Goal: Information Seeking & Learning: Learn about a topic

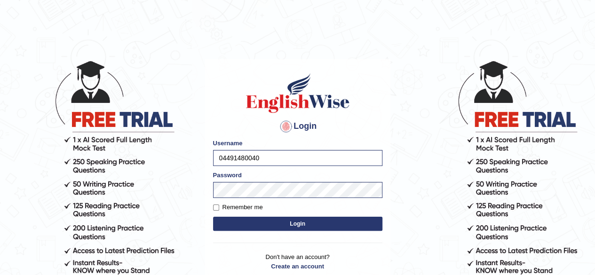
type input "04491480040"
click at [276, 222] on button "Login" at bounding box center [297, 224] width 169 height 14
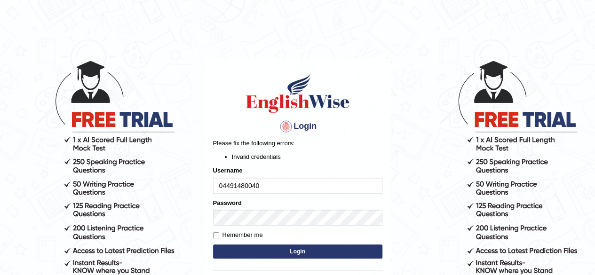
click at [297, 255] on button "Login" at bounding box center [297, 252] width 169 height 14
type input "0449148004"
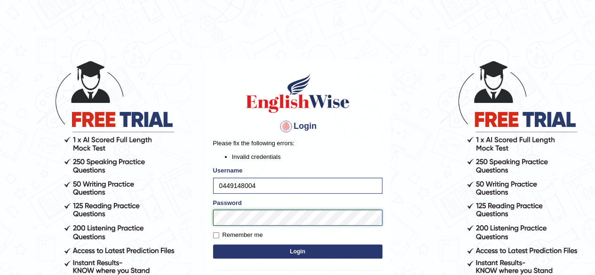
click at [213, 245] on button "Login" at bounding box center [297, 252] width 169 height 14
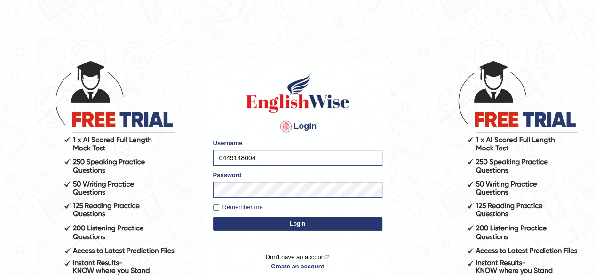
click at [318, 222] on button "Login" at bounding box center [297, 224] width 169 height 14
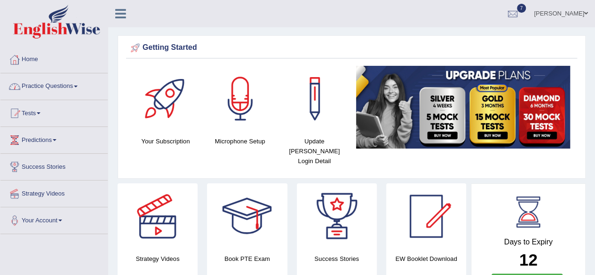
click at [51, 88] on link "Practice Questions" at bounding box center [53, 85] width 107 height 24
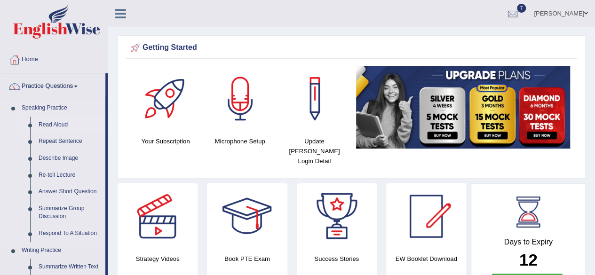
click at [63, 127] on link "Read Aloud" at bounding box center [69, 125] width 71 height 17
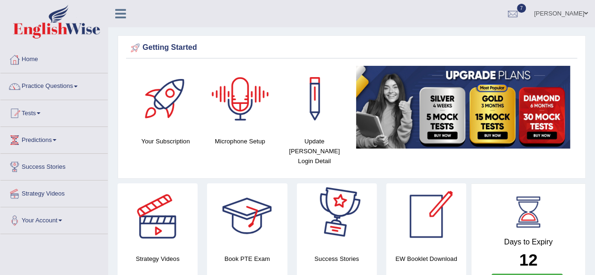
click at [221, 102] on div at bounding box center [241, 99] width 66 height 66
click at [223, 102] on div at bounding box center [241, 99] width 66 height 66
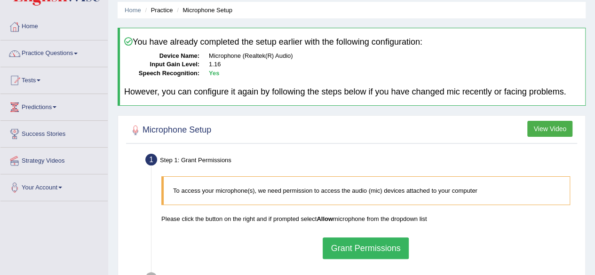
scroll to position [94, 0]
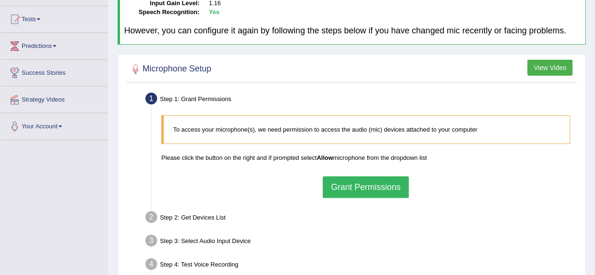
click at [343, 184] on button "Grant Permissions" at bounding box center [366, 187] width 86 height 22
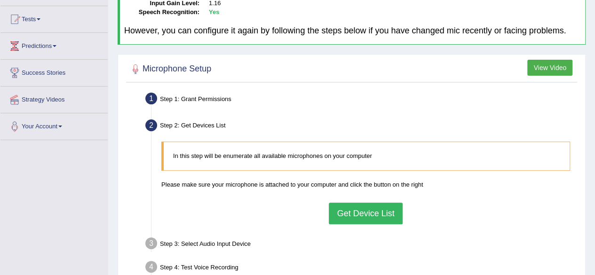
click at [351, 209] on button "Get Device List" at bounding box center [365, 214] width 73 height 22
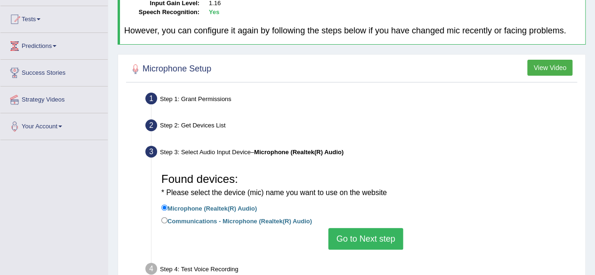
click at [356, 232] on button "Go to Next step" at bounding box center [365, 239] width 75 height 22
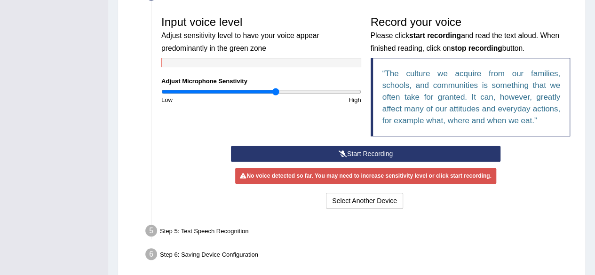
scroll to position [282, 0]
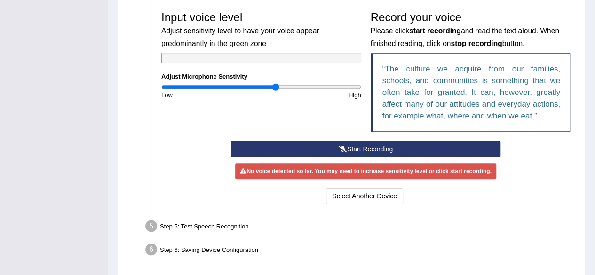
click at [386, 148] on button "Start Recording" at bounding box center [366, 149] width 270 height 16
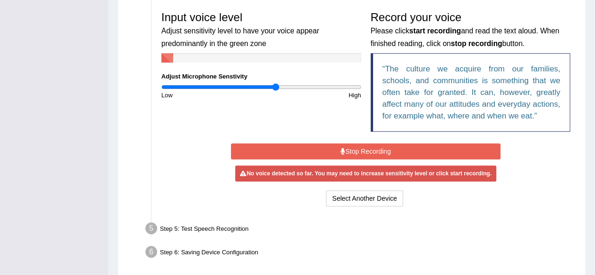
click at [387, 149] on button "Stop Recording" at bounding box center [366, 152] width 270 height 16
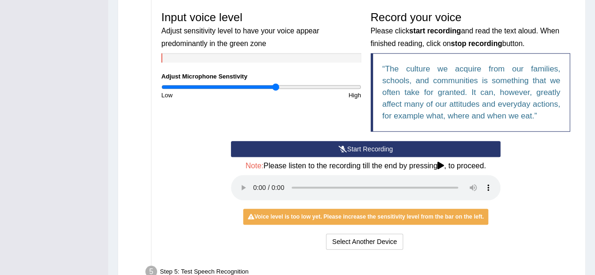
click at [359, 145] on button "Start Recording" at bounding box center [366, 149] width 270 height 16
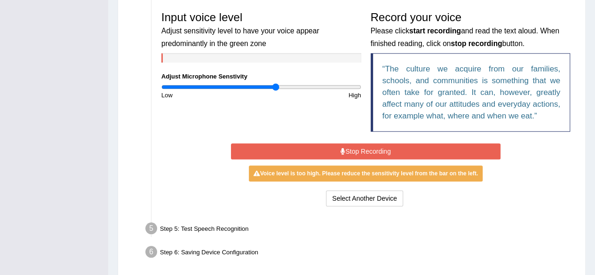
click at [352, 146] on button "Stop Recording" at bounding box center [366, 152] width 270 height 16
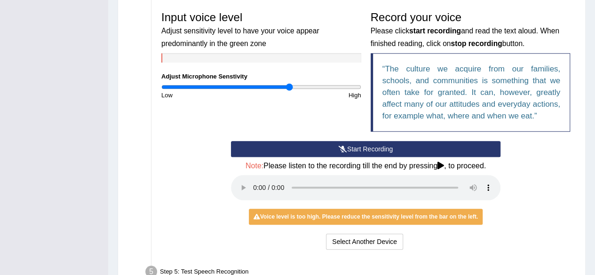
click at [290, 87] on input "range" at bounding box center [261, 87] width 200 height 8
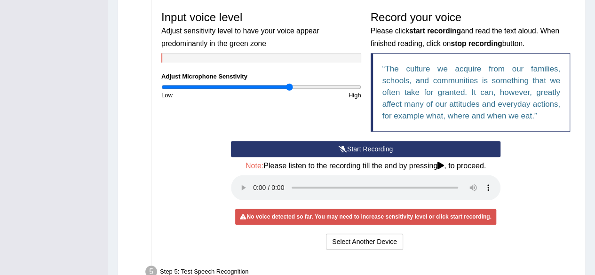
click at [333, 144] on button "Start Recording" at bounding box center [366, 149] width 270 height 16
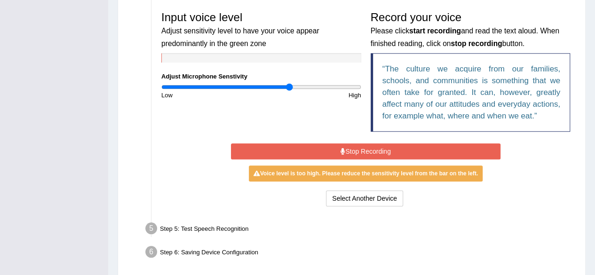
click at [333, 144] on button "Stop Recording" at bounding box center [366, 152] width 270 height 16
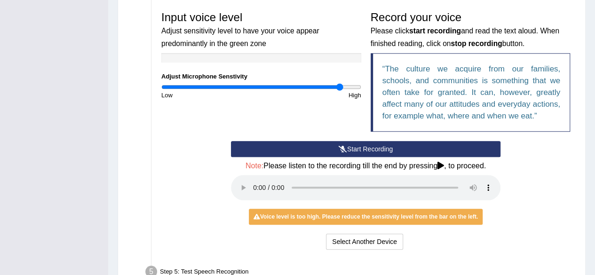
click at [340, 85] on input "range" at bounding box center [261, 87] width 200 height 8
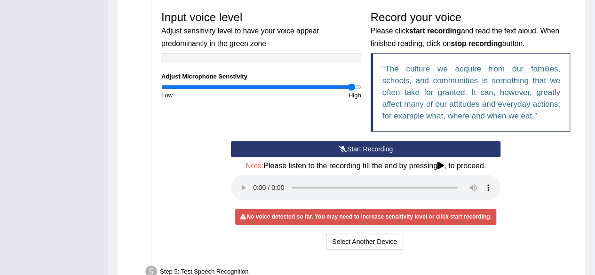
click at [351, 85] on input "range" at bounding box center [261, 87] width 200 height 8
type input "2"
click at [356, 85] on input "range" at bounding box center [261, 87] width 200 height 8
click at [351, 147] on button "Start Recording" at bounding box center [366, 149] width 270 height 16
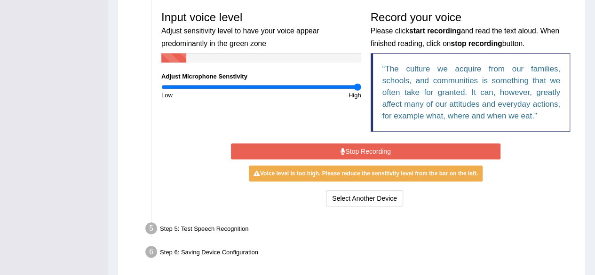
click at [350, 147] on button "Stop Recording" at bounding box center [366, 152] width 270 height 16
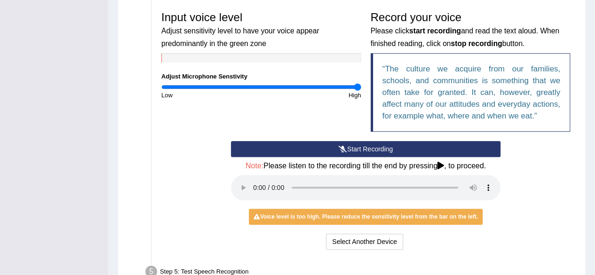
click at [352, 142] on button "Start Recording" at bounding box center [366, 149] width 270 height 16
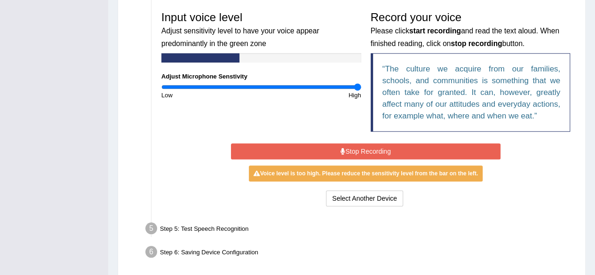
click at [352, 146] on button "Stop Recording" at bounding box center [366, 152] width 270 height 16
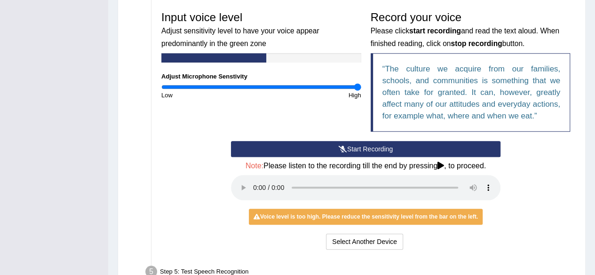
click at [341, 145] on button "Start Recording" at bounding box center [366, 149] width 270 height 16
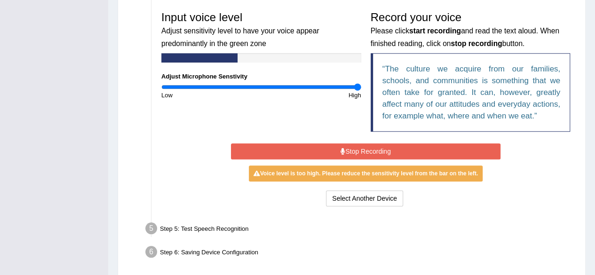
click at [339, 146] on button "Stop Recording" at bounding box center [366, 152] width 270 height 16
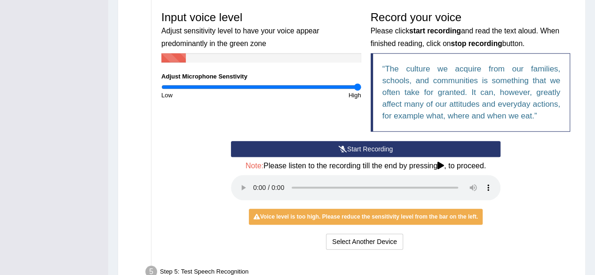
click at [339, 146] on icon at bounding box center [343, 149] width 8 height 7
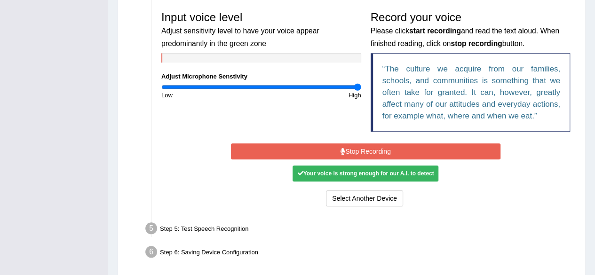
click at [341, 150] on icon at bounding box center [343, 151] width 5 height 7
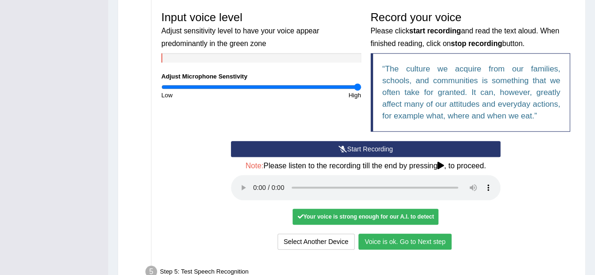
click at [385, 236] on button "Voice is ok. Go to Next step" at bounding box center [405, 242] width 93 height 16
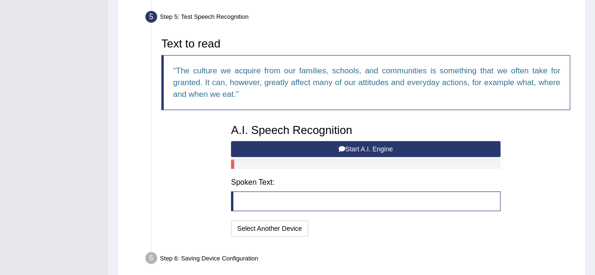
click at [346, 147] on button "Start A.I. Engine" at bounding box center [366, 149] width 270 height 16
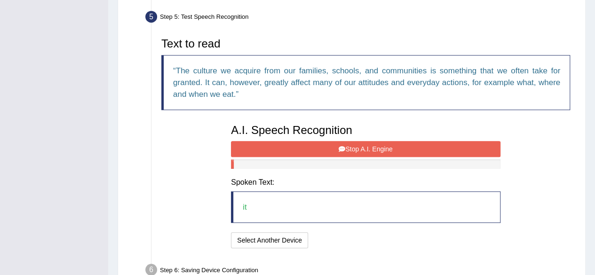
click at [347, 146] on button "Stop A.I. Engine" at bounding box center [366, 149] width 270 height 16
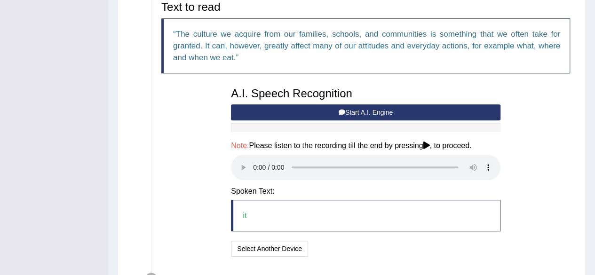
scroll to position [380, 0]
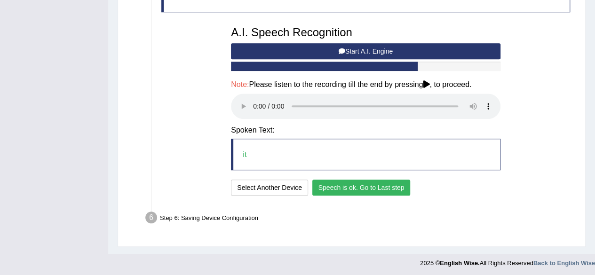
click at [346, 186] on button "Speech is ok. Go to Last step" at bounding box center [361, 188] width 98 height 16
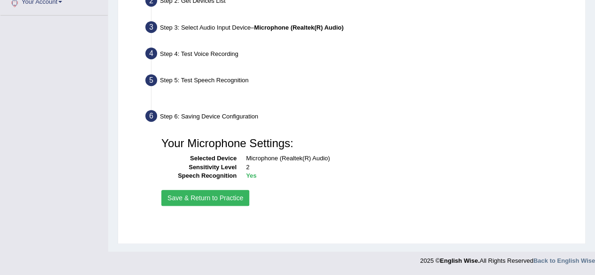
scroll to position [218, 0]
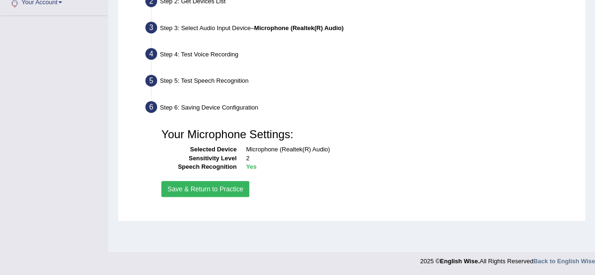
click at [238, 188] on button "Save & Return to Practice" at bounding box center [205, 189] width 88 height 16
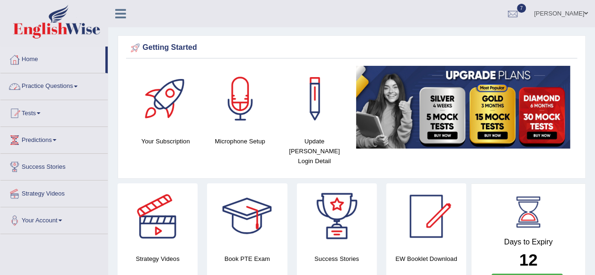
click at [61, 87] on link "Practice Questions" at bounding box center [53, 85] width 107 height 24
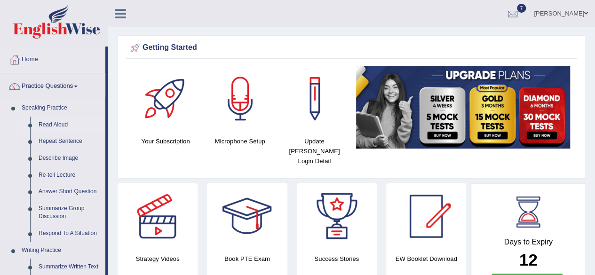
click at [56, 121] on link "Read Aloud" at bounding box center [69, 125] width 71 height 17
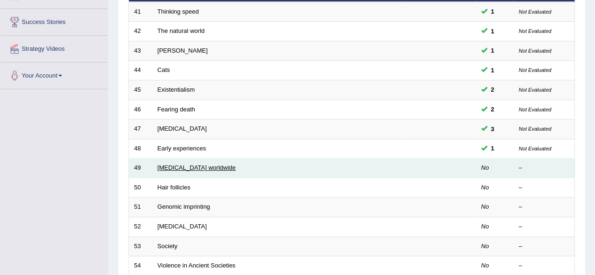
click at [169, 167] on link "[MEDICAL_DATA] worldwide" at bounding box center [197, 167] width 78 height 7
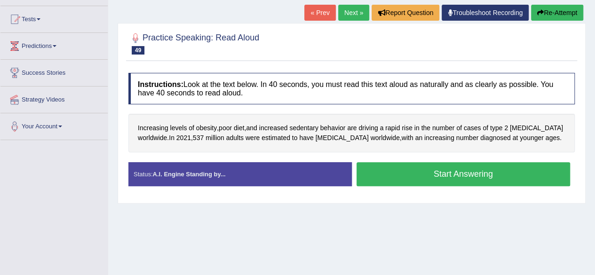
click at [477, 168] on button "Start Answering" at bounding box center [464, 174] width 214 height 24
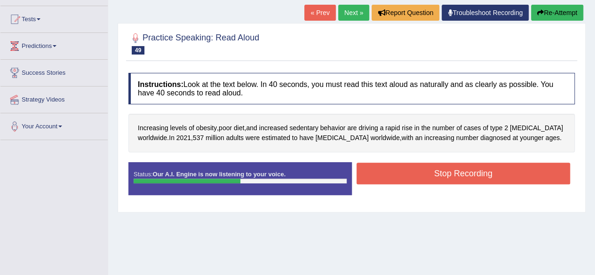
click at [492, 170] on button "Stop Recording" at bounding box center [464, 174] width 214 height 22
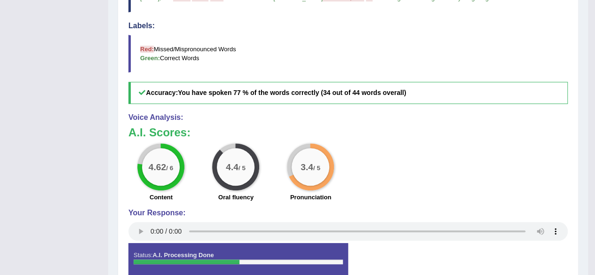
scroll to position [345, 0]
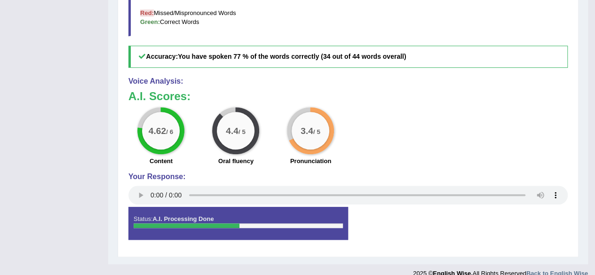
click at [541, 207] on div "Status: A.I. Processing Done Start Answering Stop Recording" at bounding box center [348, 228] width 440 height 42
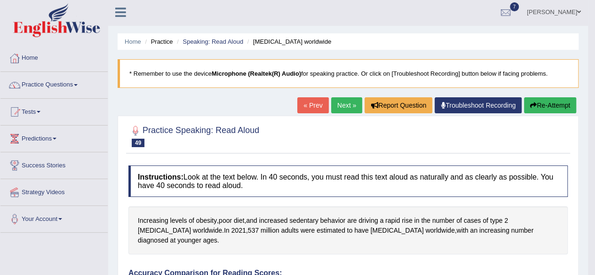
scroll to position [0, 0]
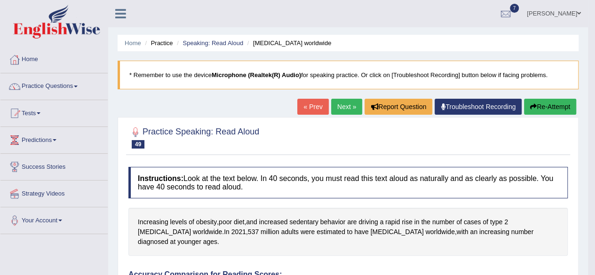
click at [338, 103] on link "Next »" at bounding box center [346, 107] width 31 height 16
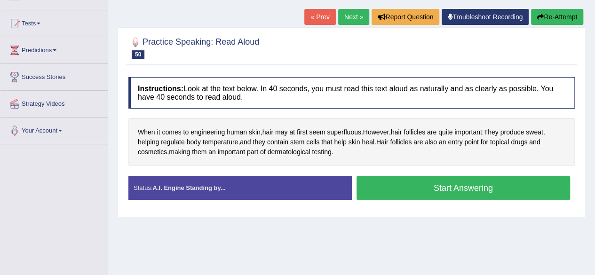
scroll to position [94, 0]
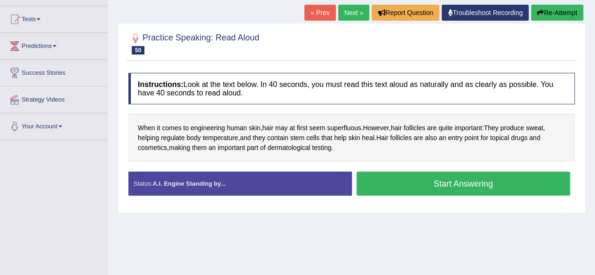
click at [413, 176] on button "Start Answering" at bounding box center [464, 184] width 214 height 24
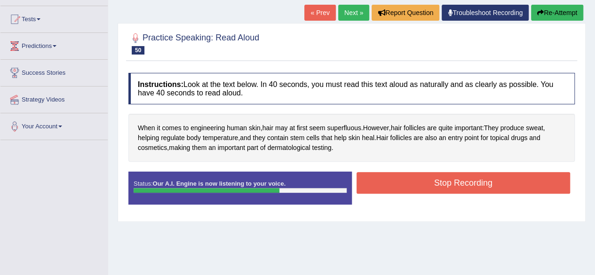
click at [408, 184] on button "Stop Recording" at bounding box center [464, 183] width 214 height 22
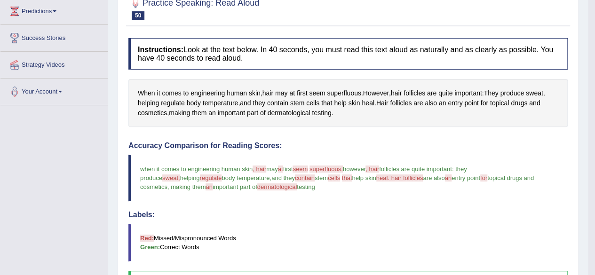
scroll to position [0, 0]
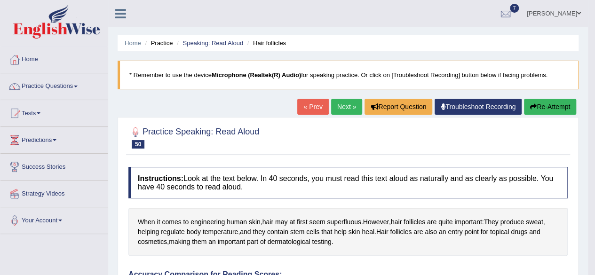
click at [120, 12] on icon at bounding box center [120, 14] width 11 height 12
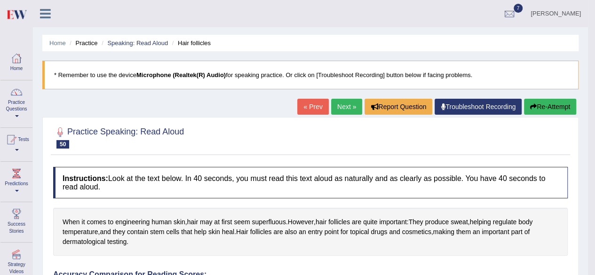
click at [91, 14] on div "prakashkumar Toggle navigation Username: 0449148004 Access Type: Online Subscri…" at bounding box center [310, 13] width 555 height 27
click at [48, 13] on icon at bounding box center [45, 14] width 11 height 12
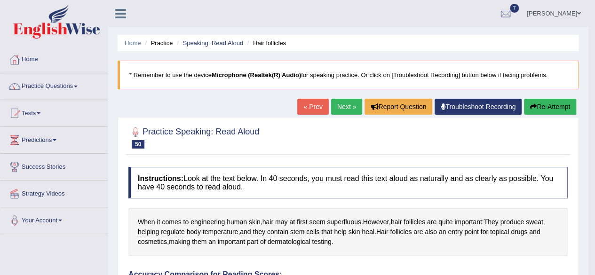
click at [462, 106] on link "Troubleshoot Recording" at bounding box center [478, 107] width 87 height 16
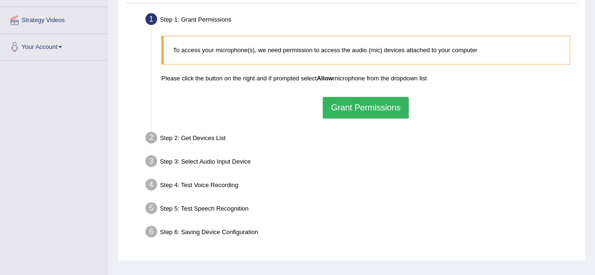
scroll to position [188, 0]
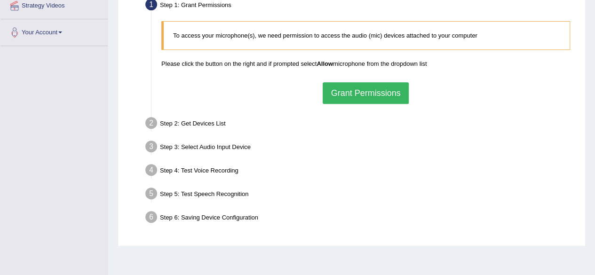
click at [365, 95] on button "Grant Permissions" at bounding box center [366, 93] width 86 height 22
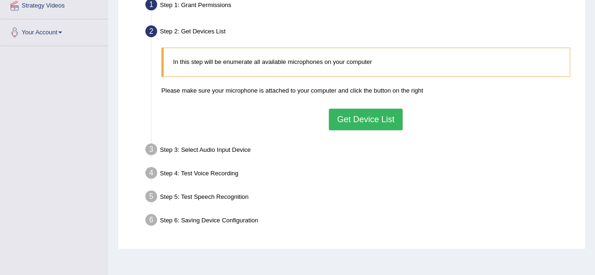
click at [374, 118] on button "Get Device List" at bounding box center [365, 120] width 73 height 22
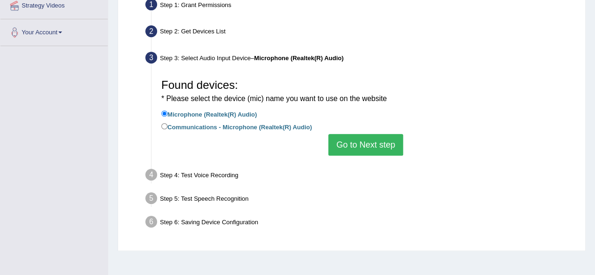
click at [360, 141] on button "Go to Next step" at bounding box center [365, 145] width 75 height 22
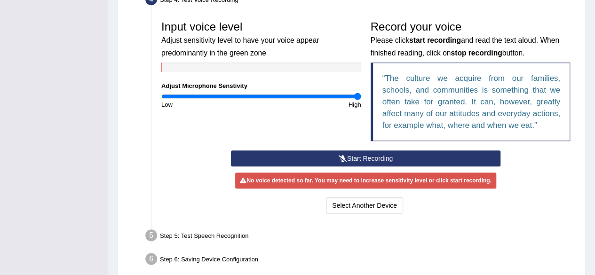
scroll to position [282, 0]
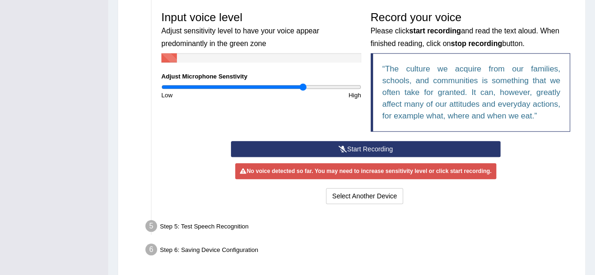
click at [304, 85] on input "range" at bounding box center [261, 87] width 200 height 8
click at [322, 145] on button "Start Recording" at bounding box center [366, 149] width 270 height 16
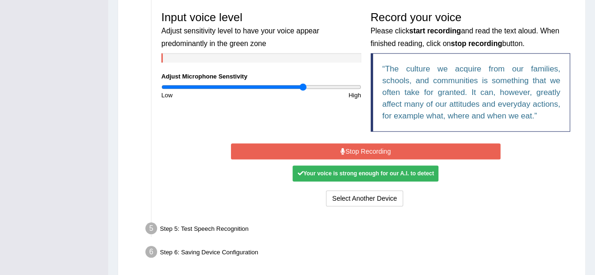
click at [325, 149] on button "Stop Recording" at bounding box center [366, 152] width 270 height 16
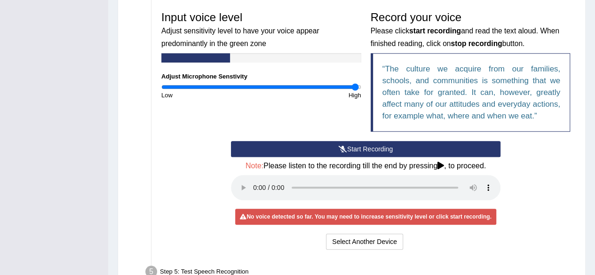
click at [356, 84] on input "range" at bounding box center [261, 87] width 200 height 8
click at [294, 146] on button "Start Recording" at bounding box center [366, 149] width 270 height 16
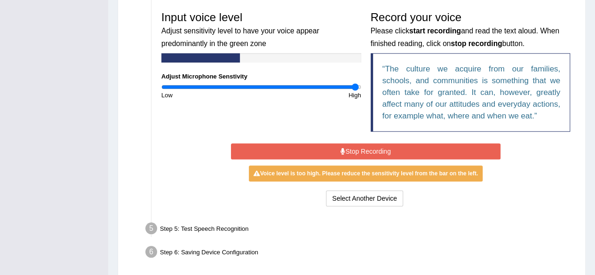
click at [300, 146] on button "Stop Recording" at bounding box center [366, 152] width 270 height 16
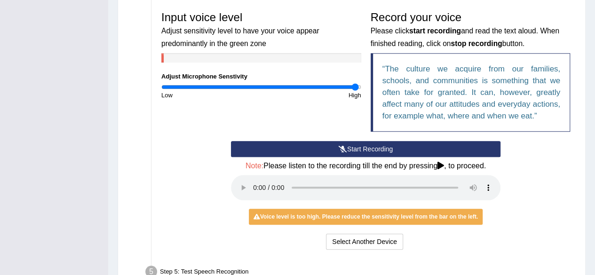
click at [358, 88] on input "range" at bounding box center [261, 87] width 200 height 8
click at [360, 85] on input "range" at bounding box center [261, 87] width 200 height 8
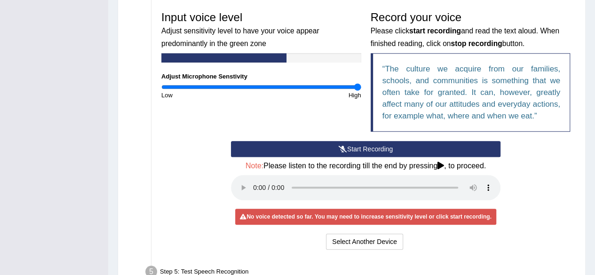
click at [323, 149] on button "Start Recording" at bounding box center [366, 149] width 270 height 16
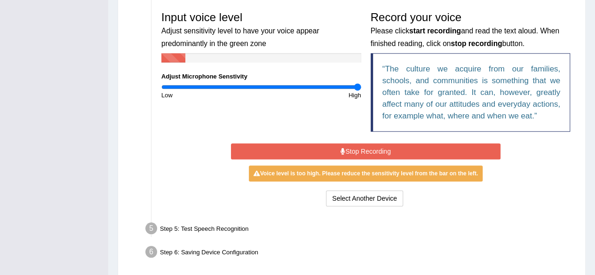
click at [323, 146] on button "Stop Recording" at bounding box center [366, 152] width 270 height 16
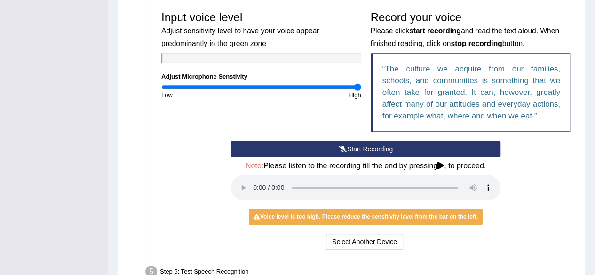
click at [311, 147] on button "Start Recording" at bounding box center [366, 149] width 270 height 16
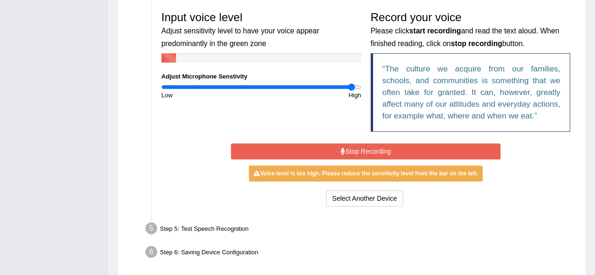
type input "1.94"
click at [352, 89] on input "range" at bounding box center [261, 87] width 200 height 8
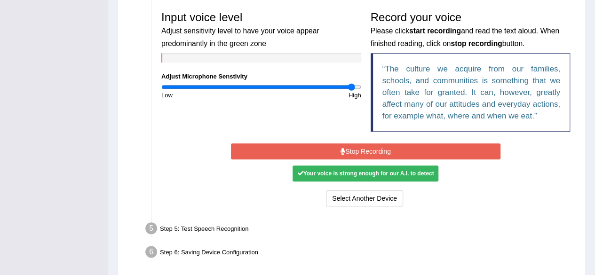
click at [341, 150] on icon at bounding box center [343, 151] width 5 height 7
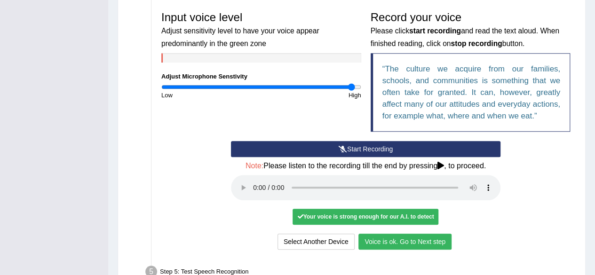
click at [437, 238] on button "Voice is ok. Go to Next step" at bounding box center [405, 242] width 93 height 16
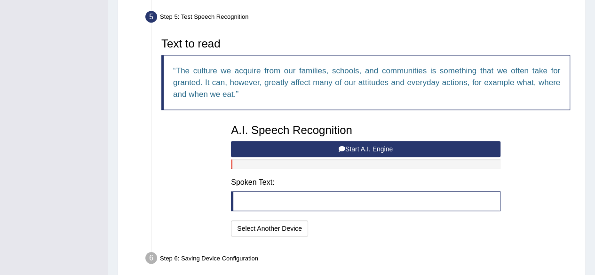
scroll to position [323, 0]
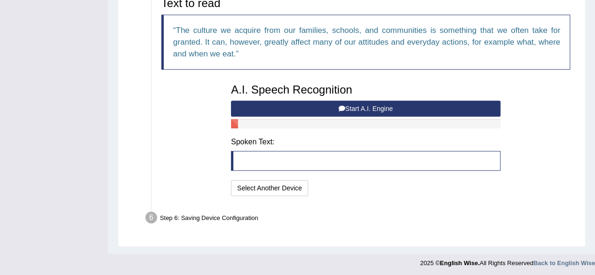
click at [388, 105] on button "Start A.I. Engine" at bounding box center [366, 109] width 270 height 16
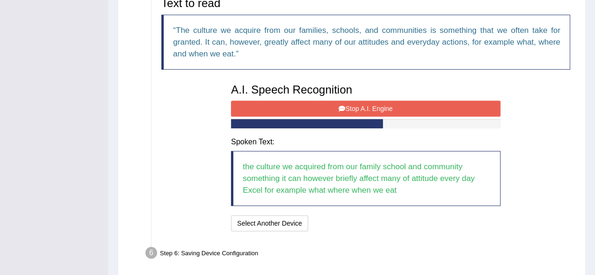
click at [373, 109] on button "Stop A.I. Engine" at bounding box center [366, 109] width 270 height 16
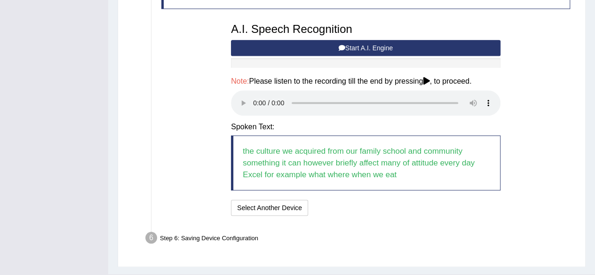
scroll to position [404, 0]
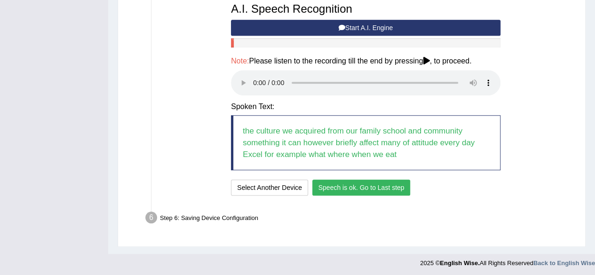
click at [346, 188] on button "Speech is ok. Go to Last step" at bounding box center [361, 188] width 98 height 16
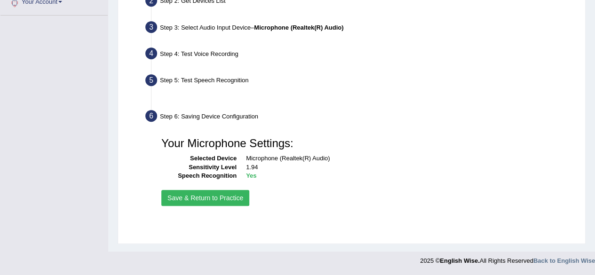
scroll to position [218, 0]
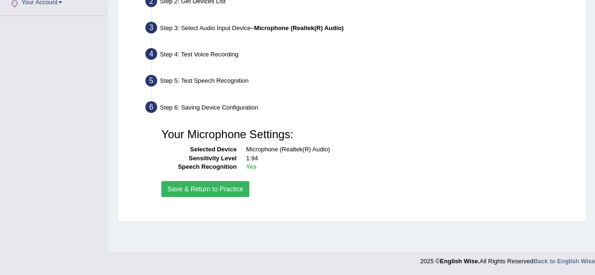
click at [242, 189] on button "Save & Return to Practice" at bounding box center [205, 189] width 88 height 16
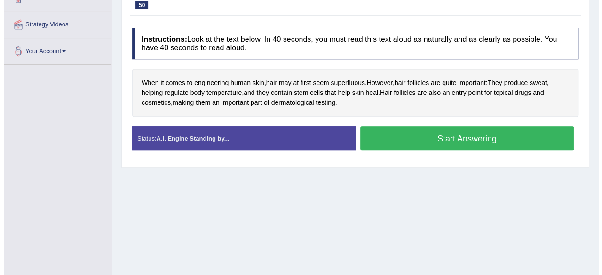
scroll to position [124, 0]
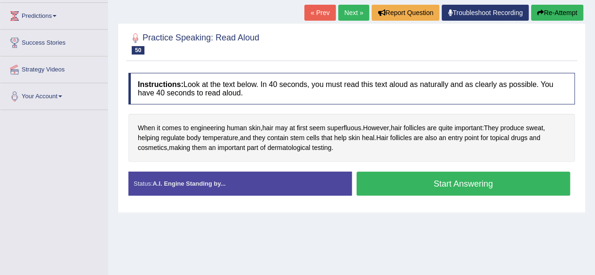
click at [406, 179] on button "Start Answering" at bounding box center [464, 184] width 214 height 24
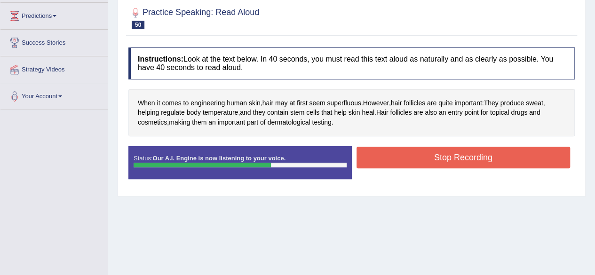
click at [423, 152] on button "Stop Recording" at bounding box center [464, 158] width 214 height 22
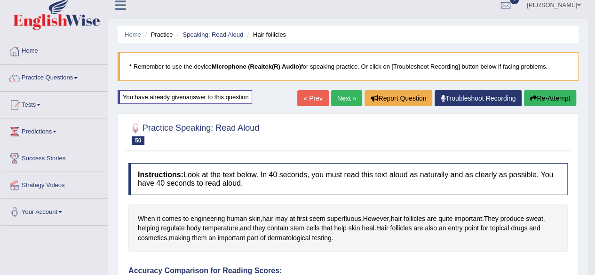
scroll to position [0, 0]
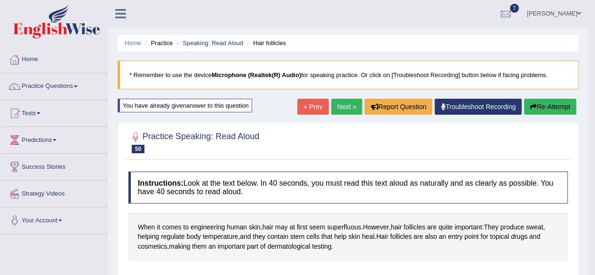
click at [345, 107] on link "Next »" at bounding box center [346, 107] width 31 height 16
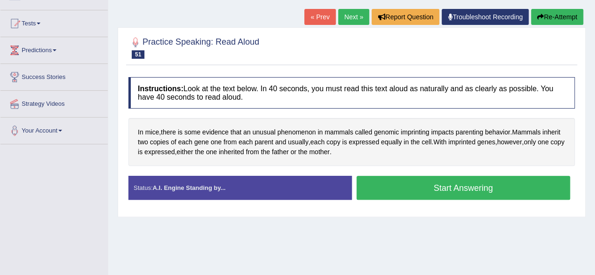
scroll to position [94, 0]
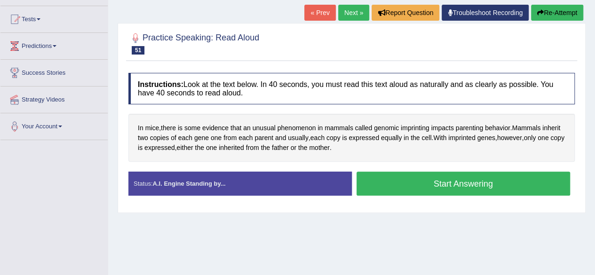
click at [399, 180] on button "Start Answering" at bounding box center [464, 184] width 214 height 24
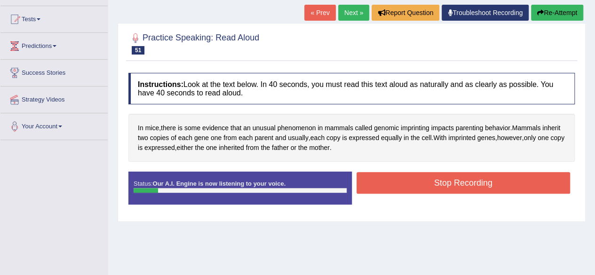
click at [401, 179] on button "Stop Recording" at bounding box center [464, 183] width 214 height 22
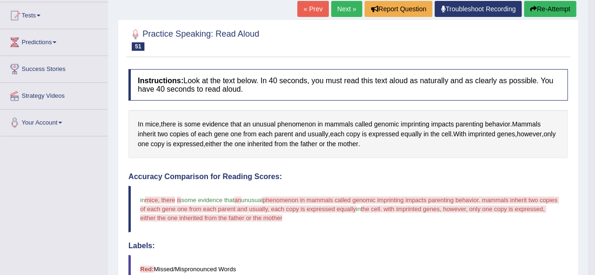
scroll to position [0, 0]
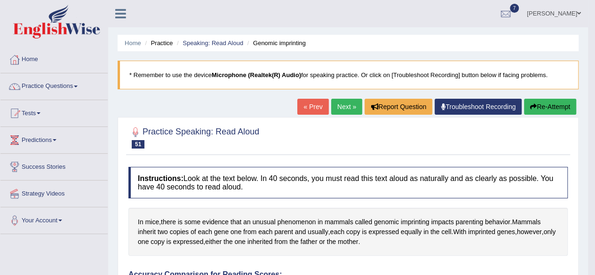
click at [345, 108] on link "Next »" at bounding box center [346, 107] width 31 height 16
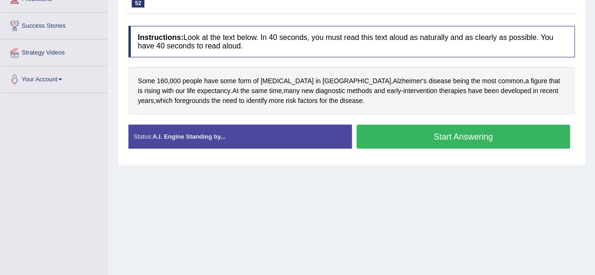
click at [383, 131] on button "Start Answering" at bounding box center [464, 137] width 214 height 24
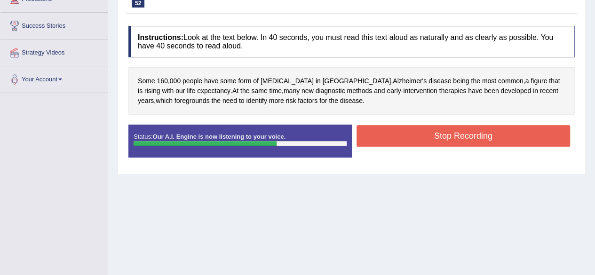
click at [386, 139] on button "Stop Recording" at bounding box center [464, 136] width 214 height 22
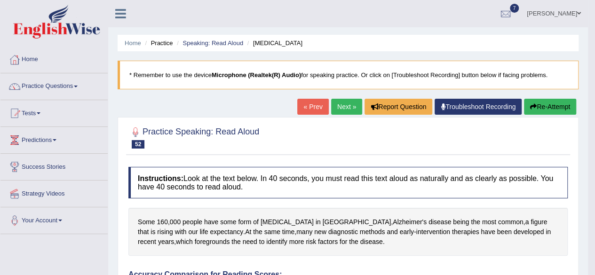
click at [346, 105] on link "Next »" at bounding box center [346, 107] width 31 height 16
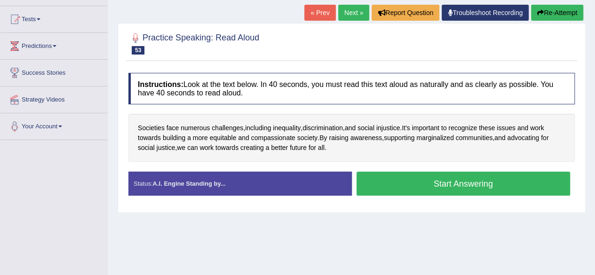
click at [409, 187] on button "Start Answering" at bounding box center [464, 184] width 214 height 24
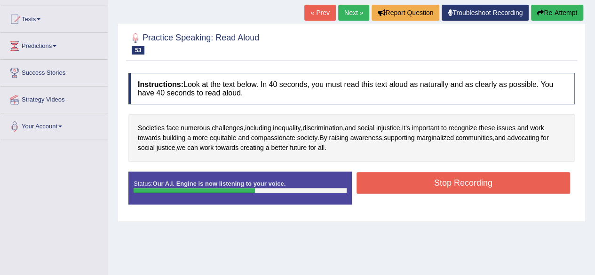
click at [410, 183] on button "Stop Recording" at bounding box center [464, 183] width 214 height 22
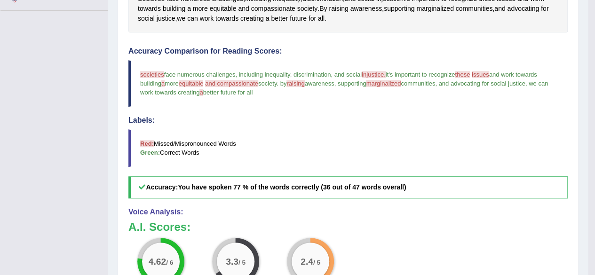
scroll to position [364, 0]
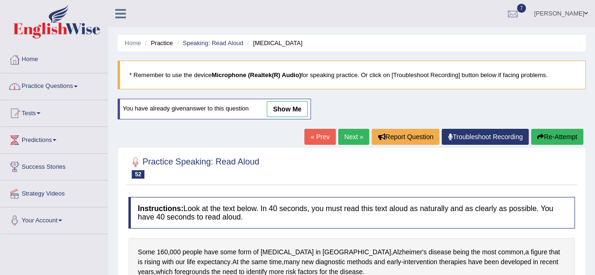
click at [53, 84] on link "Practice Questions" at bounding box center [53, 85] width 107 height 24
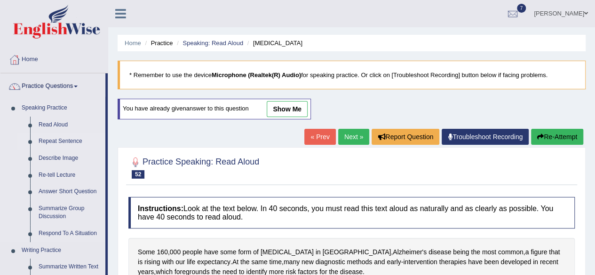
click at [65, 142] on link "Repeat Sentence" at bounding box center [69, 141] width 71 height 17
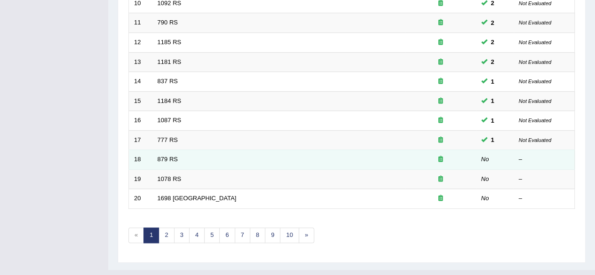
click at [173, 160] on td "879 RS" at bounding box center [278, 160] width 253 height 20
click at [486, 160] on em "No" at bounding box center [485, 159] width 8 height 7
click at [484, 159] on em "No" at bounding box center [485, 159] width 8 height 7
click at [170, 158] on link "879 RS" at bounding box center [168, 159] width 20 height 7
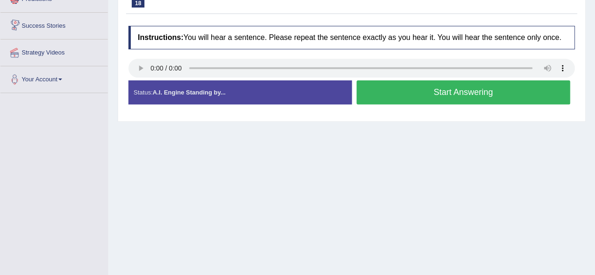
click at [438, 91] on button "Start Answering" at bounding box center [464, 92] width 214 height 24
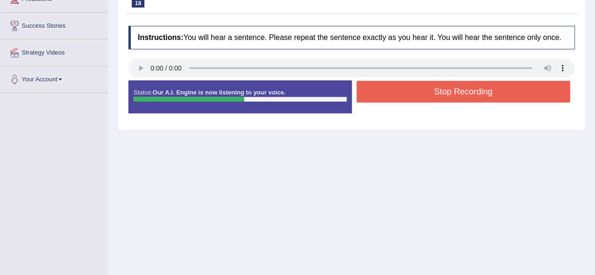
click at [446, 89] on button "Stop Recording" at bounding box center [464, 92] width 214 height 22
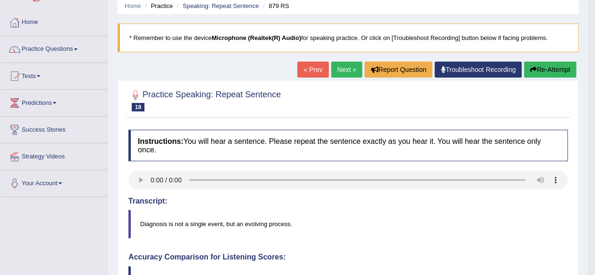
scroll to position [37, 0]
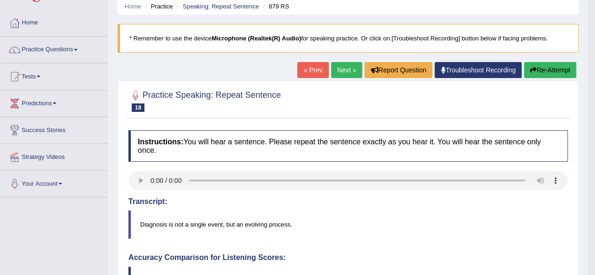
click at [349, 65] on link "Next »" at bounding box center [346, 70] width 31 height 16
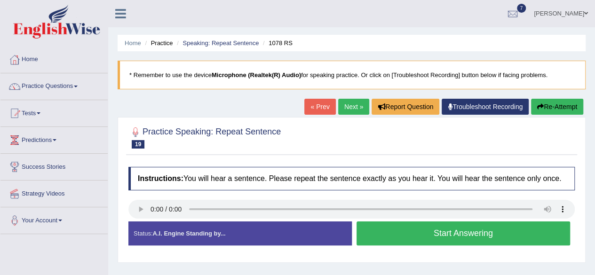
click at [479, 234] on button "Start Answering" at bounding box center [464, 234] width 214 height 24
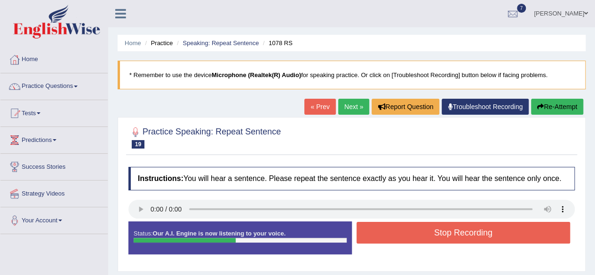
click at [537, 233] on button "Stop Recording" at bounding box center [464, 233] width 214 height 22
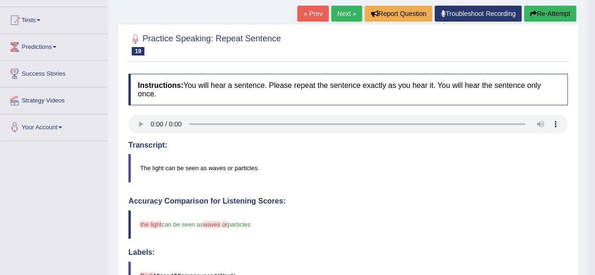
scroll to position [47, 0]
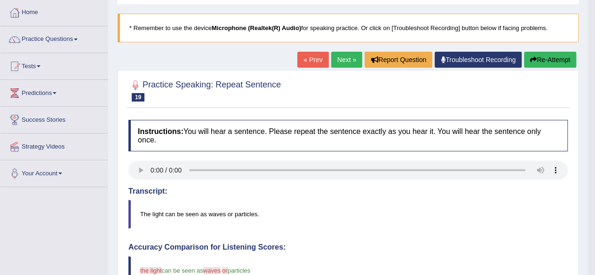
click at [334, 61] on link "Next »" at bounding box center [346, 60] width 31 height 16
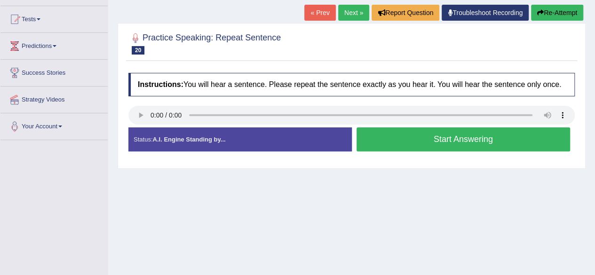
click at [486, 142] on button "Start Answering" at bounding box center [464, 140] width 214 height 24
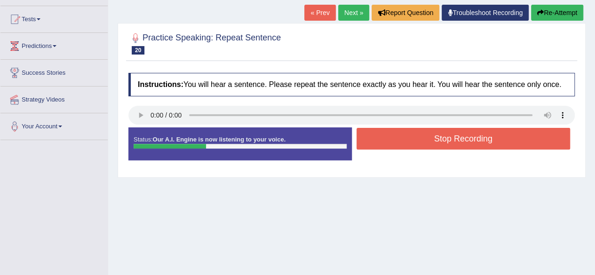
click at [457, 142] on button "Stop Recording" at bounding box center [464, 139] width 214 height 22
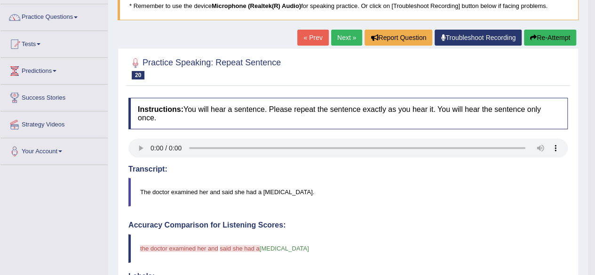
scroll to position [47, 0]
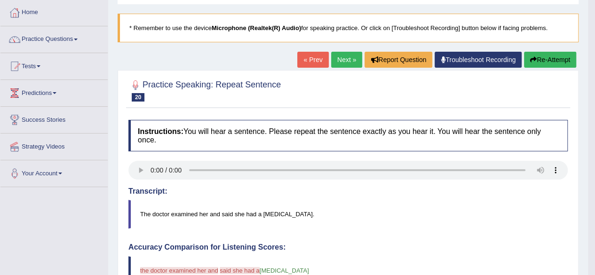
click at [339, 61] on link "Next »" at bounding box center [346, 60] width 31 height 16
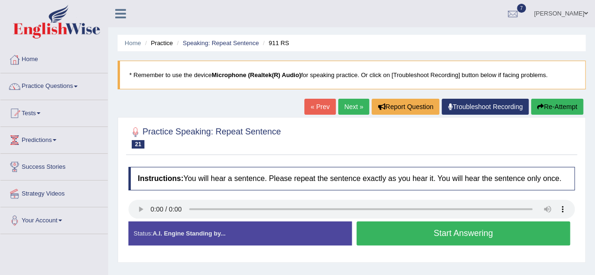
click at [495, 229] on button "Start Answering" at bounding box center [464, 234] width 214 height 24
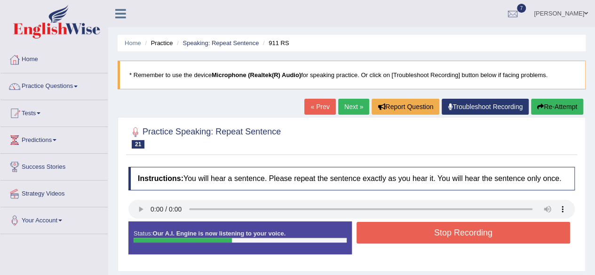
click at [466, 232] on button "Stop Recording" at bounding box center [464, 233] width 214 height 22
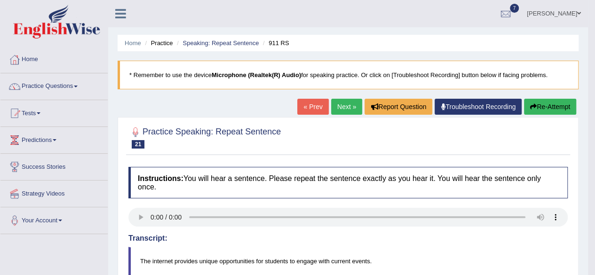
click at [348, 105] on link "Next »" at bounding box center [346, 107] width 31 height 16
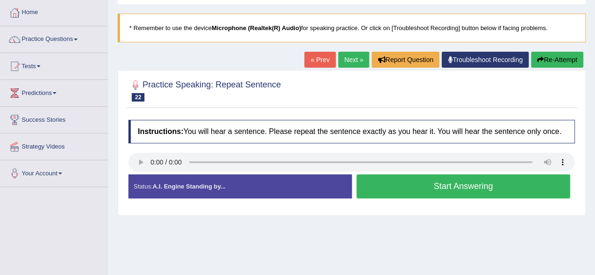
click at [423, 185] on button "Start Answering" at bounding box center [464, 187] width 214 height 24
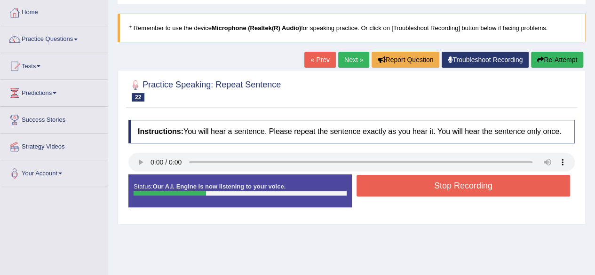
click at [420, 186] on button "Stop Recording" at bounding box center [464, 186] width 214 height 22
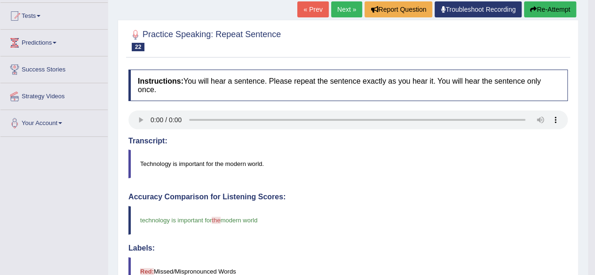
scroll to position [94, 0]
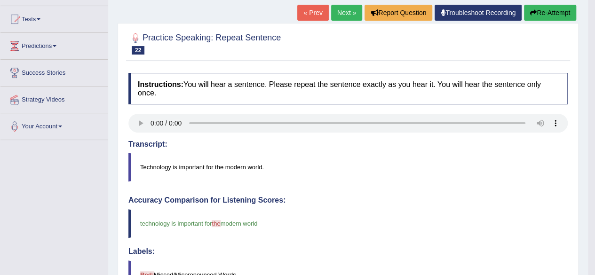
click at [343, 7] on link "Next »" at bounding box center [346, 13] width 31 height 16
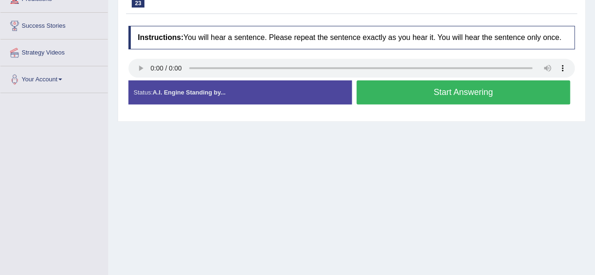
scroll to position [141, 0]
click at [402, 89] on button "Start Answering" at bounding box center [464, 92] width 214 height 24
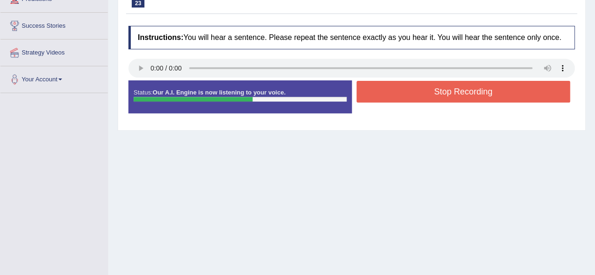
drag, startPoint x: 387, startPoint y: 92, endPoint x: 388, endPoint y: 98, distance: 6.2
click at [388, 97] on button "Stop Recording" at bounding box center [464, 92] width 214 height 22
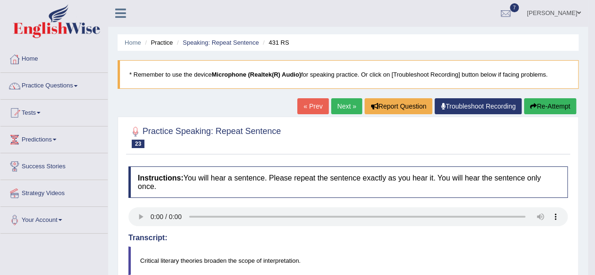
scroll to position [0, 0]
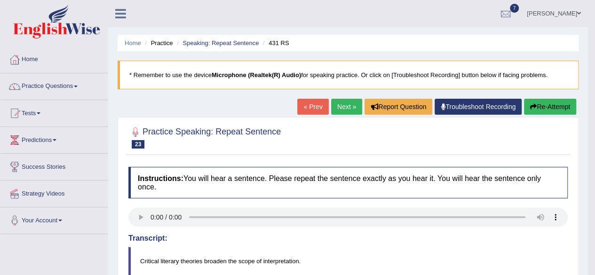
click at [345, 105] on link "Next »" at bounding box center [346, 107] width 31 height 16
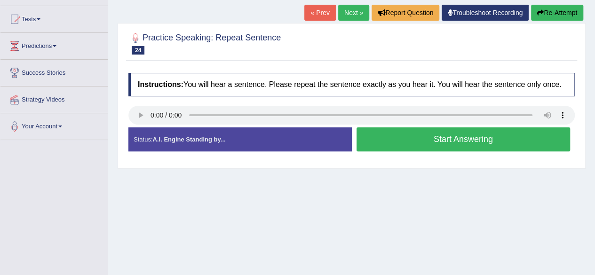
click at [388, 128] on button "Start Answering" at bounding box center [464, 140] width 214 height 24
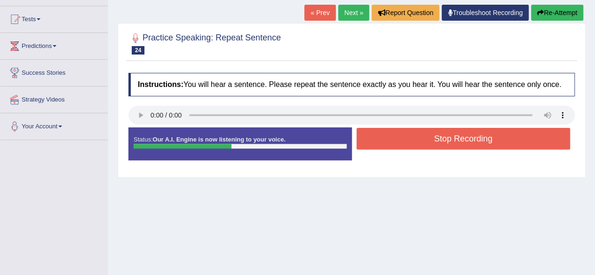
drag, startPoint x: 409, startPoint y: 134, endPoint x: 412, endPoint y: 138, distance: 5.3
click at [411, 136] on button "Stop Recording" at bounding box center [464, 139] width 214 height 22
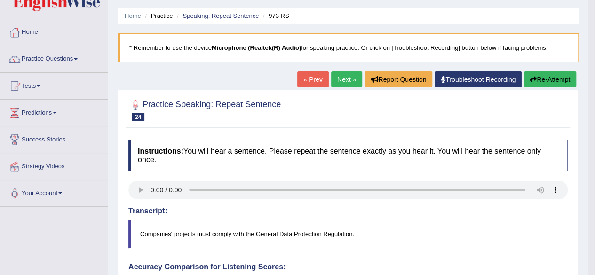
scroll to position [94, 0]
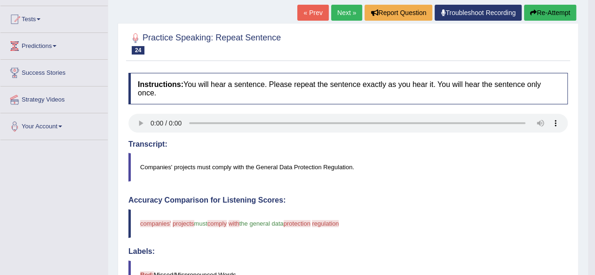
click at [345, 14] on link "Next »" at bounding box center [346, 13] width 31 height 16
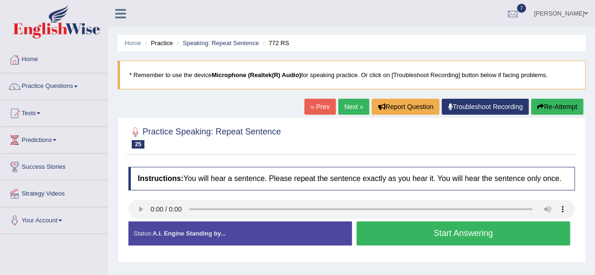
click at [407, 218] on div "Instructions: You will hear a sentence. Please repeat the sentence exactly as y…" at bounding box center [351, 210] width 451 height 96
drag, startPoint x: 367, startPoint y: 232, endPoint x: 369, endPoint y: 237, distance: 5.3
click at [369, 232] on button "Start Answering" at bounding box center [464, 234] width 214 height 24
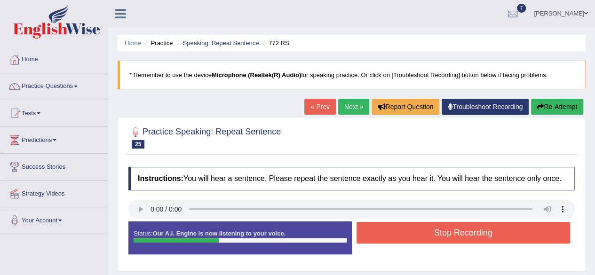
click at [367, 235] on button "Stop Recording" at bounding box center [464, 233] width 214 height 22
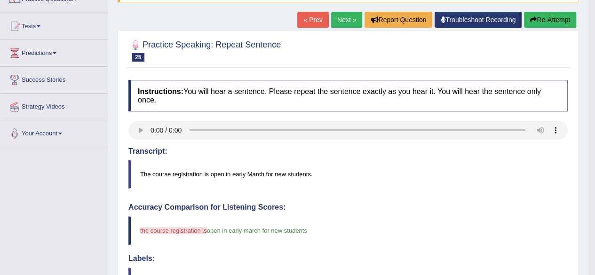
scroll to position [47, 0]
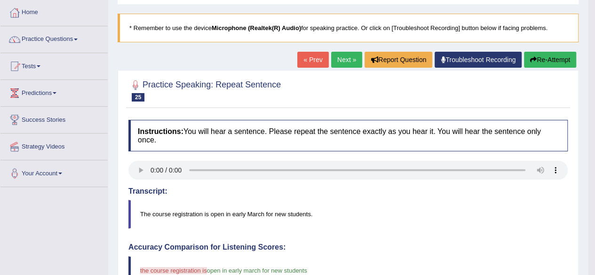
click at [40, 40] on link "Practice Questions" at bounding box center [53, 38] width 107 height 24
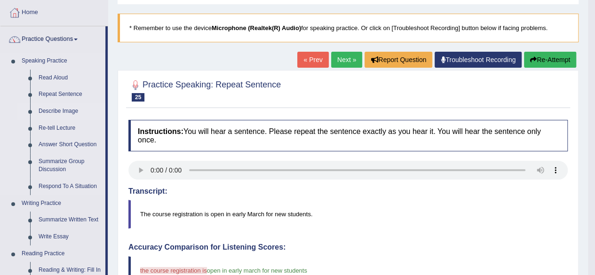
click at [61, 110] on link "Describe Image" at bounding box center [69, 111] width 71 height 17
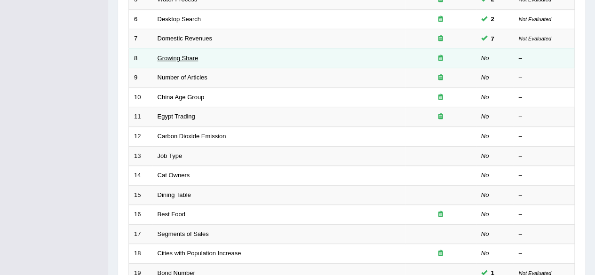
click at [186, 55] on link "Growing Share" at bounding box center [178, 58] width 41 height 7
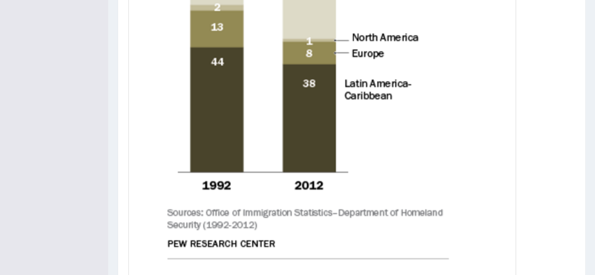
scroll to position [458, 0]
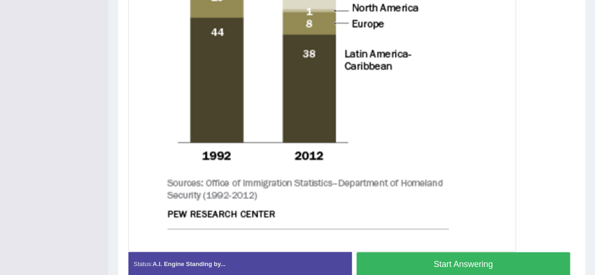
drag, startPoint x: 481, startPoint y: 258, endPoint x: 477, endPoint y: 248, distance: 10.6
click at [481, 258] on button "Start Answering" at bounding box center [464, 264] width 214 height 24
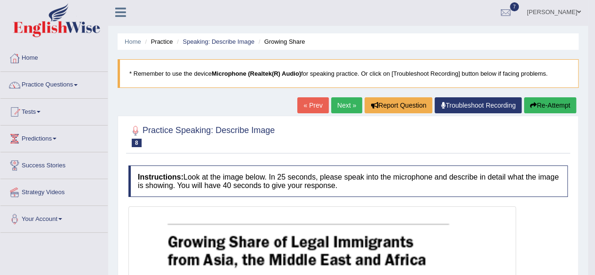
scroll to position [0, 0]
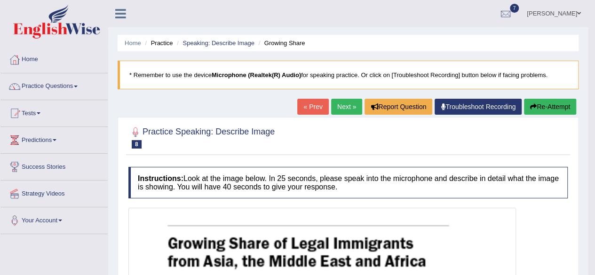
click at [339, 104] on link "Next »" at bounding box center [346, 107] width 31 height 16
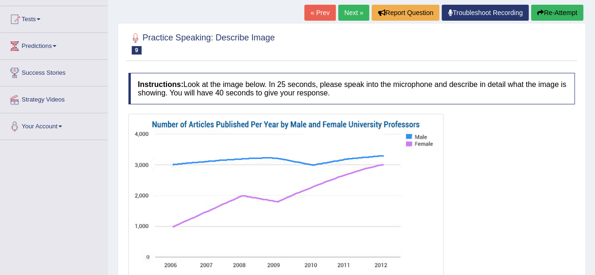
scroll to position [141, 0]
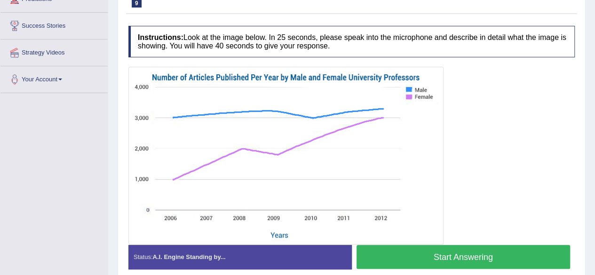
click at [399, 256] on button "Start Answering" at bounding box center [464, 257] width 214 height 24
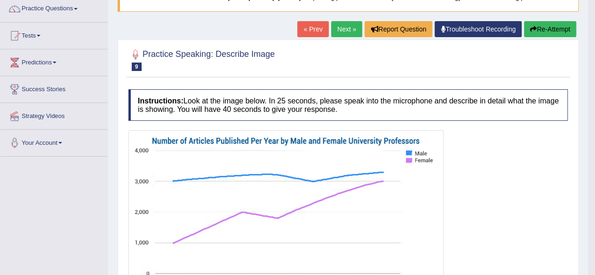
scroll to position [77, 0]
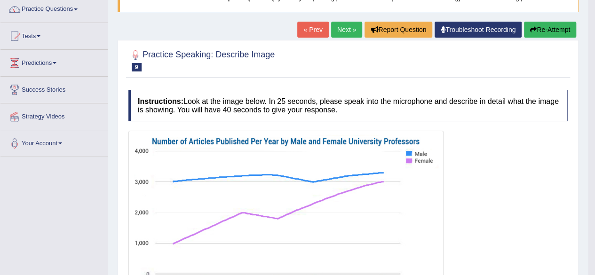
click at [338, 28] on link "Next »" at bounding box center [346, 30] width 31 height 16
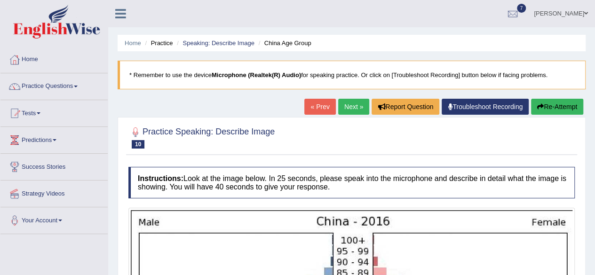
click at [320, 102] on link "« Prev" at bounding box center [319, 107] width 31 height 16
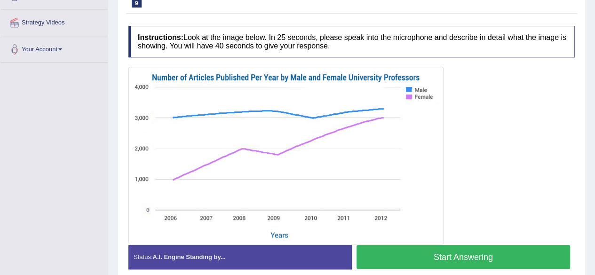
scroll to position [124, 0]
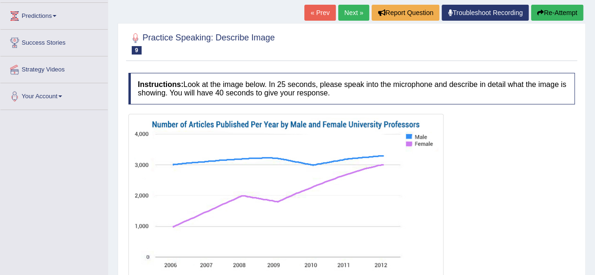
click at [561, 10] on button "Re-Attempt" at bounding box center [557, 13] width 52 height 16
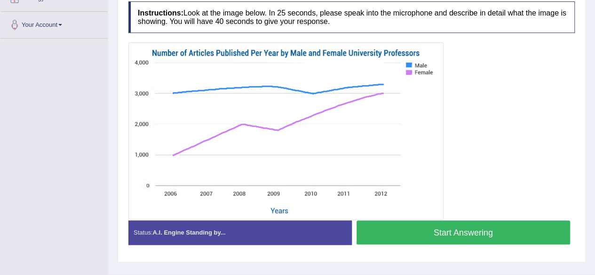
scroll to position [174, 0]
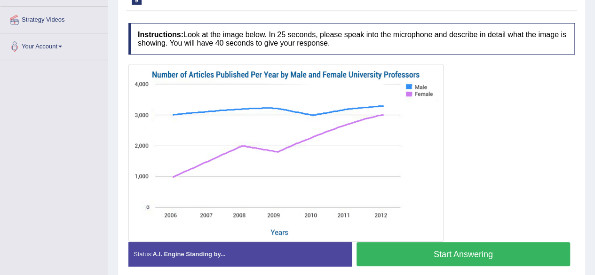
click at [455, 249] on button "Start Answering" at bounding box center [464, 254] width 214 height 24
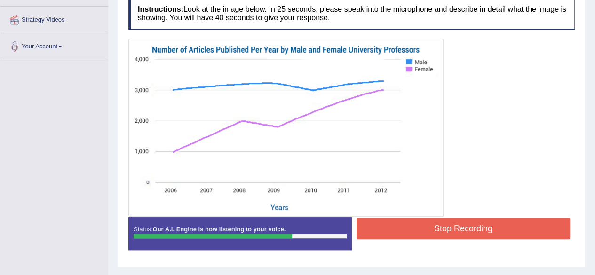
click at [506, 221] on button "Stop Recording" at bounding box center [464, 229] width 214 height 22
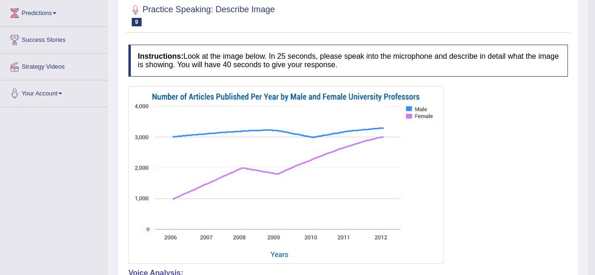
scroll to position [80, 0]
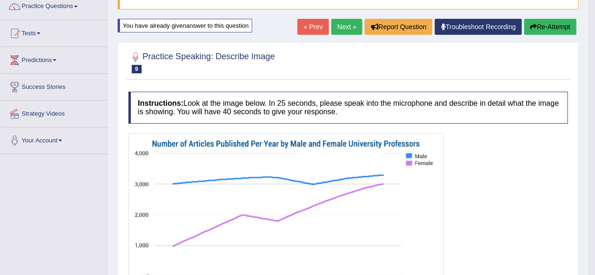
click at [544, 26] on button "Re-Attempt" at bounding box center [550, 27] width 52 height 16
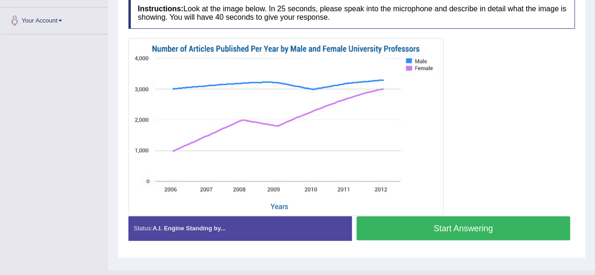
click at [473, 223] on button "Start Answering" at bounding box center [464, 228] width 214 height 24
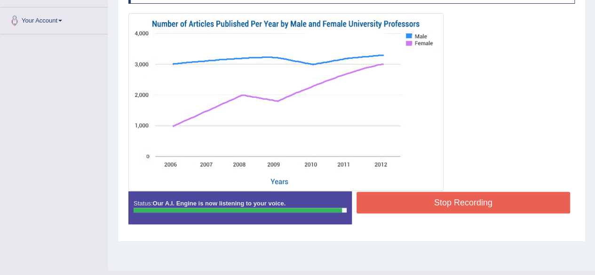
click at [524, 206] on button "Stop Recording" at bounding box center [464, 203] width 214 height 22
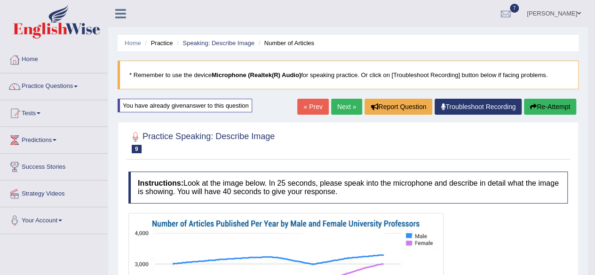
click at [553, 108] on button "Re-Attempt" at bounding box center [550, 107] width 52 height 16
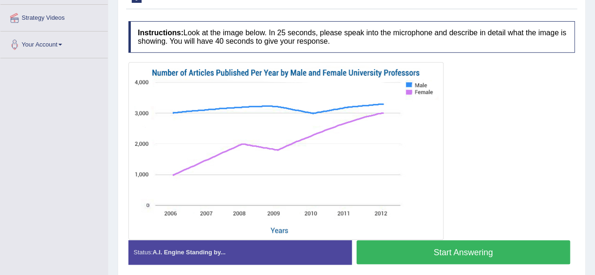
scroll to position [188, 0]
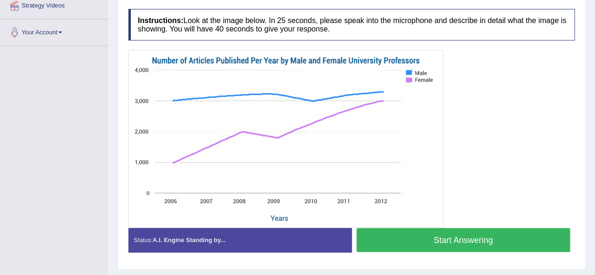
click at [466, 240] on button "Start Answering" at bounding box center [464, 240] width 214 height 24
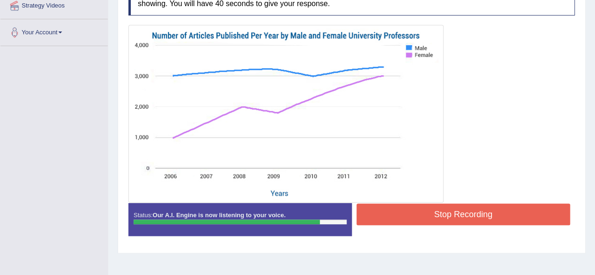
click at [481, 212] on button "Stop Recording" at bounding box center [464, 215] width 214 height 22
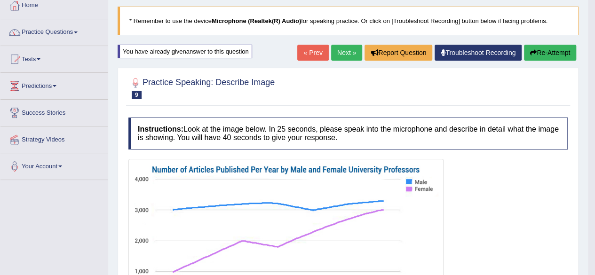
scroll to position [47, 0]
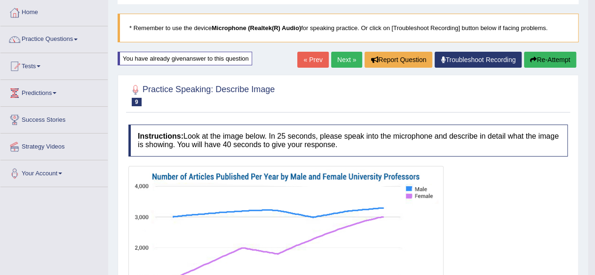
drag, startPoint x: 566, startPoint y: 58, endPoint x: 573, endPoint y: 58, distance: 7.5
click at [573, 58] on button "Re-Attempt" at bounding box center [550, 60] width 52 height 16
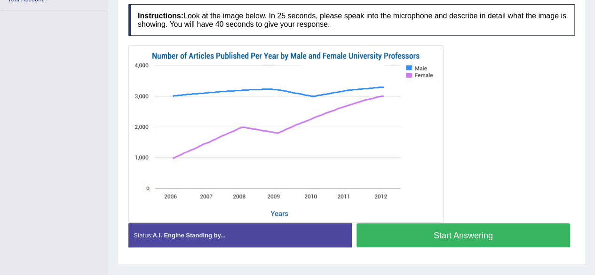
scroll to position [218, 0]
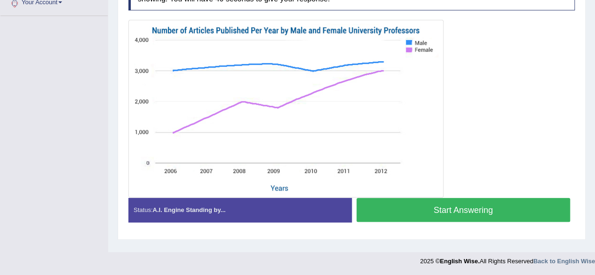
click at [409, 208] on button "Start Answering" at bounding box center [464, 210] width 214 height 24
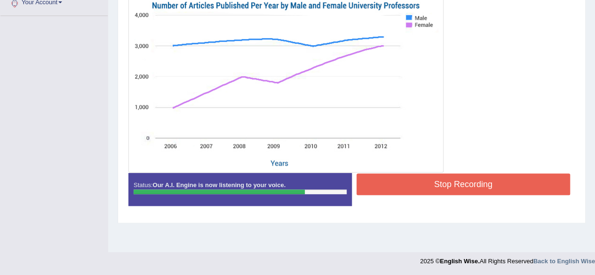
click at [540, 184] on button "Stop Recording" at bounding box center [464, 185] width 214 height 22
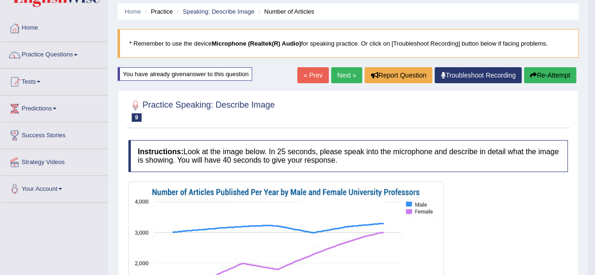
scroll to position [30, 0]
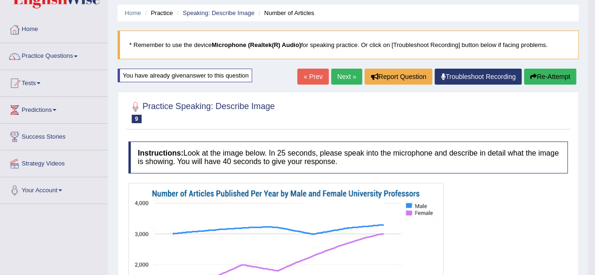
click at [339, 69] on link "Next »" at bounding box center [346, 77] width 31 height 16
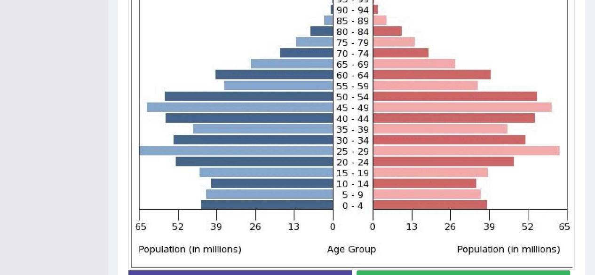
scroll to position [271, 0]
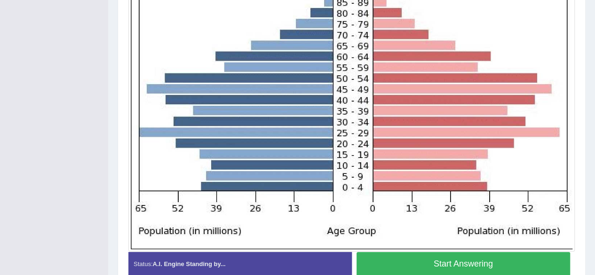
click at [426, 258] on button "Start Answering" at bounding box center [464, 264] width 214 height 24
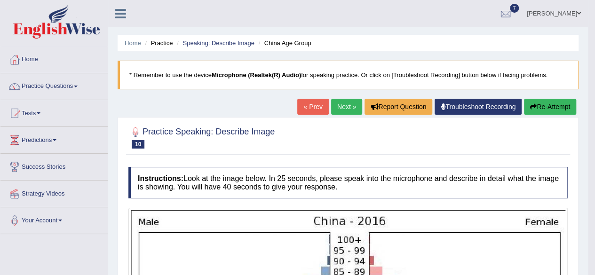
scroll to position [0, 0]
click at [545, 104] on button "Re-Attempt" at bounding box center [550, 107] width 52 height 16
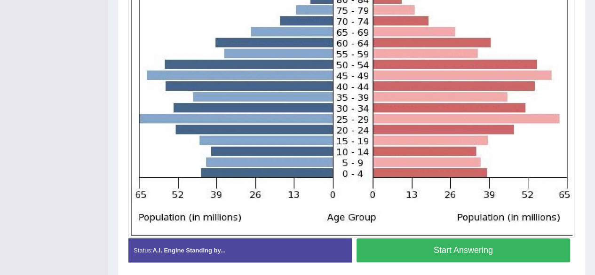
scroll to position [329, 0]
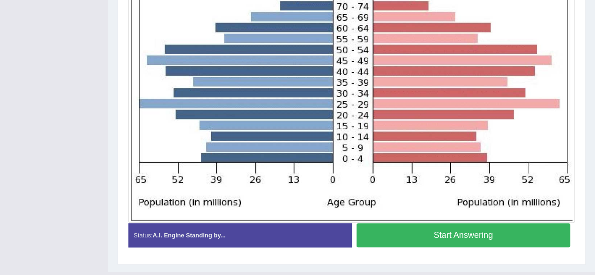
click at [530, 232] on button "Start Answering" at bounding box center [464, 236] width 214 height 24
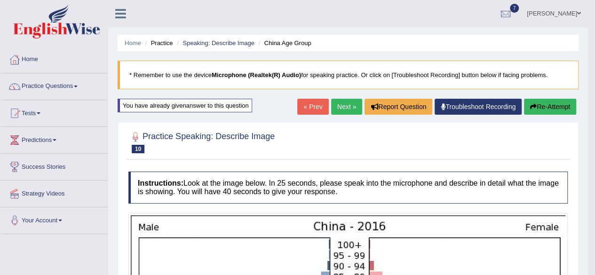
scroll to position [0, 0]
click at [550, 107] on button "Re-Attempt" at bounding box center [550, 107] width 52 height 16
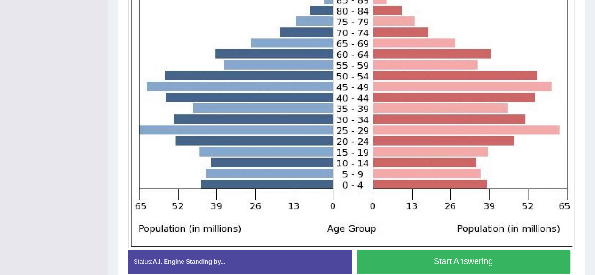
scroll to position [347, 0]
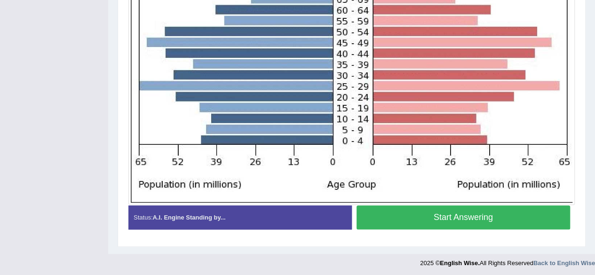
click at [508, 215] on button "Start Answering" at bounding box center [464, 218] width 214 height 24
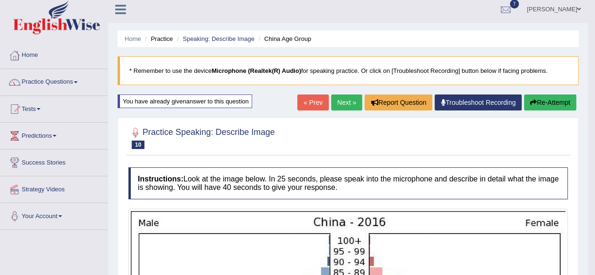
scroll to position [0, 0]
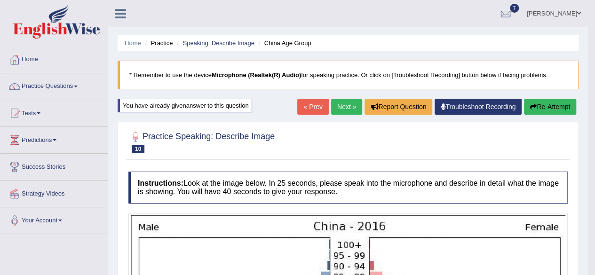
click at [344, 107] on link "Next »" at bounding box center [346, 107] width 31 height 16
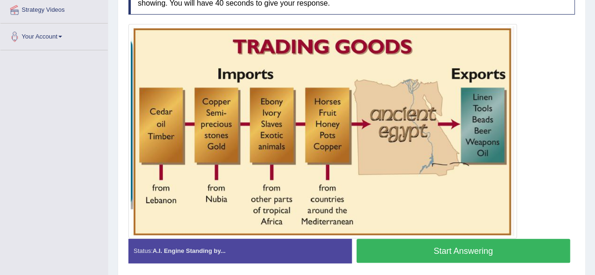
scroll to position [171, 0]
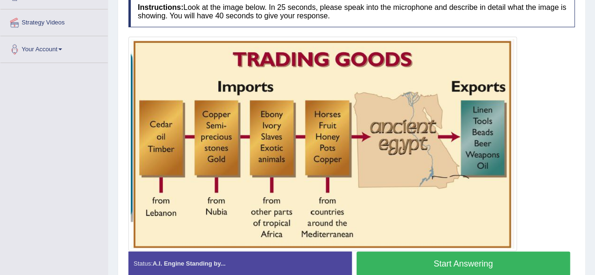
click at [449, 263] on button "Start Answering" at bounding box center [464, 264] width 214 height 24
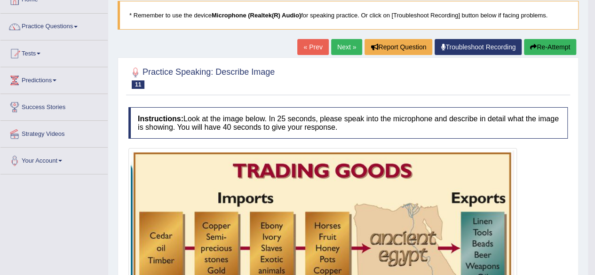
scroll to position [77, 0]
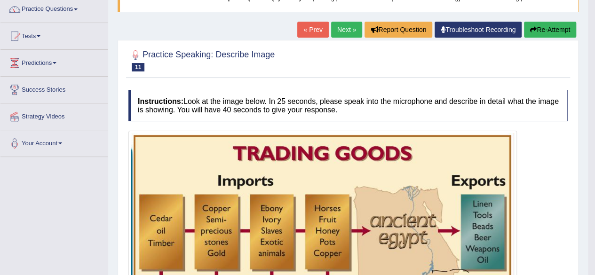
click at [553, 31] on button "Re-Attempt" at bounding box center [550, 30] width 52 height 16
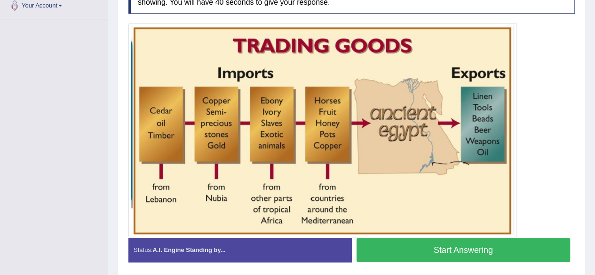
scroll to position [200, 0]
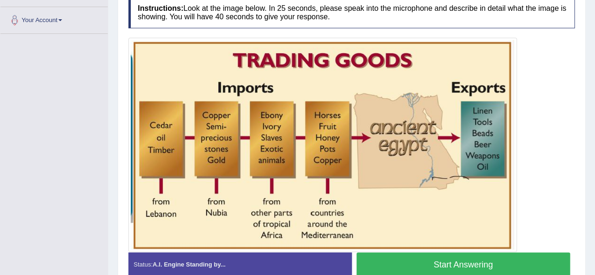
click at [429, 262] on button "Start Answering" at bounding box center [464, 265] width 214 height 24
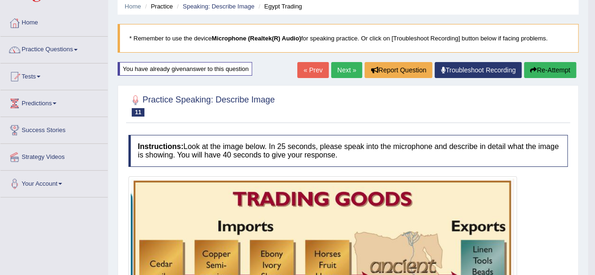
scroll to position [0, 0]
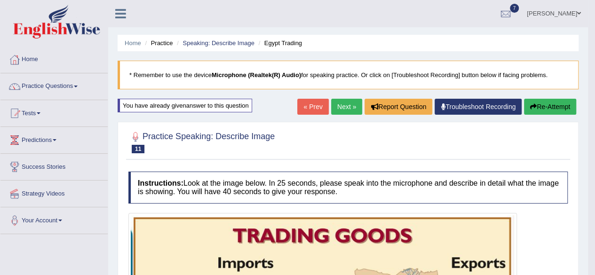
click at [344, 100] on link "Next »" at bounding box center [346, 107] width 31 height 16
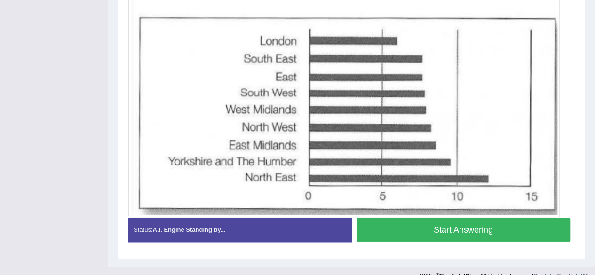
scroll to position [290, 0]
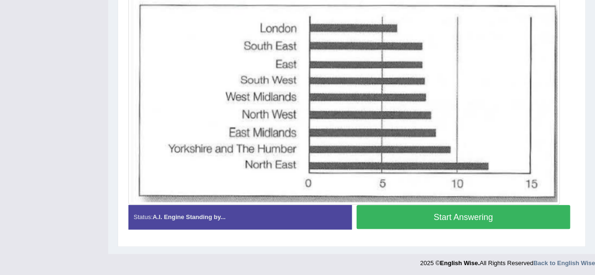
click at [556, 217] on button "Start Answering" at bounding box center [464, 217] width 214 height 24
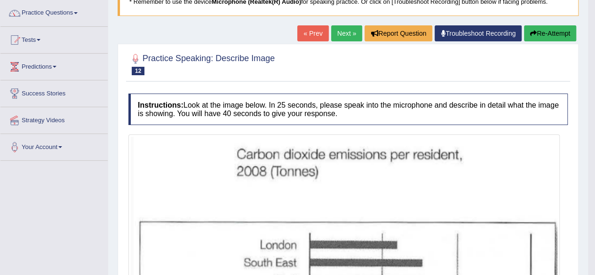
scroll to position [55, 0]
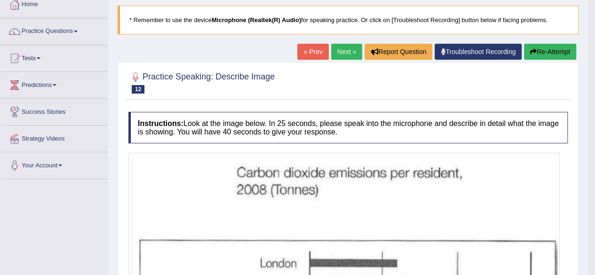
click at [551, 51] on button "Re-Attempt" at bounding box center [550, 52] width 52 height 16
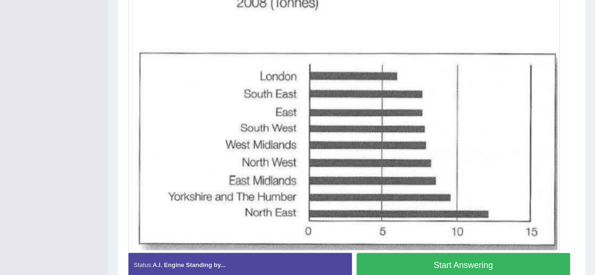
scroll to position [291, 0]
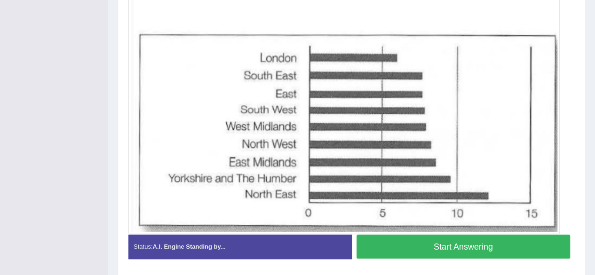
drag, startPoint x: 512, startPoint y: 242, endPoint x: 519, endPoint y: 231, distance: 13.1
click at [513, 242] on button "Start Answering" at bounding box center [464, 247] width 214 height 24
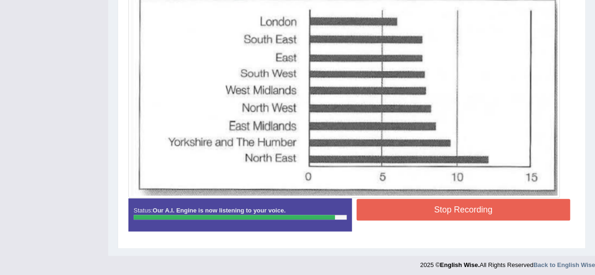
scroll to position [304, 0]
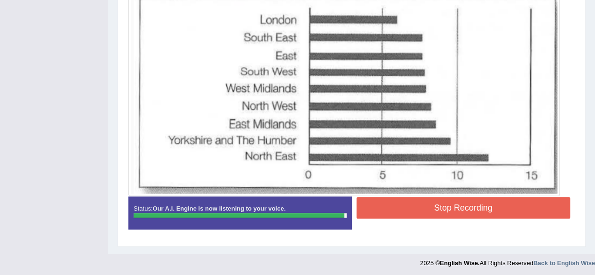
click at [529, 202] on button "Stop Recording" at bounding box center [464, 208] width 214 height 22
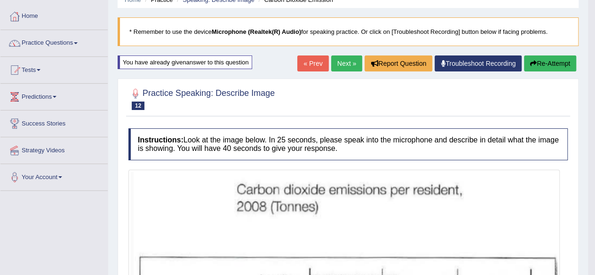
scroll to position [22, 0]
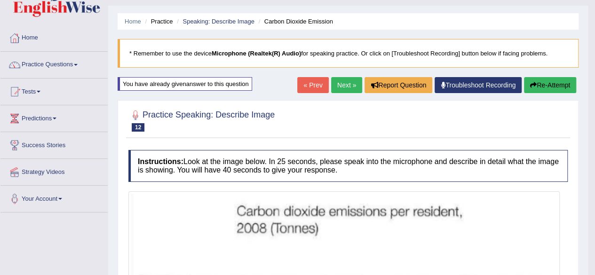
click at [340, 81] on link "Next »" at bounding box center [346, 85] width 31 height 16
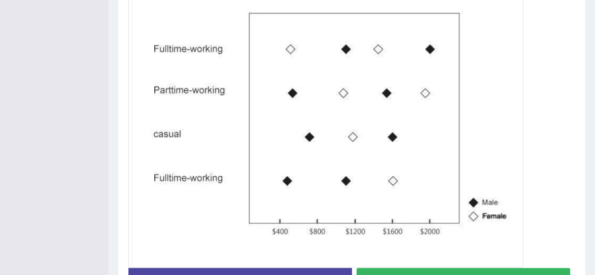
scroll to position [282, 0]
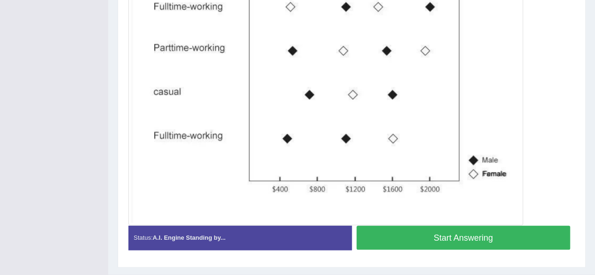
click at [493, 234] on button "Start Answering" at bounding box center [464, 238] width 214 height 24
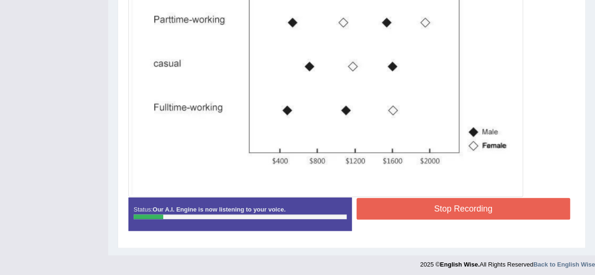
scroll to position [312, 0]
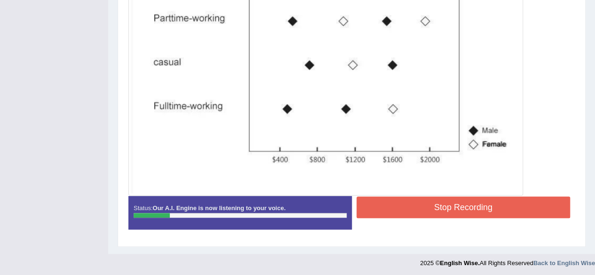
click at [484, 209] on button "Stop Recording" at bounding box center [464, 208] width 214 height 22
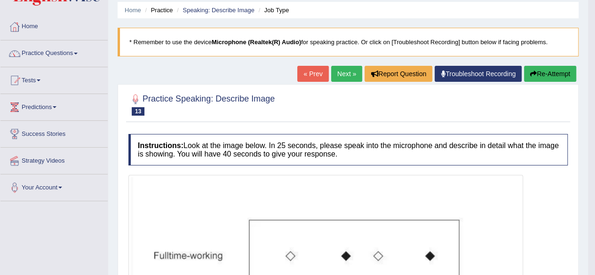
scroll to position [30, 0]
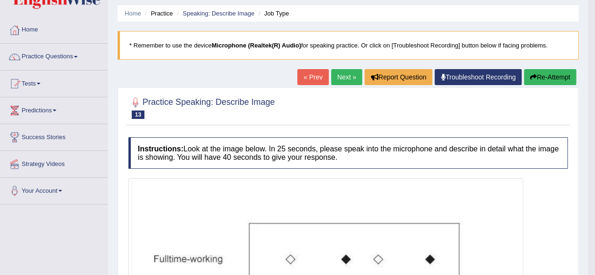
click at [561, 76] on button "Re-Attempt" at bounding box center [550, 77] width 52 height 16
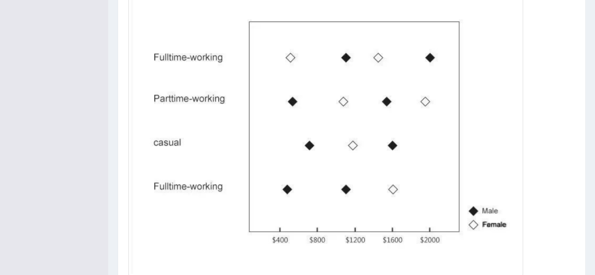
scroll to position [282, 0]
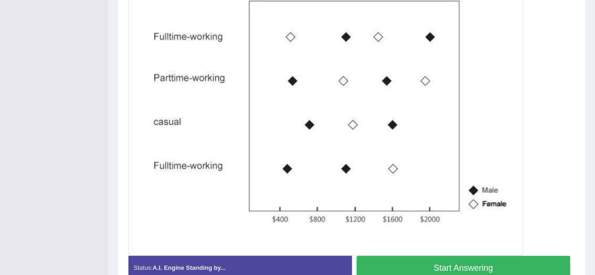
click at [464, 259] on button "Start Answering" at bounding box center [464, 268] width 214 height 24
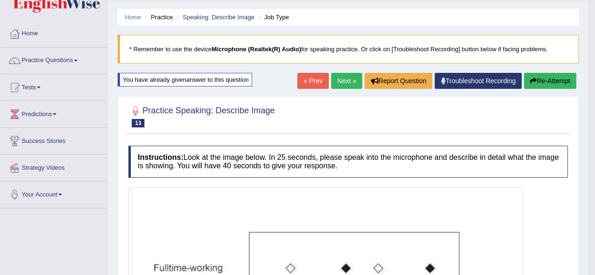
scroll to position [0, 0]
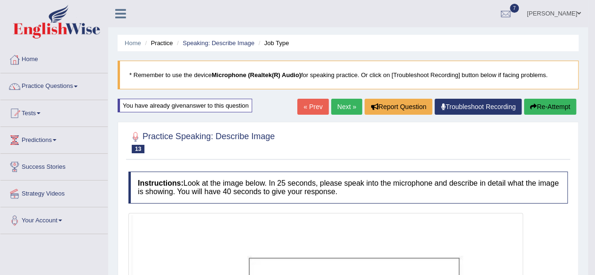
click at [343, 108] on link "Next »" at bounding box center [346, 107] width 31 height 16
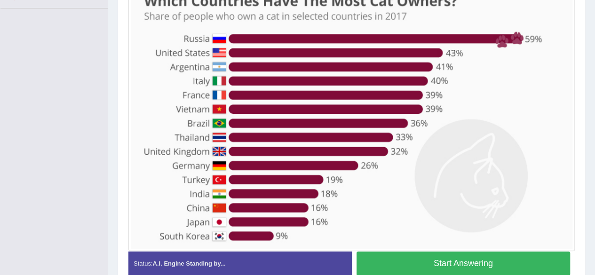
scroll to position [240, 0]
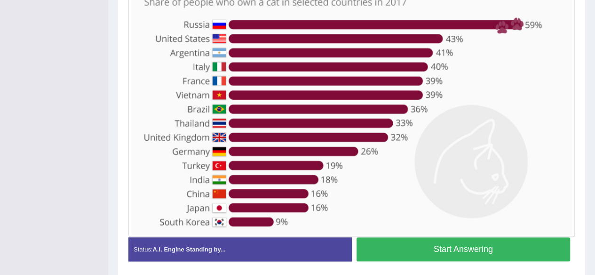
click at [466, 241] on button "Start Answering" at bounding box center [464, 250] width 214 height 24
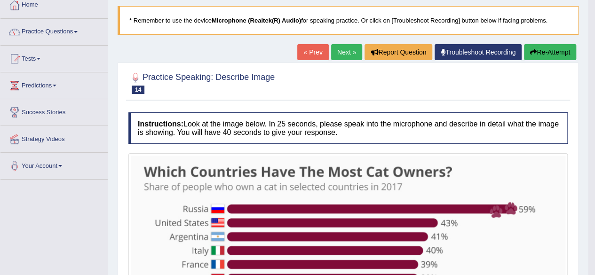
scroll to position [47, 0]
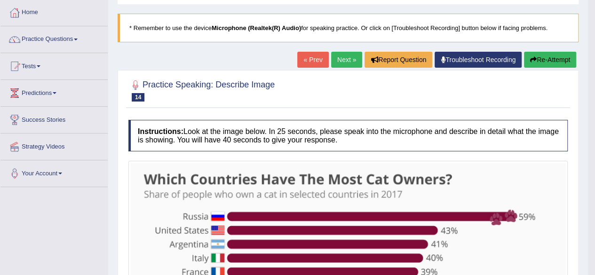
click at [556, 57] on button "Re-Attempt" at bounding box center [550, 60] width 52 height 16
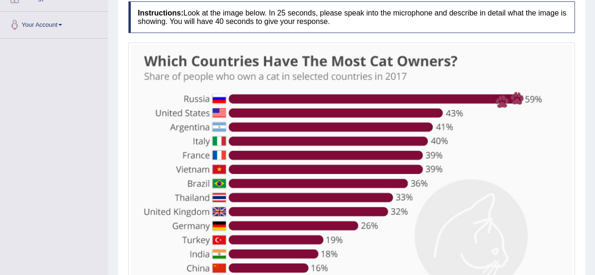
scroll to position [240, 0]
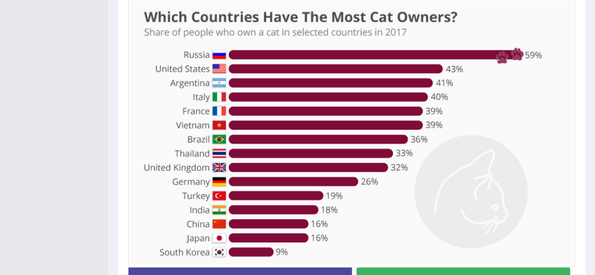
click at [394, 268] on button "Start Answering" at bounding box center [464, 280] width 214 height 24
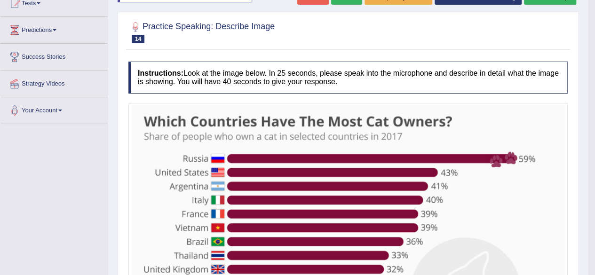
scroll to position [56, 0]
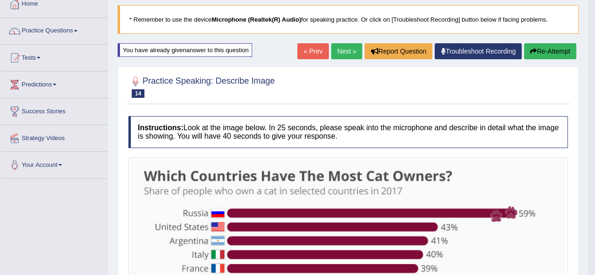
click at [537, 48] on button "Re-Attempt" at bounding box center [550, 51] width 52 height 16
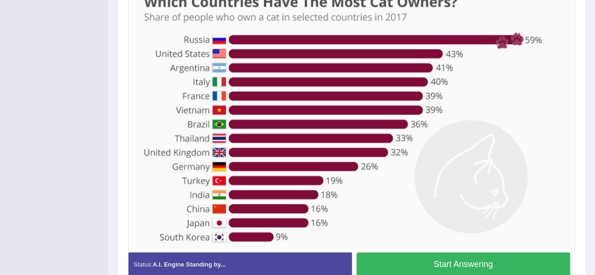
click at [448, 266] on button "Start Answering" at bounding box center [464, 265] width 214 height 24
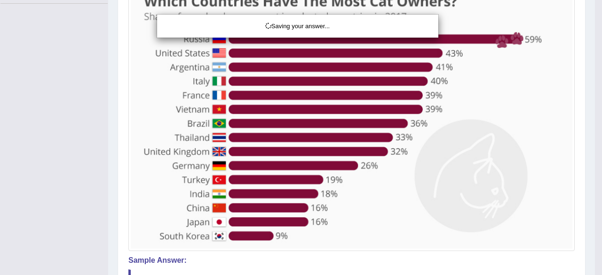
click at [451, 256] on div "Saving your answer..." at bounding box center [301, 137] width 602 height 275
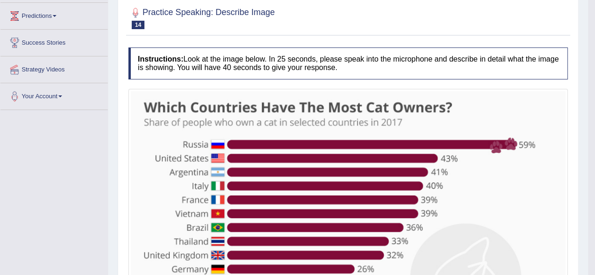
scroll to position [103, 0]
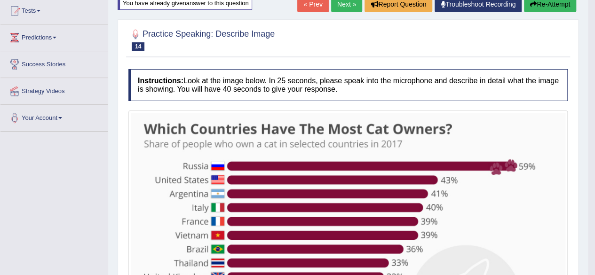
click at [553, 1] on button "Re-Attempt" at bounding box center [550, 4] width 52 height 16
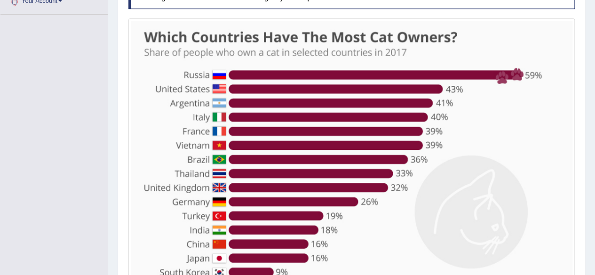
scroll to position [267, 0]
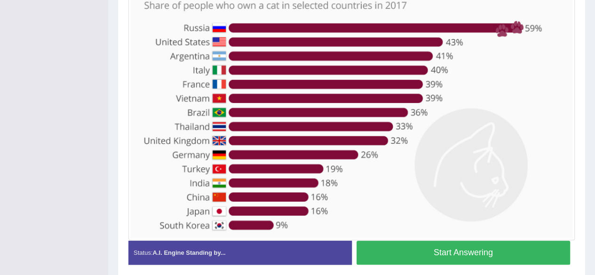
click at [519, 245] on button "Start Answering" at bounding box center [464, 253] width 214 height 24
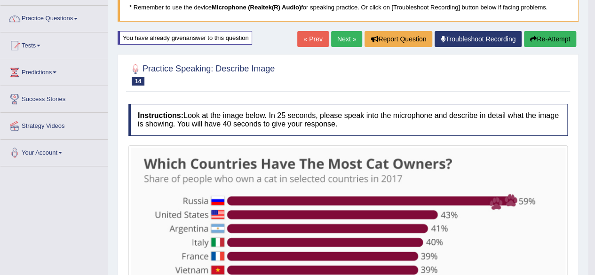
scroll to position [49, 0]
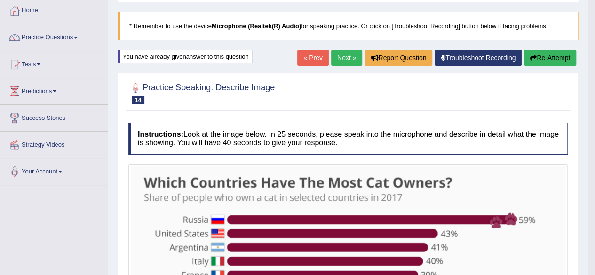
click at [345, 56] on link "Next »" at bounding box center [346, 58] width 31 height 16
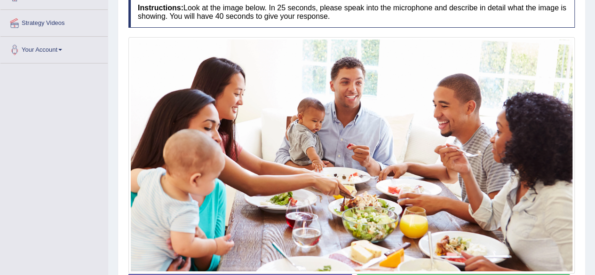
scroll to position [193, 0]
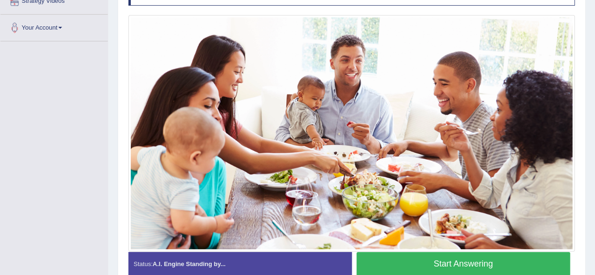
click at [473, 263] on button "Start Answering" at bounding box center [464, 264] width 214 height 24
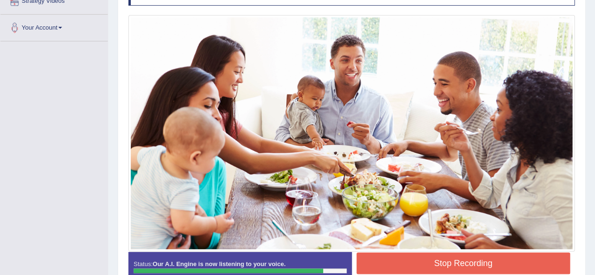
click at [525, 255] on button "Stop Recording" at bounding box center [464, 264] width 214 height 22
click at [524, 255] on div "Status: Our A.I. Engine is now listening to your voice. Start Answering Stop Re…" at bounding box center [351, 273] width 447 height 42
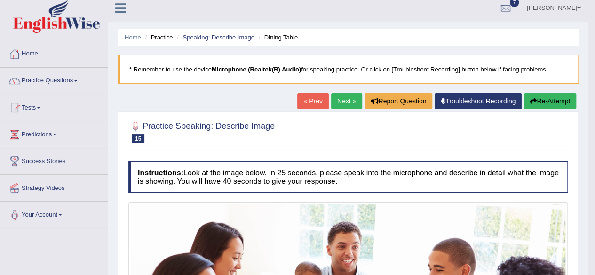
scroll to position [5, 0]
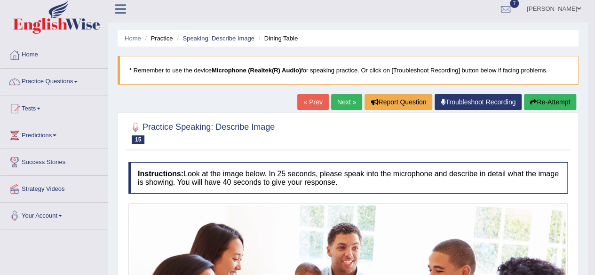
click at [342, 100] on link "Next »" at bounding box center [346, 102] width 31 height 16
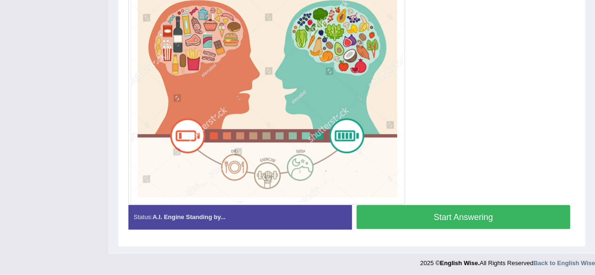
scroll to position [280, 0]
click at [485, 211] on button "Start Answering" at bounding box center [464, 217] width 214 height 24
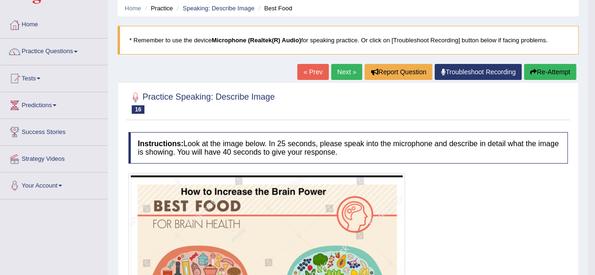
scroll to position [0, 0]
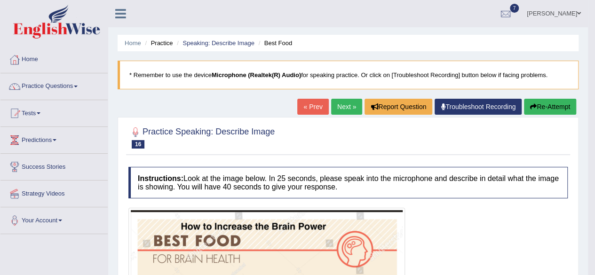
click at [338, 105] on link "Next »" at bounding box center [346, 107] width 31 height 16
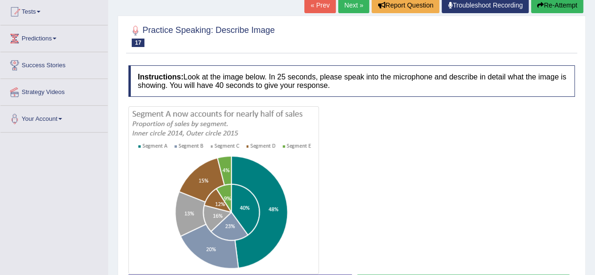
scroll to position [117, 0]
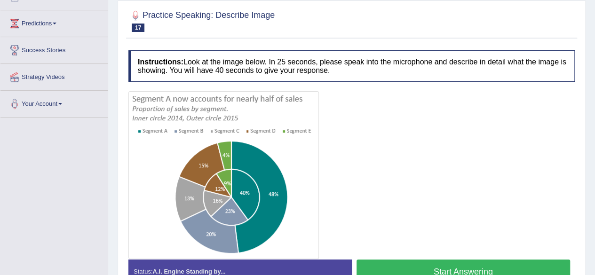
click at [450, 269] on button "Start Answering" at bounding box center [464, 272] width 214 height 24
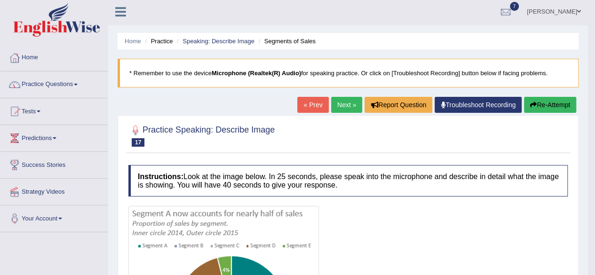
scroll to position [1, 0]
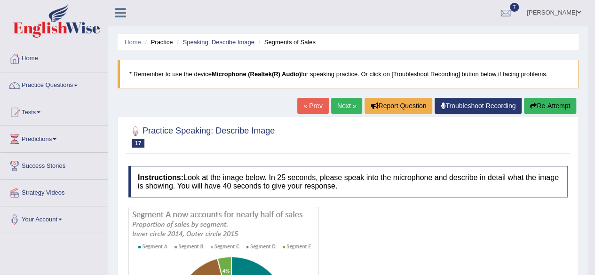
click at [552, 105] on button "Re-Attempt" at bounding box center [550, 106] width 52 height 16
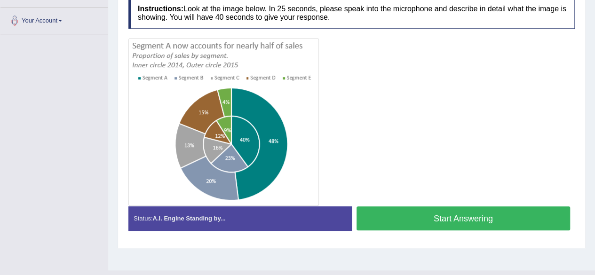
scroll to position [215, 0]
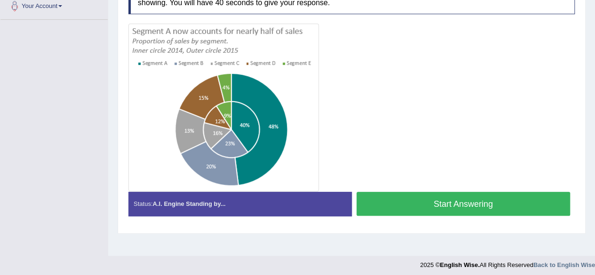
click at [486, 204] on button "Start Answering" at bounding box center [464, 204] width 214 height 24
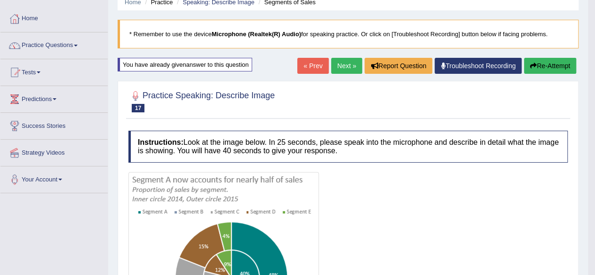
scroll to position [26, 0]
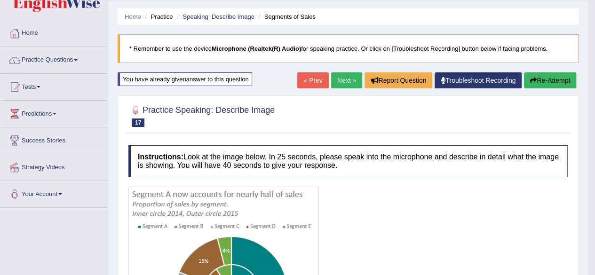
click at [557, 78] on button "Re-Attempt" at bounding box center [550, 80] width 52 height 16
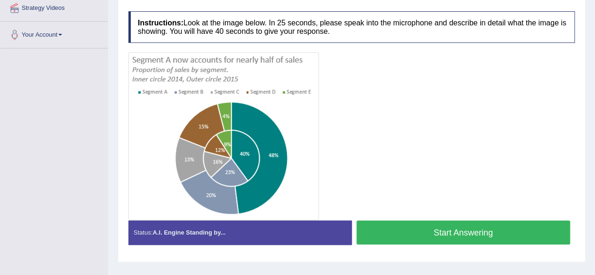
scroll to position [171, 0]
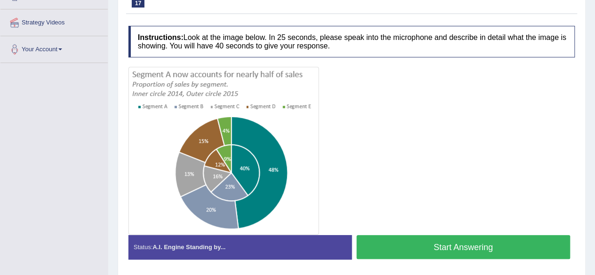
click at [447, 241] on button "Start Answering" at bounding box center [464, 247] width 214 height 24
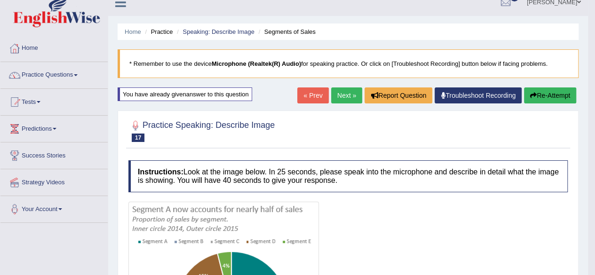
scroll to position [0, 0]
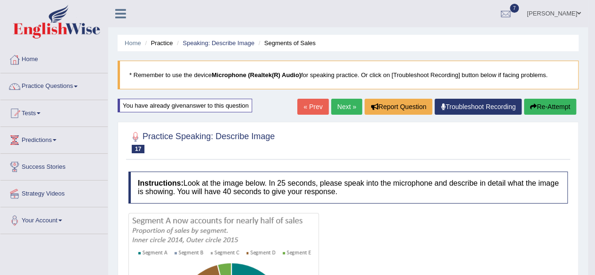
click at [353, 105] on link "Next »" at bounding box center [346, 107] width 31 height 16
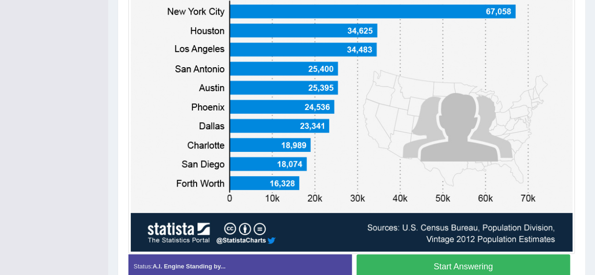
scroll to position [276, 0]
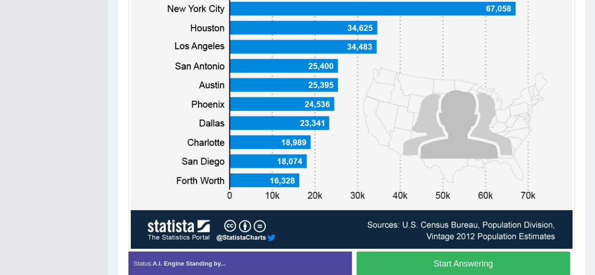
click at [476, 256] on button "Start Answering" at bounding box center [464, 264] width 214 height 24
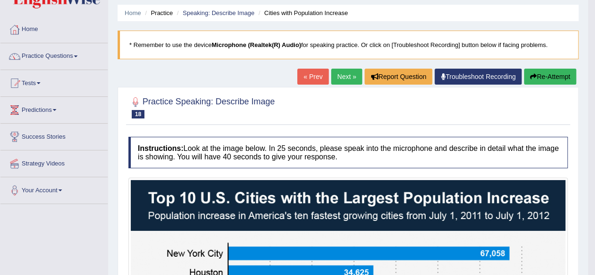
scroll to position [7, 0]
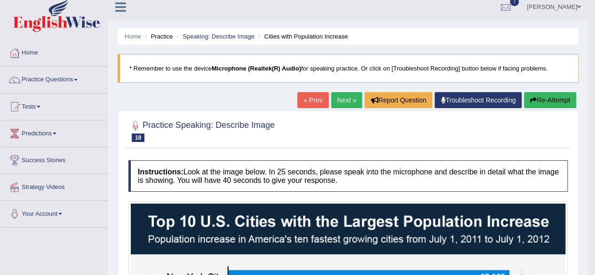
click at [557, 100] on button "Re-Attempt" at bounding box center [550, 100] width 52 height 16
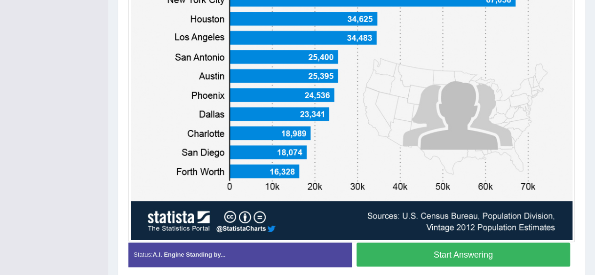
scroll to position [336, 0]
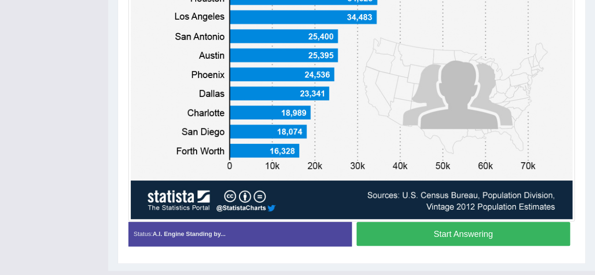
click at [541, 229] on button "Start Answering" at bounding box center [464, 234] width 214 height 24
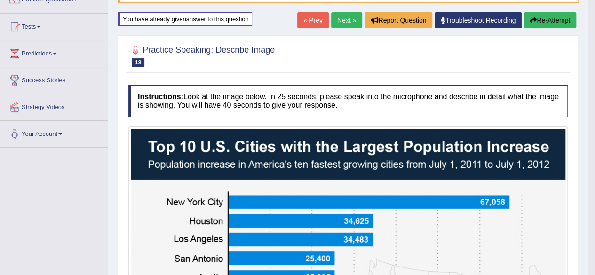
scroll to position [58, 0]
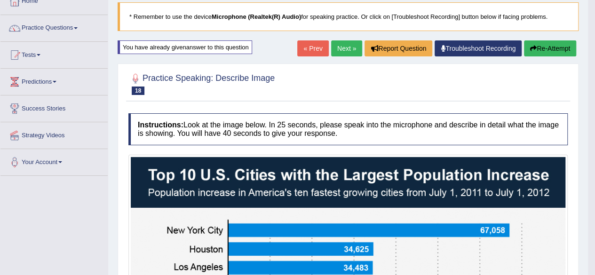
click at [545, 49] on button "Re-Attempt" at bounding box center [550, 48] width 52 height 16
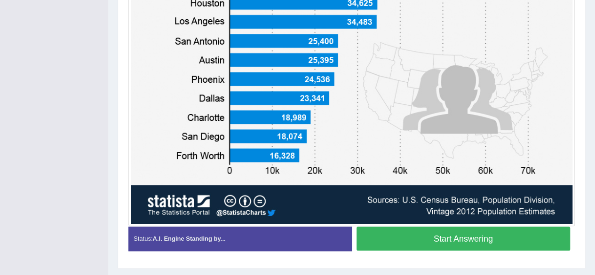
scroll to position [341, 0]
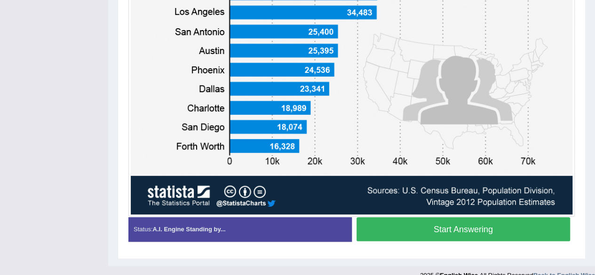
click at [543, 223] on button "Start Answering" at bounding box center [464, 229] width 214 height 24
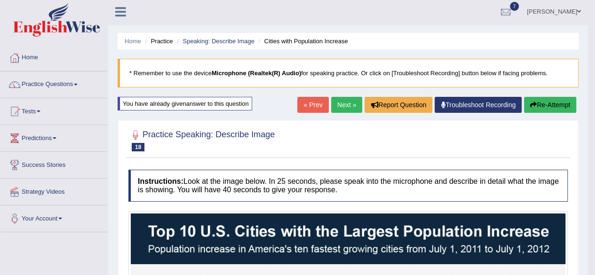
scroll to position [0, 0]
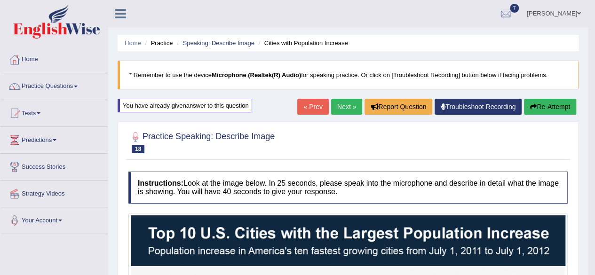
click at [548, 105] on button "Re-Attempt" at bounding box center [550, 107] width 52 height 16
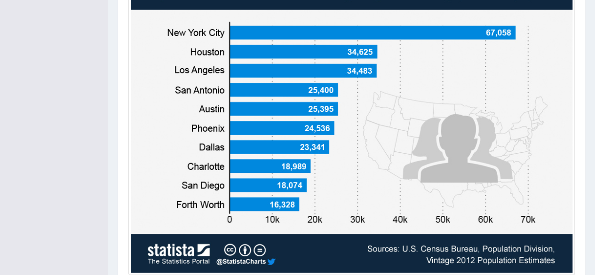
scroll to position [329, 0]
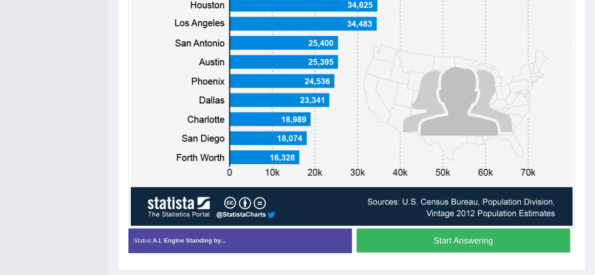
click at [473, 237] on button "Start Answering" at bounding box center [464, 241] width 214 height 24
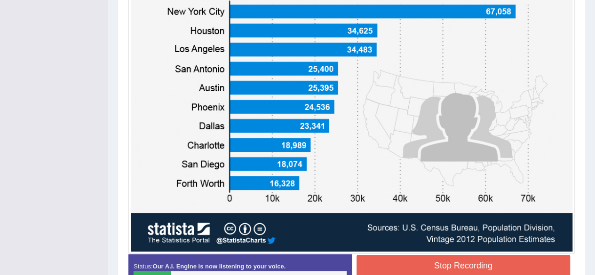
scroll to position [282, 0]
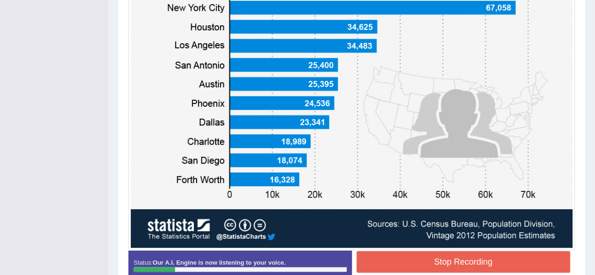
click at [474, 255] on button "Stop Recording" at bounding box center [464, 262] width 214 height 22
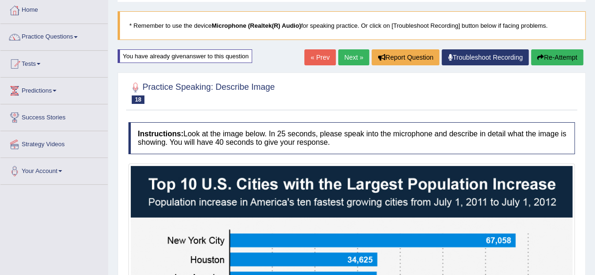
scroll to position [0, 0]
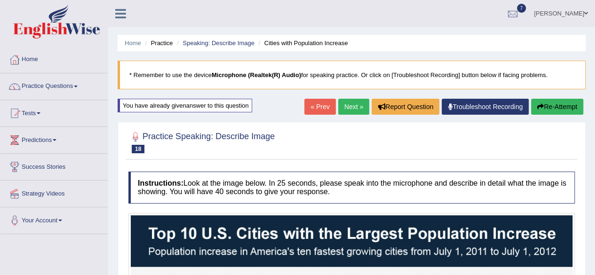
click at [552, 103] on button "Re-Attempt" at bounding box center [557, 107] width 52 height 16
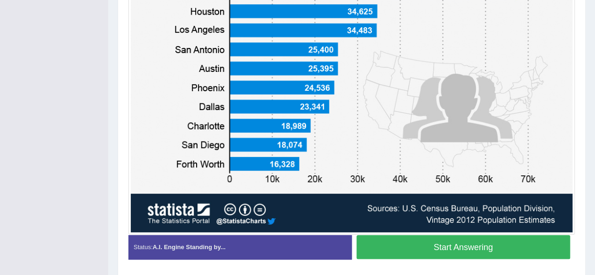
scroll to position [353, 0]
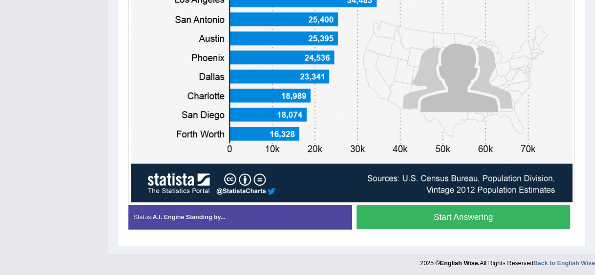
click at [482, 216] on button "Start Answering" at bounding box center [464, 217] width 214 height 24
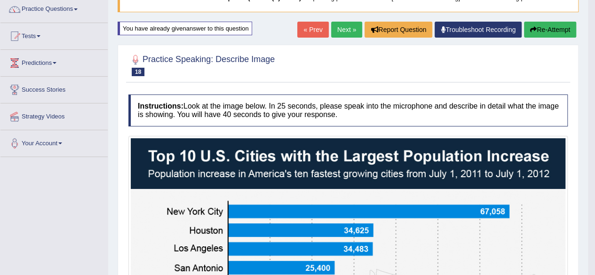
scroll to position [58, 0]
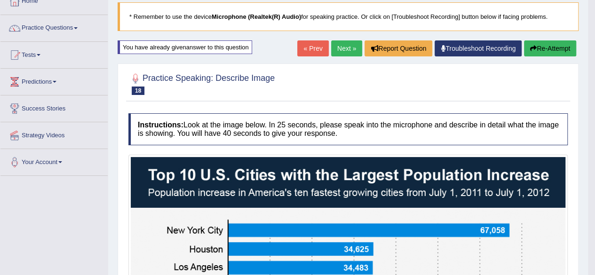
click at [558, 43] on button "Re-Attempt" at bounding box center [550, 48] width 52 height 16
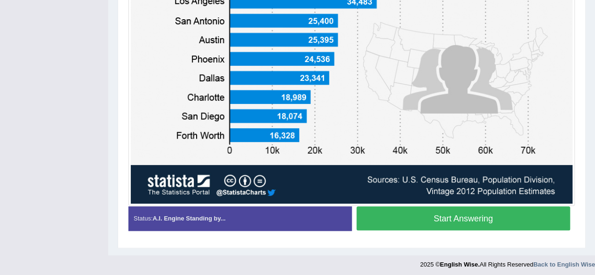
scroll to position [353, 0]
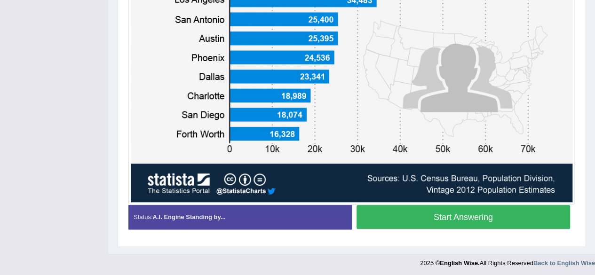
click at [468, 222] on button "Start Answering" at bounding box center [464, 217] width 214 height 24
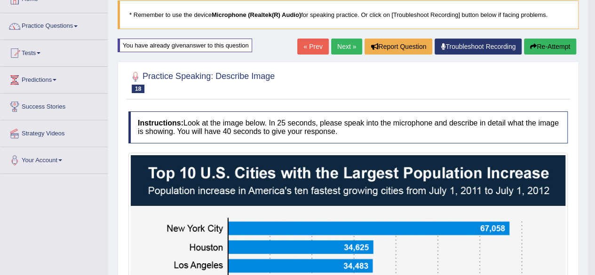
scroll to position [58, 0]
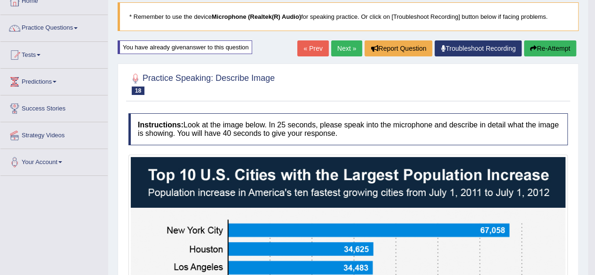
click at [551, 41] on button "Re-Attempt" at bounding box center [550, 48] width 52 height 16
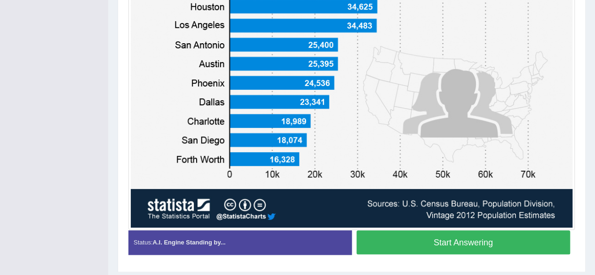
scroll to position [343, 0]
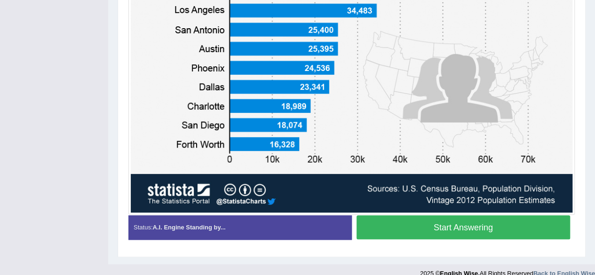
click at [455, 226] on button "Start Answering" at bounding box center [464, 228] width 214 height 24
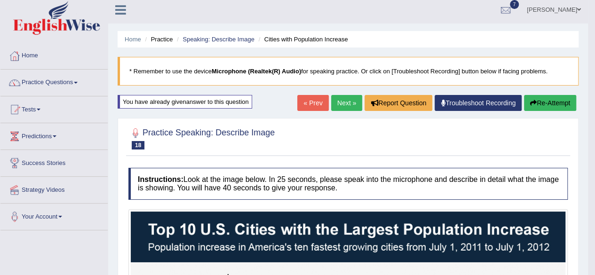
scroll to position [0, 0]
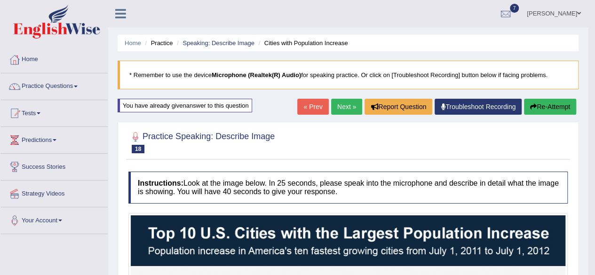
click at [556, 105] on button "Re-Attempt" at bounding box center [550, 107] width 52 height 16
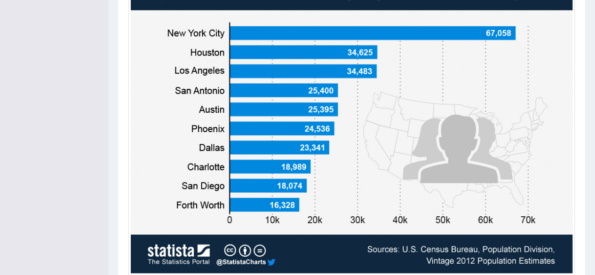
scroll to position [329, 0]
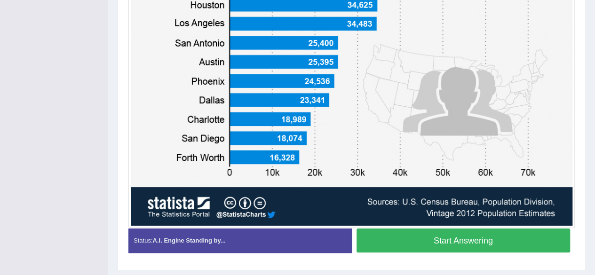
click at [467, 235] on button "Start Answering" at bounding box center [464, 241] width 214 height 24
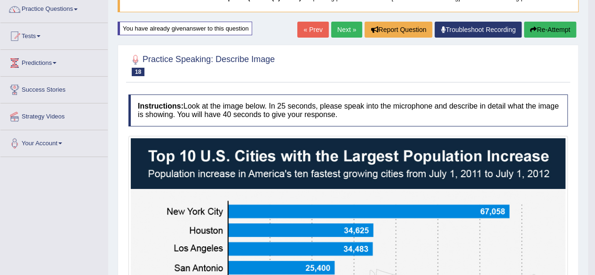
scroll to position [69, 0]
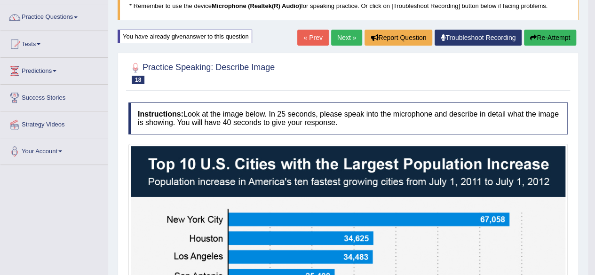
click at [537, 36] on button "Re-Attempt" at bounding box center [550, 38] width 52 height 16
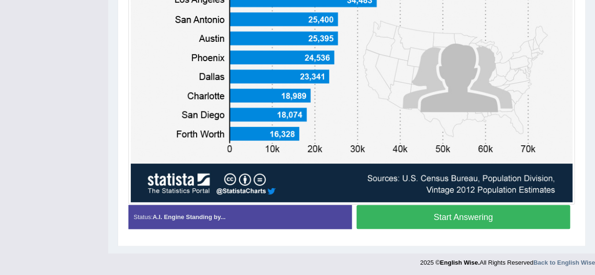
scroll to position [353, 0]
click at [459, 214] on button "Start Answering" at bounding box center [464, 217] width 214 height 24
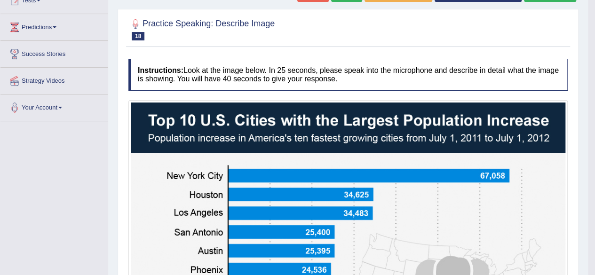
scroll to position [94, 0]
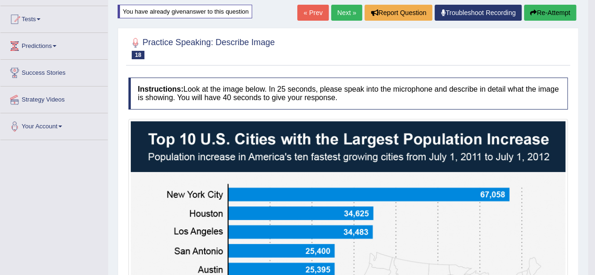
click at [554, 8] on button "Re-Attempt" at bounding box center [550, 13] width 52 height 16
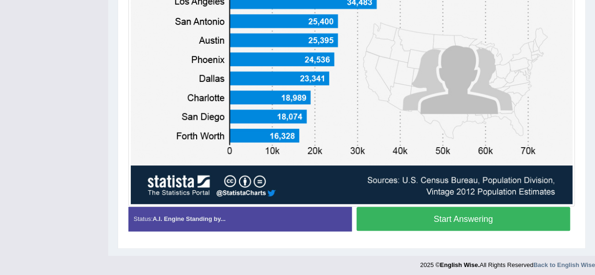
scroll to position [353, 0]
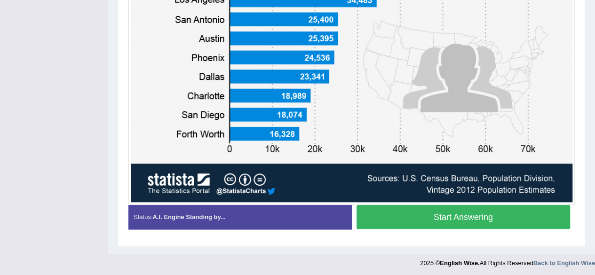
click at [466, 216] on button "Start Answering" at bounding box center [464, 217] width 214 height 24
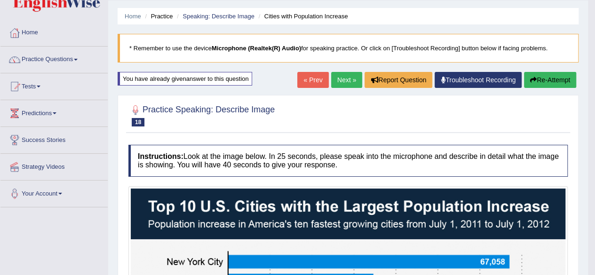
scroll to position [0, 0]
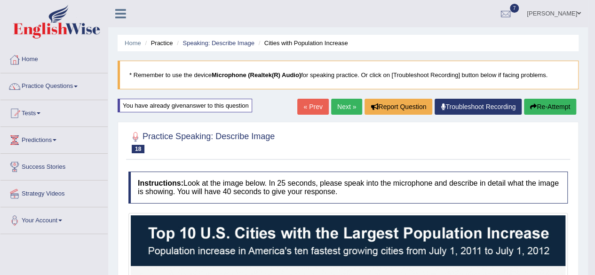
click at [339, 106] on link "Next »" at bounding box center [346, 107] width 31 height 16
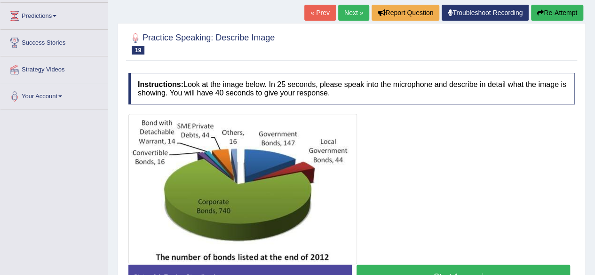
click at [432, 269] on button "Start Answering" at bounding box center [464, 277] width 214 height 24
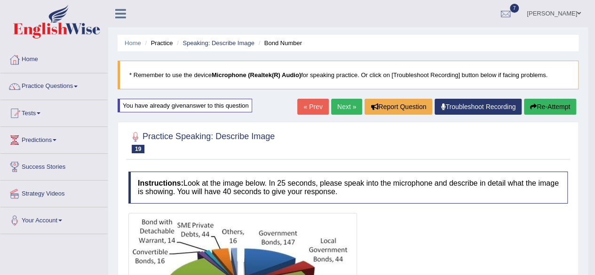
click at [558, 105] on button "Re-Attempt" at bounding box center [550, 107] width 52 height 16
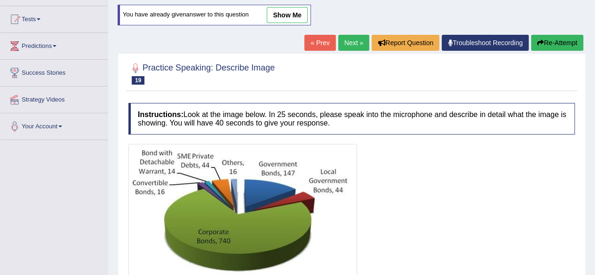
scroll to position [141, 0]
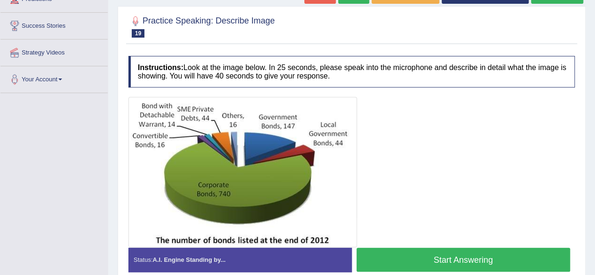
click at [452, 256] on button "Start Answering" at bounding box center [464, 260] width 214 height 24
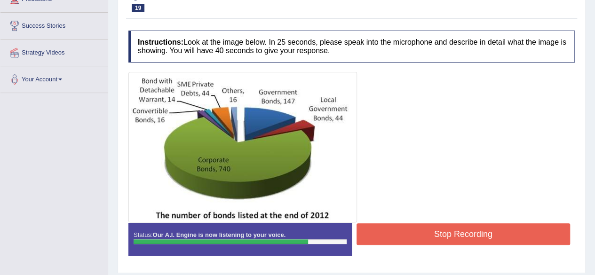
click at [461, 231] on button "Stop Recording" at bounding box center [464, 235] width 214 height 22
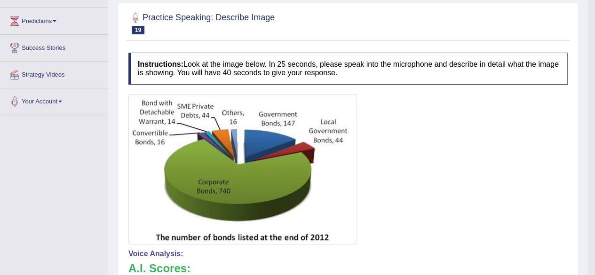
scroll to position [94, 0]
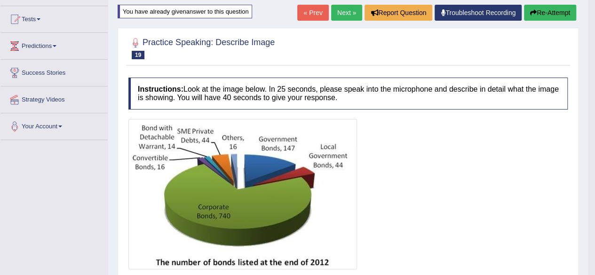
click at [544, 8] on button "Re-Attempt" at bounding box center [550, 13] width 52 height 16
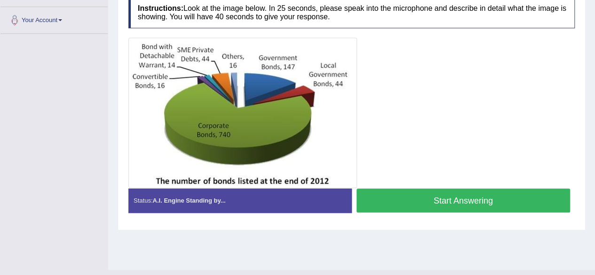
scroll to position [218, 0]
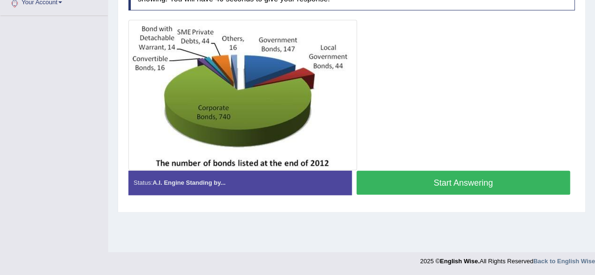
click at [445, 175] on button "Start Answering" at bounding box center [464, 183] width 214 height 24
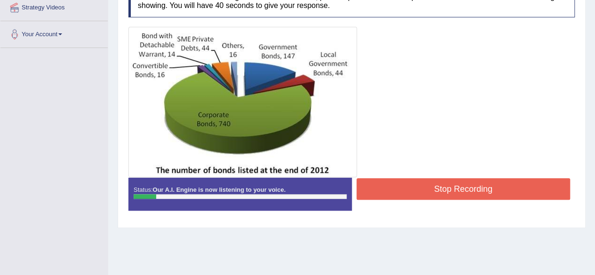
scroll to position [171, 0]
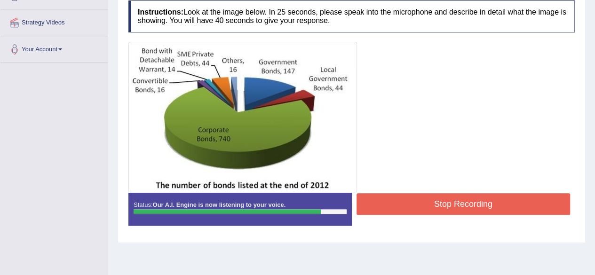
drag, startPoint x: 448, startPoint y: 204, endPoint x: 453, endPoint y: 200, distance: 6.0
click at [448, 203] on button "Stop Recording" at bounding box center [464, 204] width 214 height 22
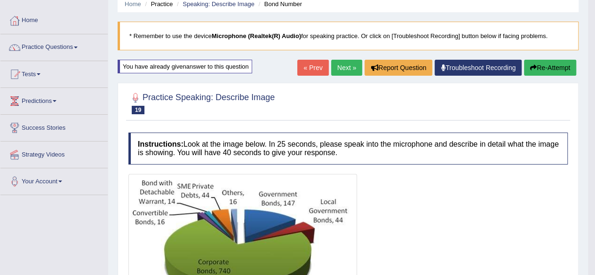
scroll to position [30, 0]
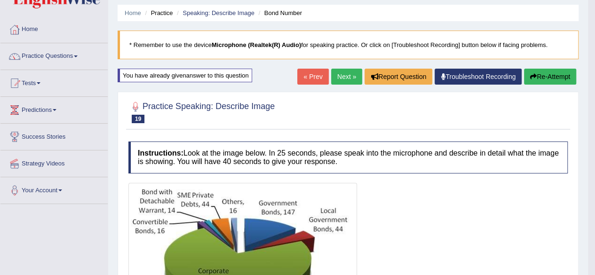
click at [548, 78] on button "Re-Attempt" at bounding box center [550, 77] width 52 height 16
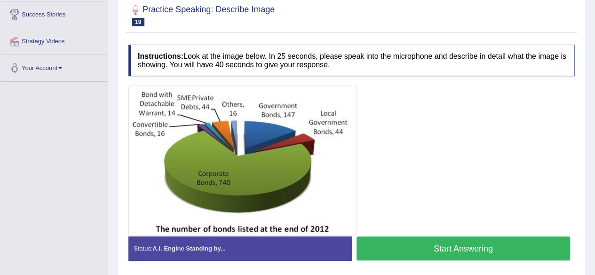
scroll to position [171, 0]
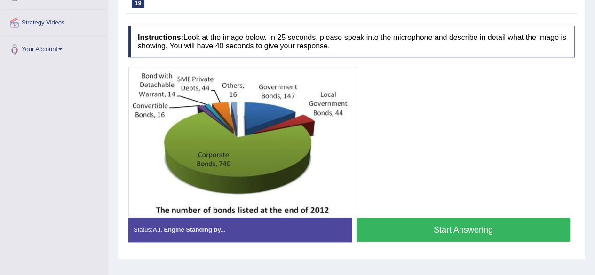
click at [438, 224] on button "Start Answering" at bounding box center [464, 230] width 214 height 24
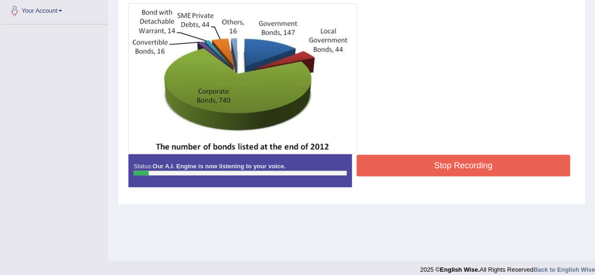
scroll to position [218, 0]
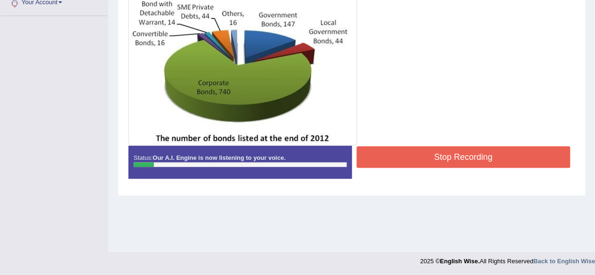
click at [520, 148] on button "Stop Recording" at bounding box center [464, 157] width 214 height 22
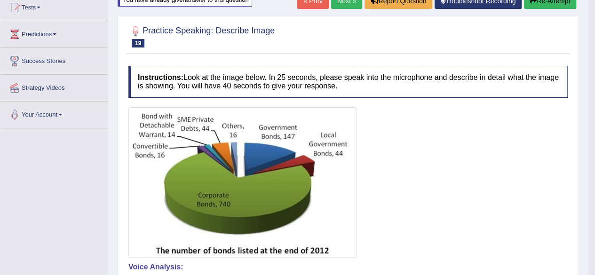
scroll to position [77, 0]
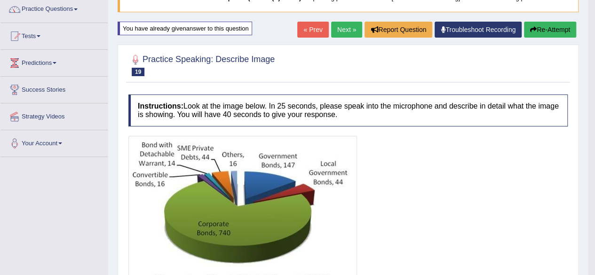
click at [540, 27] on button "Re-Attempt" at bounding box center [550, 30] width 52 height 16
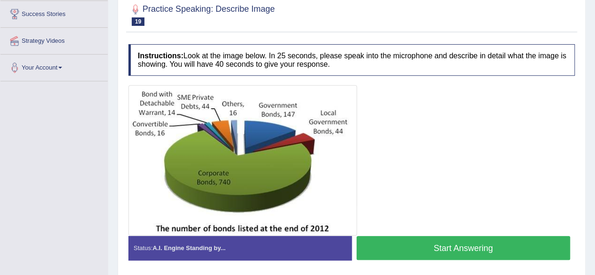
scroll to position [174, 0]
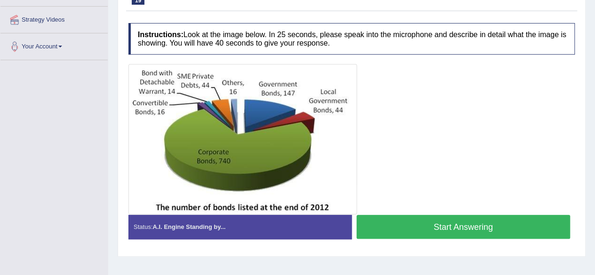
click at [474, 225] on button "Start Answering" at bounding box center [464, 227] width 214 height 24
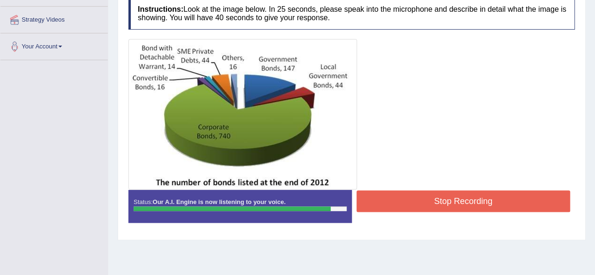
click at [481, 195] on button "Stop Recording" at bounding box center [464, 202] width 214 height 22
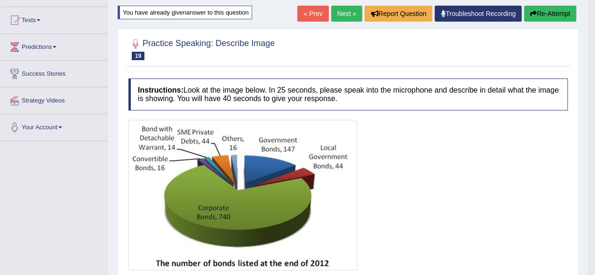
scroll to position [33, 0]
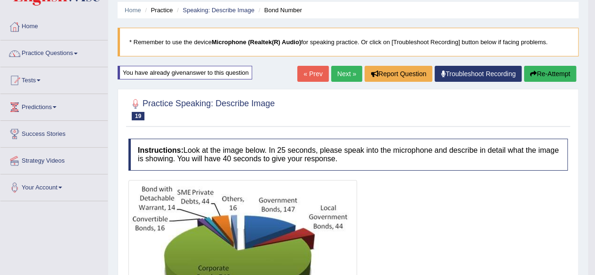
click at [347, 73] on link "Next »" at bounding box center [346, 74] width 31 height 16
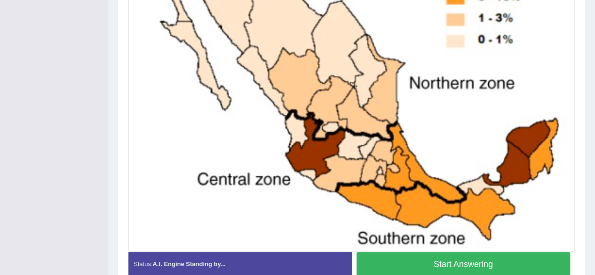
scroll to position [352, 0]
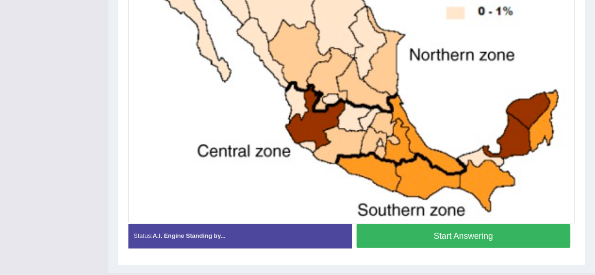
click at [465, 233] on button "Start Answering" at bounding box center [464, 236] width 214 height 24
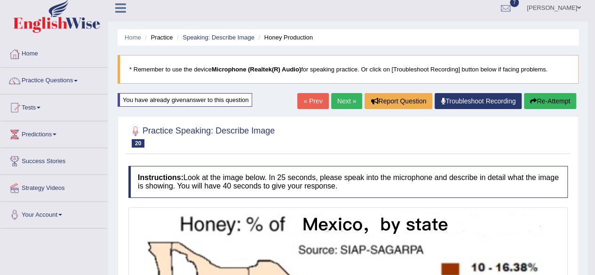
scroll to position [0, 0]
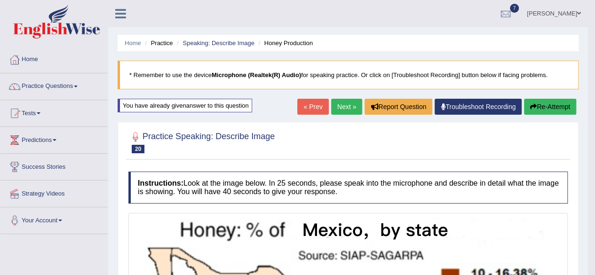
click at [531, 106] on icon "button" at bounding box center [533, 107] width 7 height 7
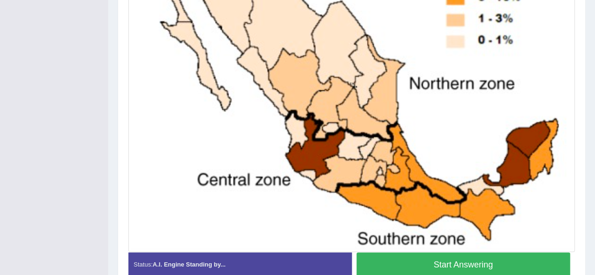
scroll to position [324, 0]
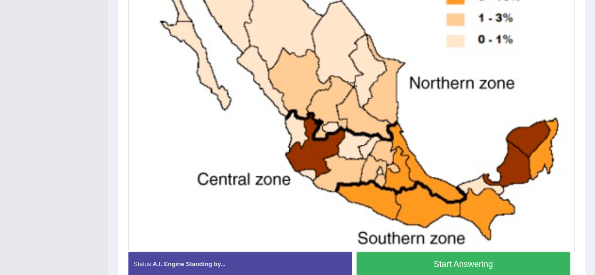
click at [465, 256] on button "Start Answering" at bounding box center [464, 264] width 214 height 24
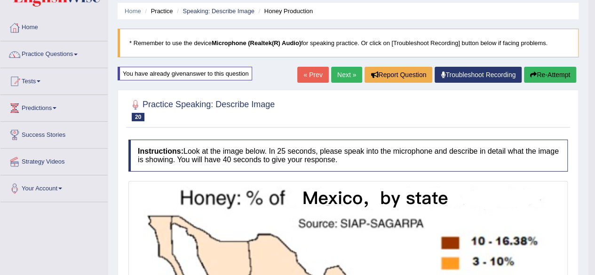
scroll to position [0, 0]
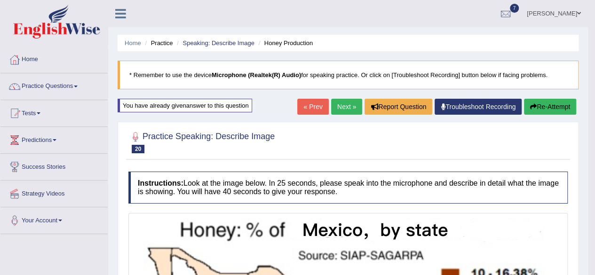
click at [534, 106] on button "Re-Attempt" at bounding box center [550, 107] width 52 height 16
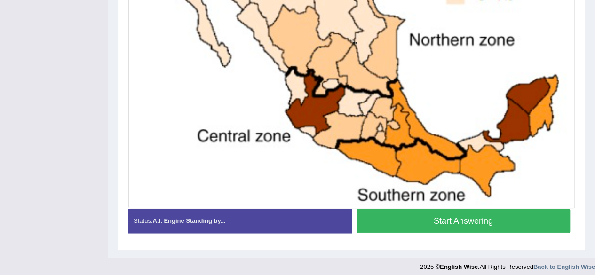
scroll to position [371, 0]
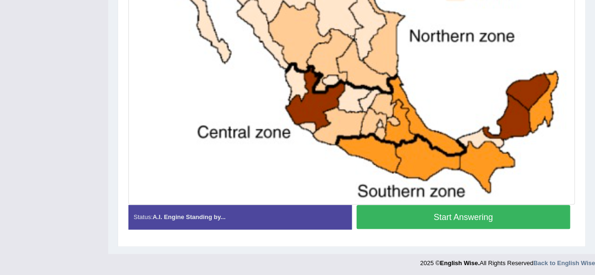
click at [500, 215] on button "Start Answering" at bounding box center [464, 217] width 214 height 24
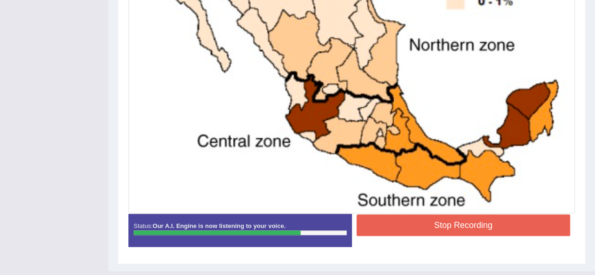
scroll to position [346, 0]
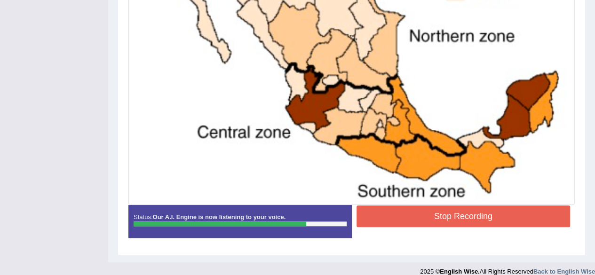
click at [525, 213] on button "Stop Recording" at bounding box center [464, 217] width 214 height 22
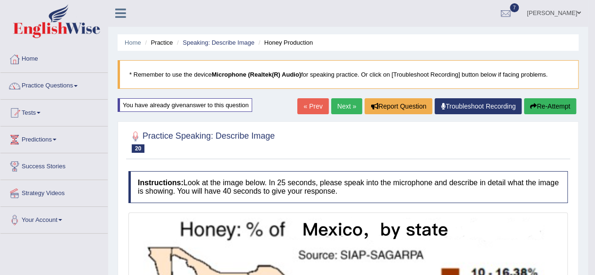
scroll to position [0, 0]
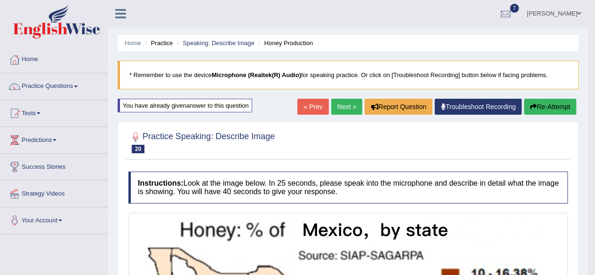
click at [346, 110] on link "Next »" at bounding box center [346, 107] width 31 height 16
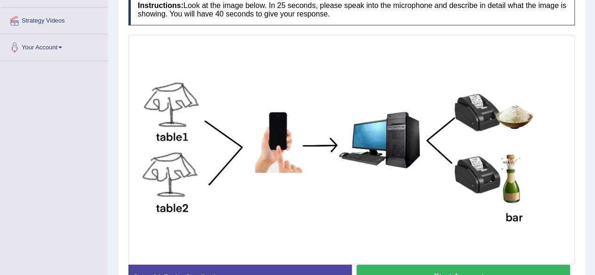
scroll to position [188, 0]
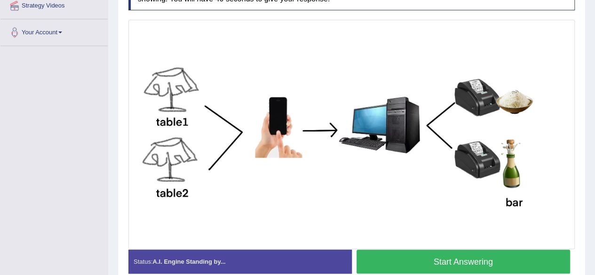
click at [420, 256] on button "Start Answering" at bounding box center [464, 262] width 214 height 24
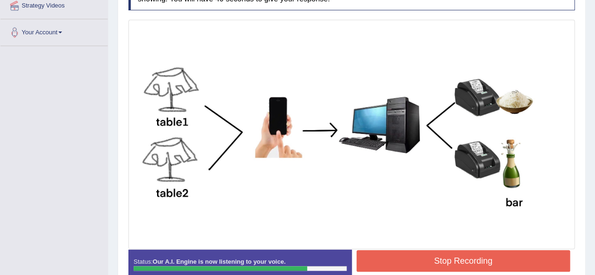
click at [462, 259] on button "Stop Recording" at bounding box center [464, 261] width 214 height 22
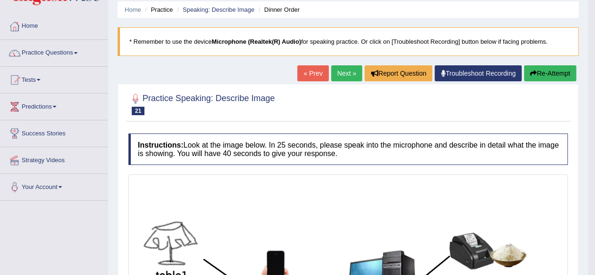
scroll to position [12, 0]
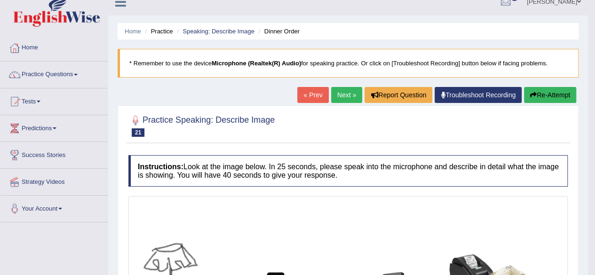
click at [347, 94] on link "Next »" at bounding box center [346, 95] width 31 height 16
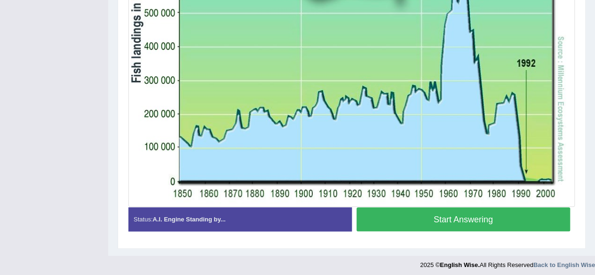
scroll to position [355, 0]
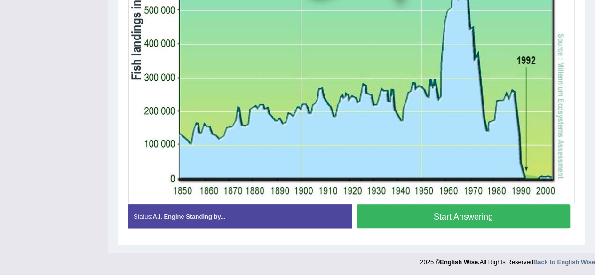
click at [445, 216] on button "Start Answering" at bounding box center [464, 217] width 214 height 24
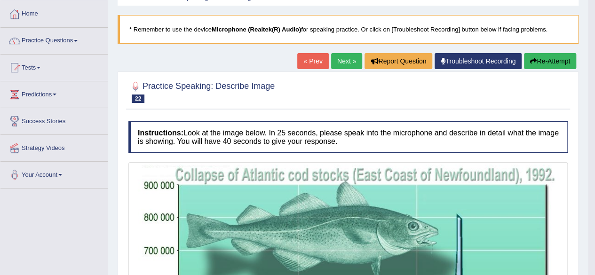
scroll to position [25, 0]
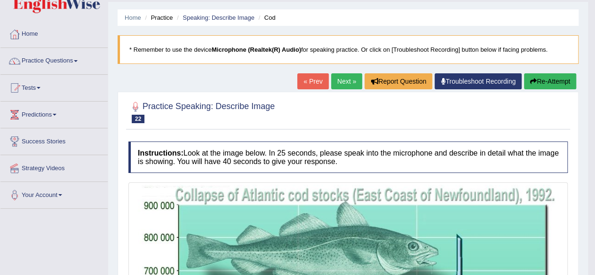
drag, startPoint x: 548, startPoint y: 80, endPoint x: 553, endPoint y: 78, distance: 4.9
click at [551, 79] on button "Re-Attempt" at bounding box center [550, 81] width 52 height 16
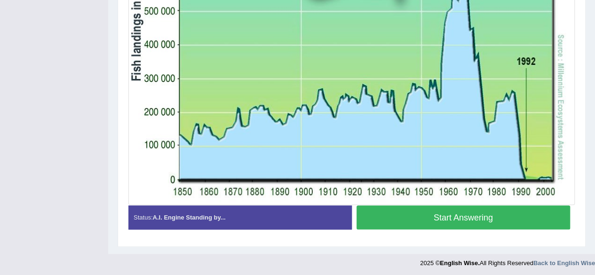
click at [490, 214] on button "Start Answering" at bounding box center [464, 218] width 214 height 24
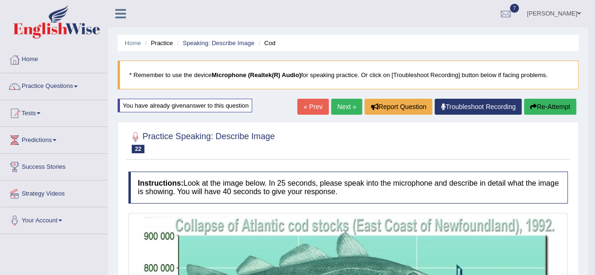
click at [345, 104] on link "Next »" at bounding box center [346, 107] width 31 height 16
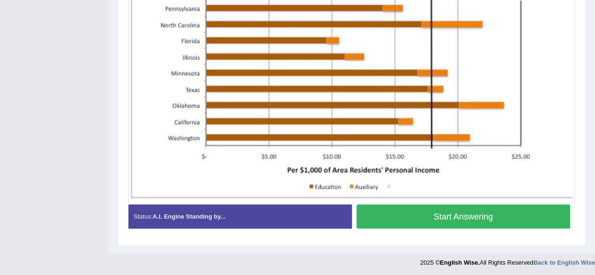
scroll to position [275, 0]
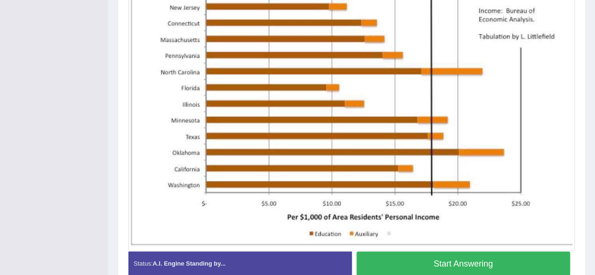
click at [470, 264] on button "Start Answering" at bounding box center [464, 264] width 214 height 24
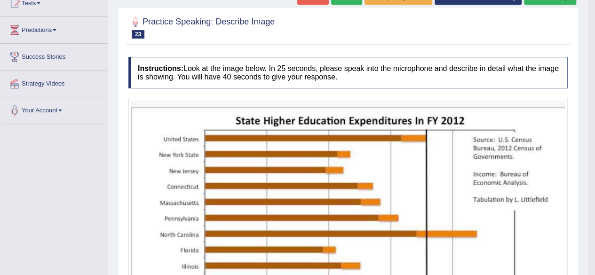
scroll to position [92, 0]
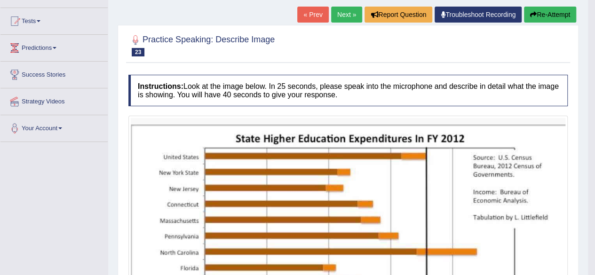
click at [350, 11] on link "Next »" at bounding box center [346, 15] width 31 height 16
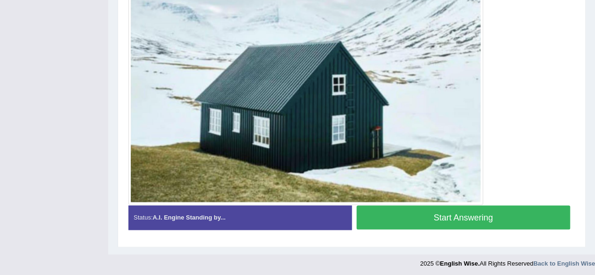
scroll to position [284, 0]
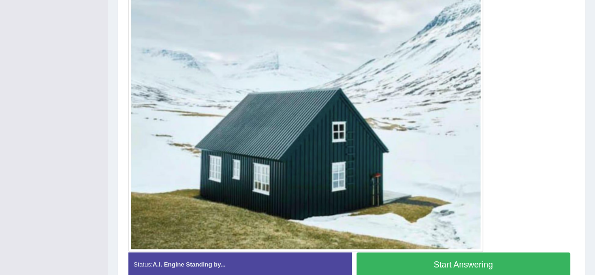
click at [417, 262] on button "Start Answering" at bounding box center [464, 265] width 214 height 24
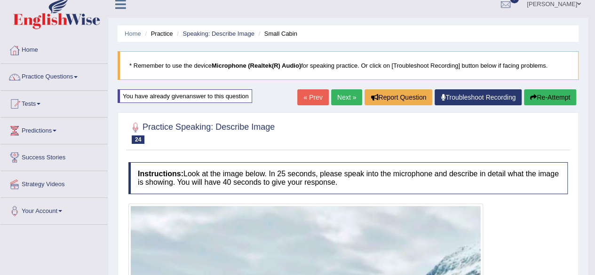
scroll to position [0, 0]
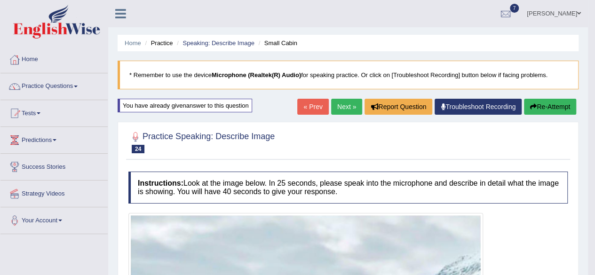
click at [352, 104] on link "Next »" at bounding box center [346, 107] width 31 height 16
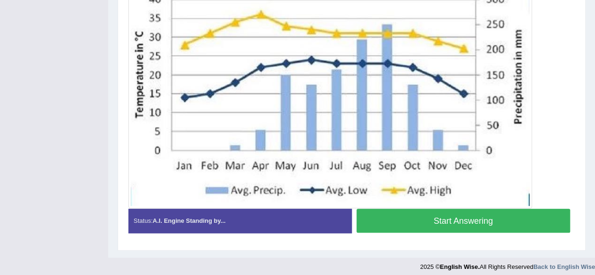
scroll to position [260, 0]
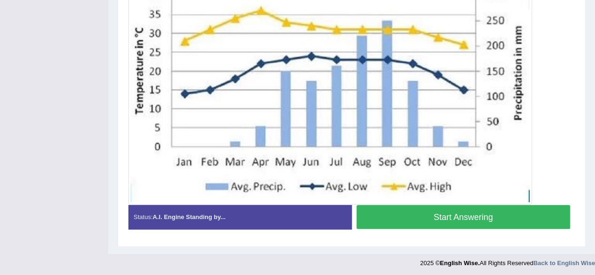
click at [486, 219] on button "Start Answering" at bounding box center [464, 217] width 214 height 24
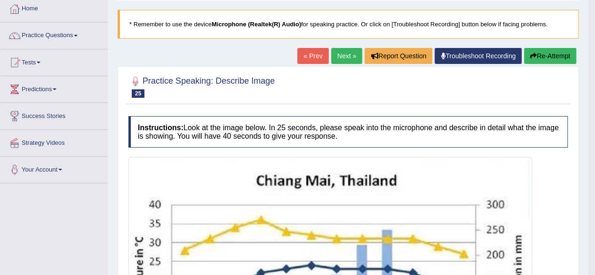
scroll to position [47, 0]
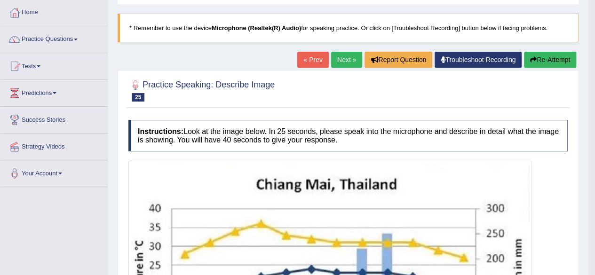
click at [564, 57] on button "Re-Attempt" at bounding box center [550, 60] width 52 height 16
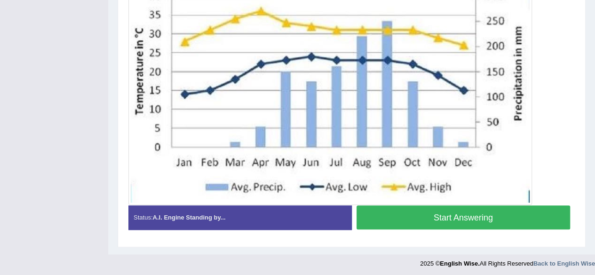
click at [481, 212] on button "Start Answering" at bounding box center [464, 218] width 214 height 24
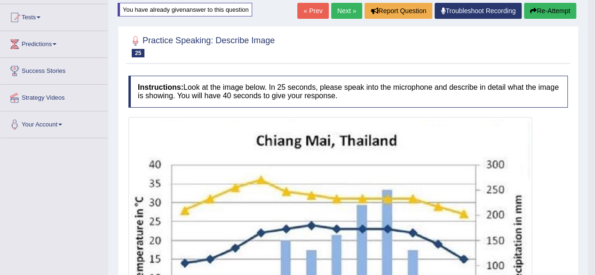
scroll to position [77, 0]
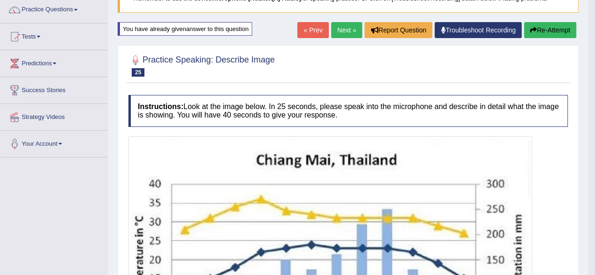
click at [340, 29] on link "Next »" at bounding box center [346, 30] width 31 height 16
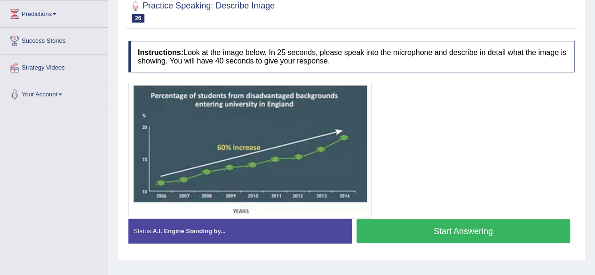
scroll to position [141, 0]
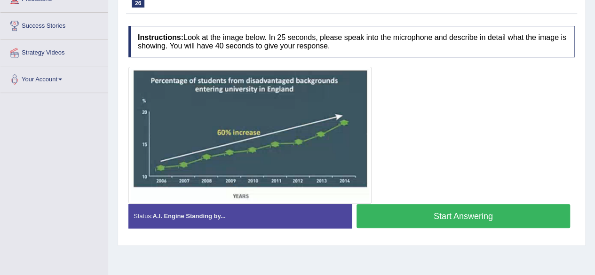
click at [439, 216] on button "Start Answering" at bounding box center [464, 216] width 214 height 24
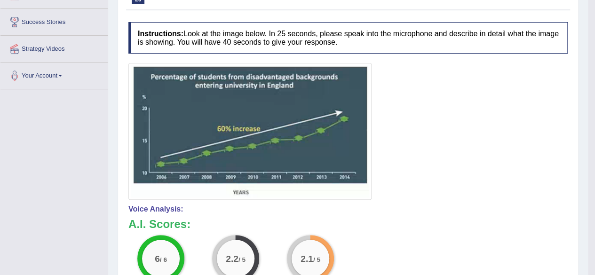
scroll to position [94, 0]
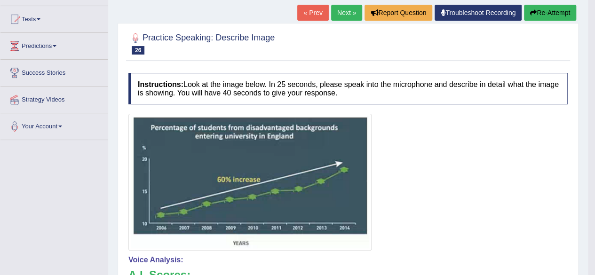
click at [544, 13] on button "Re-Attempt" at bounding box center [550, 13] width 52 height 16
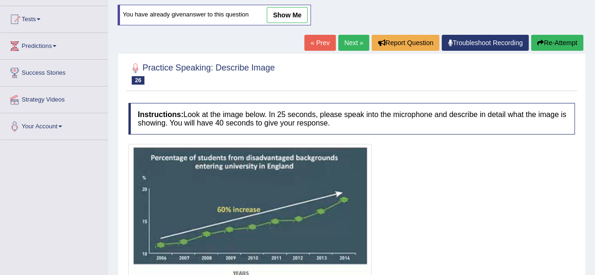
scroll to position [141, 0]
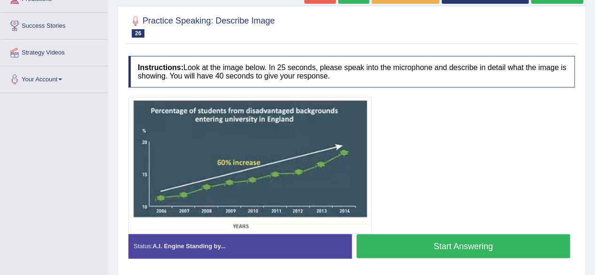
click at [453, 243] on button "Start Answering" at bounding box center [464, 246] width 214 height 24
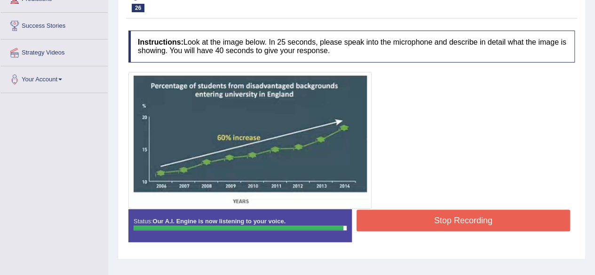
click at [494, 219] on button "Stop Recording" at bounding box center [464, 221] width 214 height 22
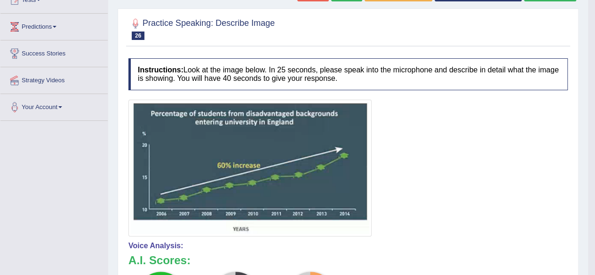
scroll to position [94, 0]
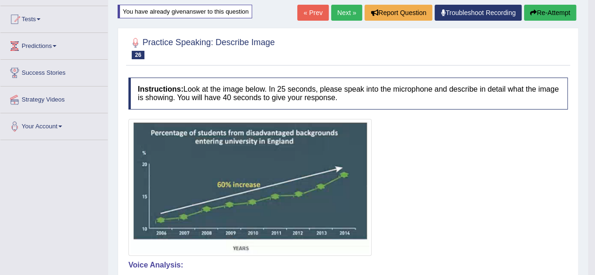
click at [555, 9] on button "Re-Attempt" at bounding box center [550, 13] width 52 height 16
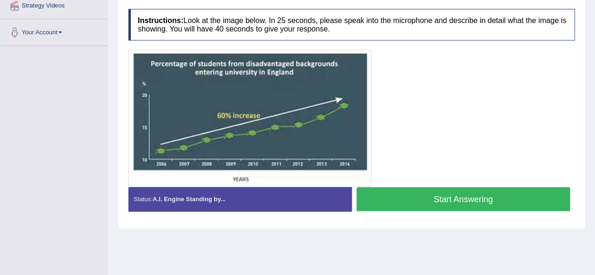
click at [460, 193] on button "Start Answering" at bounding box center [464, 199] width 214 height 24
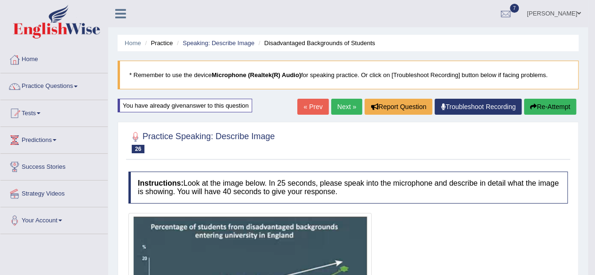
drag, startPoint x: 340, startPoint y: 102, endPoint x: 344, endPoint y: 106, distance: 6.3
click at [341, 103] on link "Next »" at bounding box center [346, 107] width 31 height 16
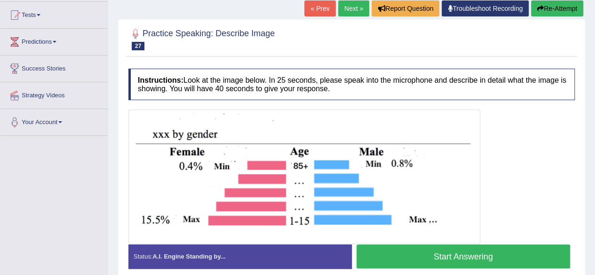
scroll to position [94, 0]
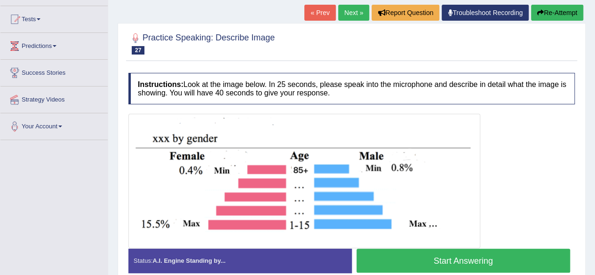
drag, startPoint x: 428, startPoint y: 259, endPoint x: 433, endPoint y: 262, distance: 5.5
click at [432, 261] on button "Start Answering" at bounding box center [464, 261] width 214 height 24
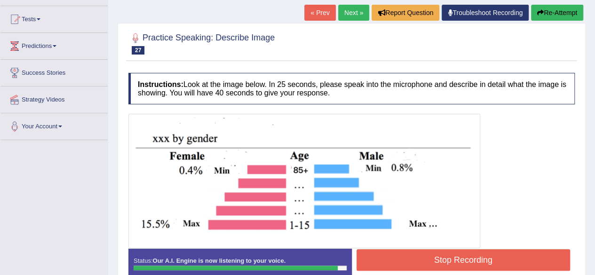
click at [437, 256] on button "Stop Recording" at bounding box center [464, 260] width 214 height 22
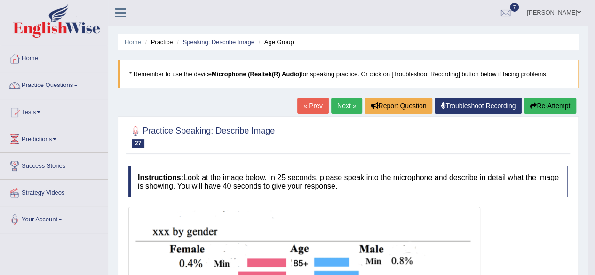
scroll to position [0, 0]
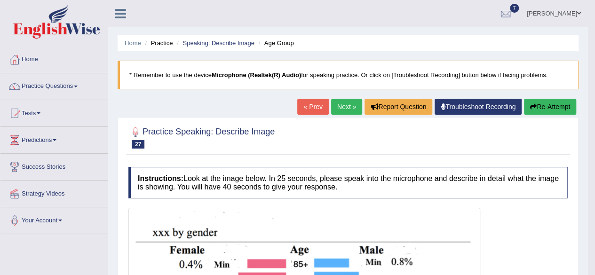
click at [556, 105] on button "Re-Attempt" at bounding box center [550, 107] width 52 height 16
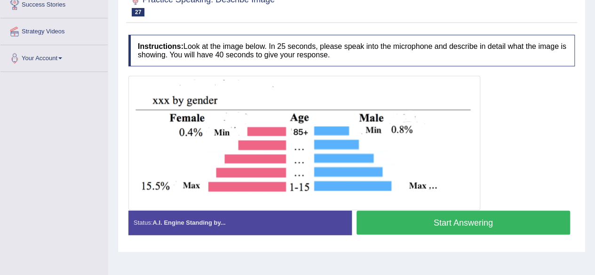
scroll to position [141, 0]
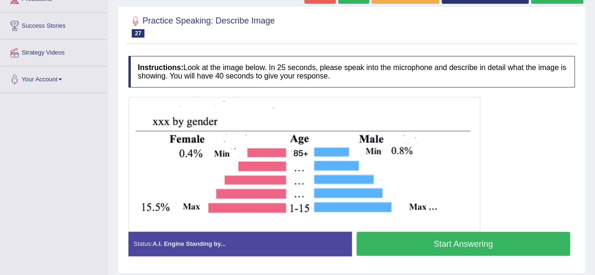
click at [478, 234] on button "Start Answering" at bounding box center [464, 244] width 214 height 24
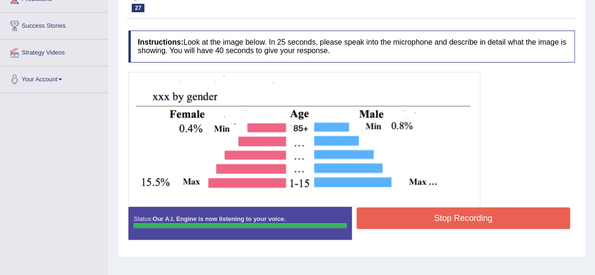
click at [440, 214] on div "Instructions: Look at the image below. In 25 seconds, please speak into the mic…" at bounding box center [351, 139] width 451 height 226
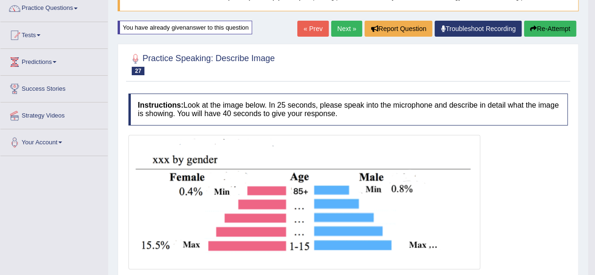
scroll to position [30, 0]
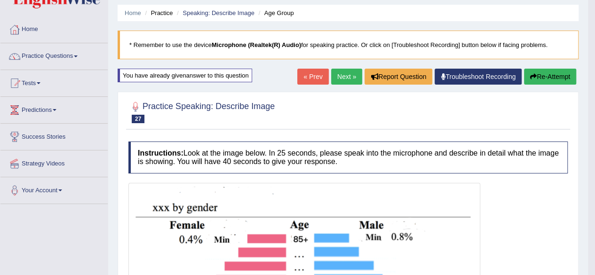
click at [343, 72] on link "Next »" at bounding box center [346, 77] width 31 height 16
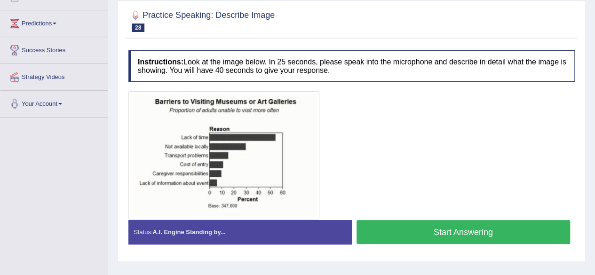
scroll to position [117, 0]
click at [403, 232] on button "Start Answering" at bounding box center [464, 232] width 214 height 24
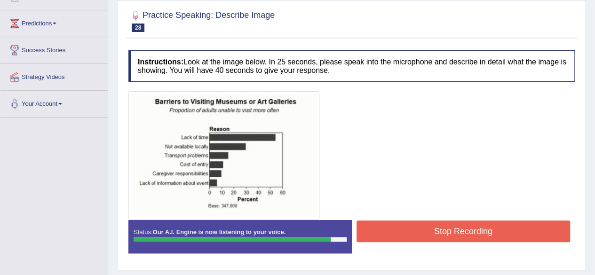
click at [447, 231] on button "Stop Recording" at bounding box center [464, 232] width 214 height 22
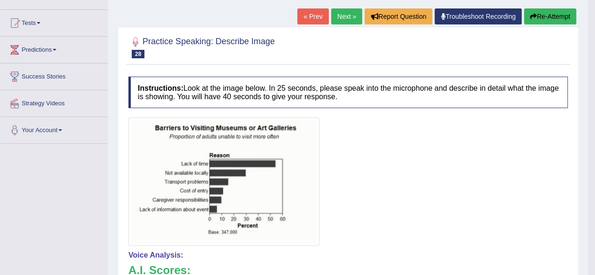
scroll to position [70, 0]
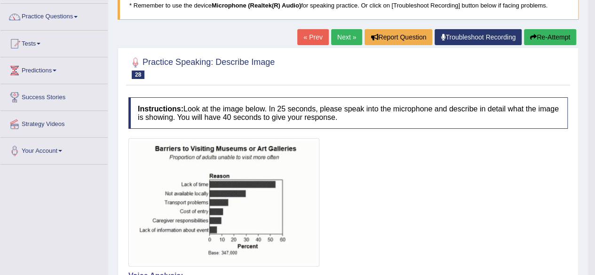
click at [563, 42] on button "Re-Attempt" at bounding box center [550, 37] width 52 height 16
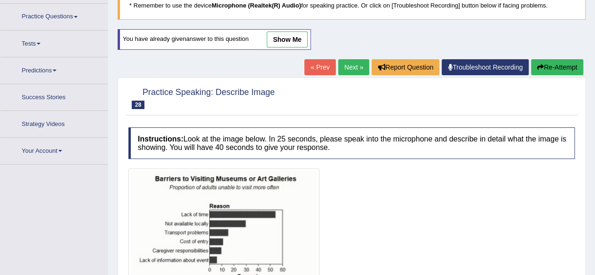
scroll to position [171, 0]
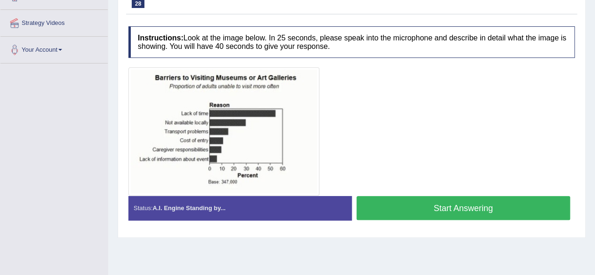
click at [473, 207] on button "Start Answering" at bounding box center [464, 208] width 214 height 24
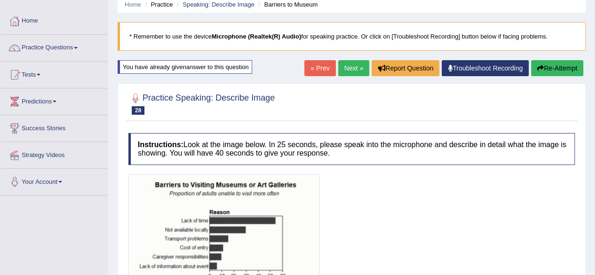
scroll to position [30, 0]
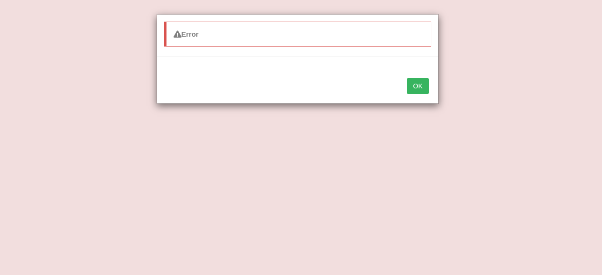
click at [416, 85] on button "OK" at bounding box center [418, 86] width 22 height 16
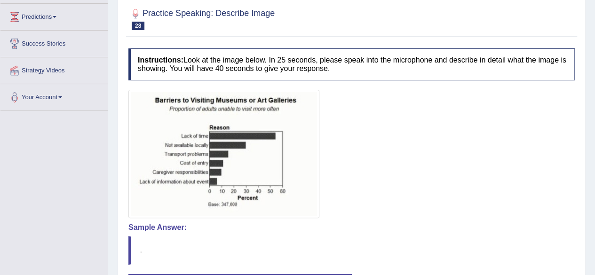
scroll to position [77, 0]
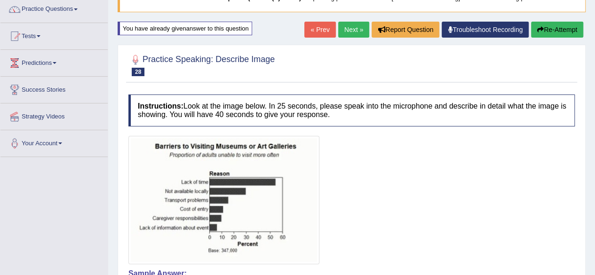
click at [552, 29] on button "Re-Attempt" at bounding box center [557, 30] width 52 height 16
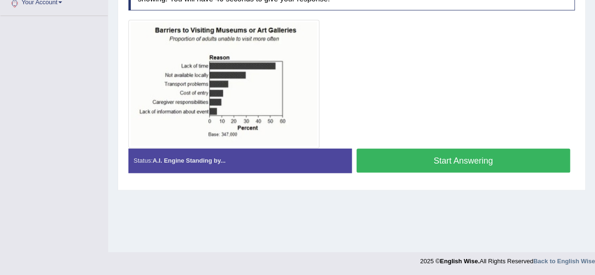
click at [441, 160] on button "Start Answering" at bounding box center [464, 161] width 214 height 24
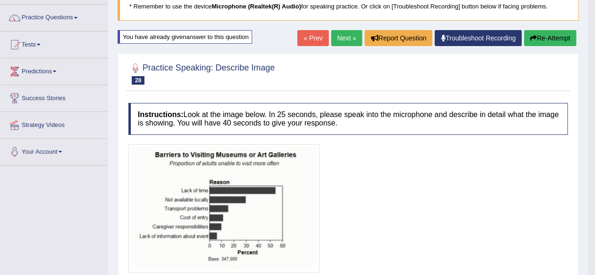
scroll to position [47, 0]
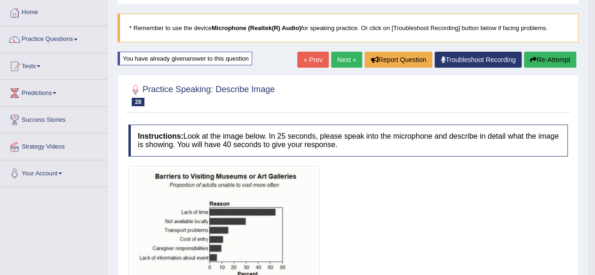
click at [547, 57] on button "Re-Attempt" at bounding box center [550, 60] width 52 height 16
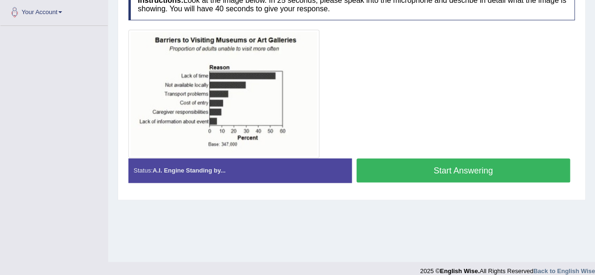
click at [434, 165] on button "Start Answering" at bounding box center [464, 171] width 214 height 24
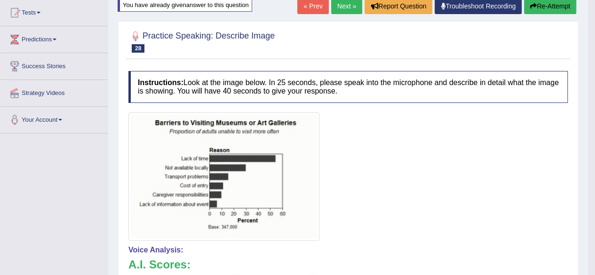
scroll to position [54, 0]
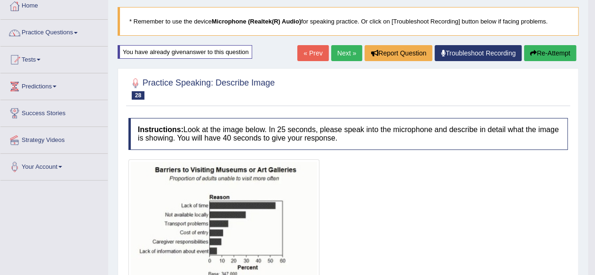
click at [345, 49] on link "Next »" at bounding box center [346, 53] width 31 height 16
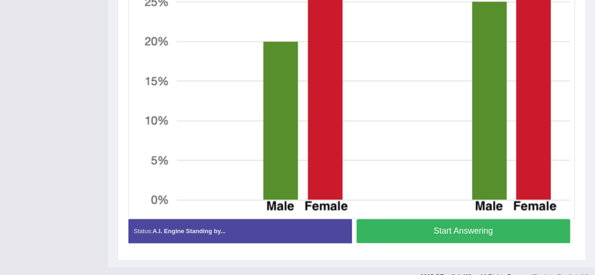
scroll to position [417, 0]
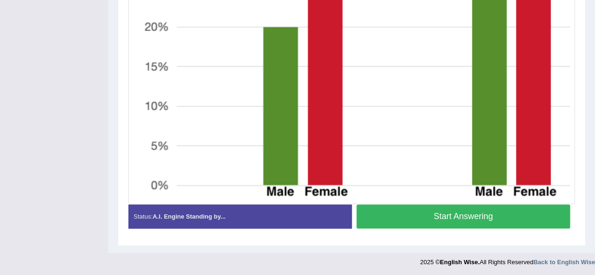
click at [421, 214] on button "Start Answering" at bounding box center [464, 217] width 214 height 24
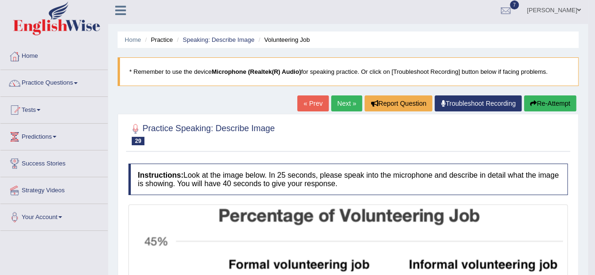
scroll to position [0, 0]
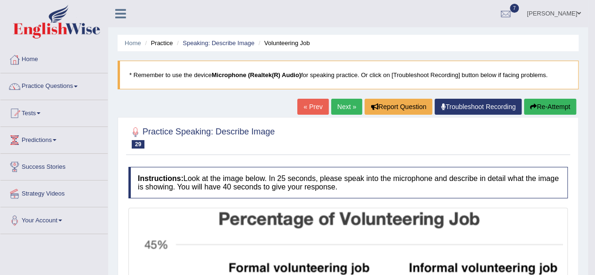
click at [345, 108] on link "Next »" at bounding box center [346, 107] width 31 height 16
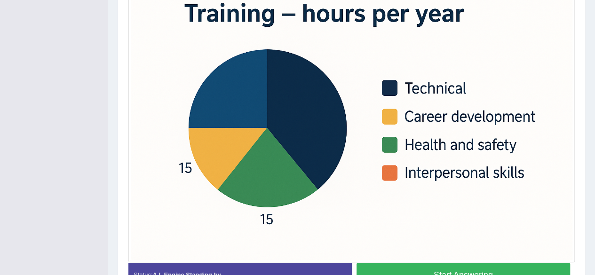
scroll to position [209, 0]
